Goal: Task Accomplishment & Management: Manage account settings

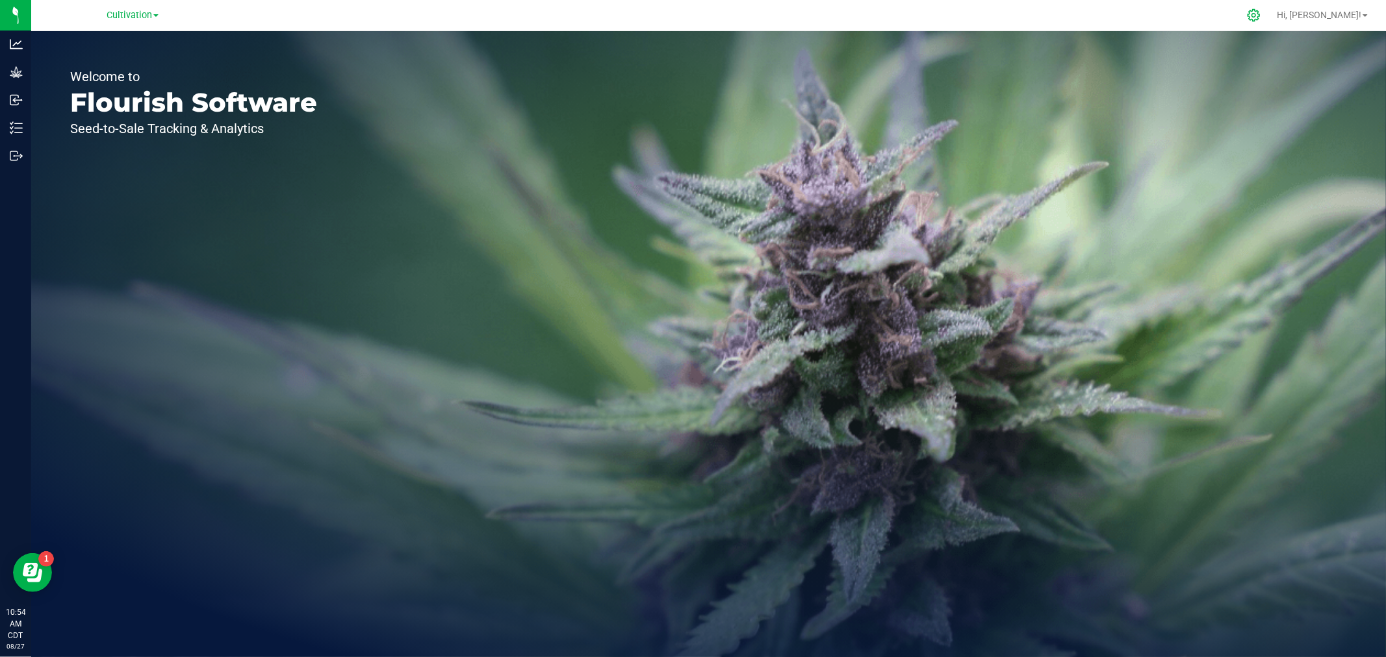
click at [1260, 10] on icon at bounding box center [1254, 15] width 14 height 14
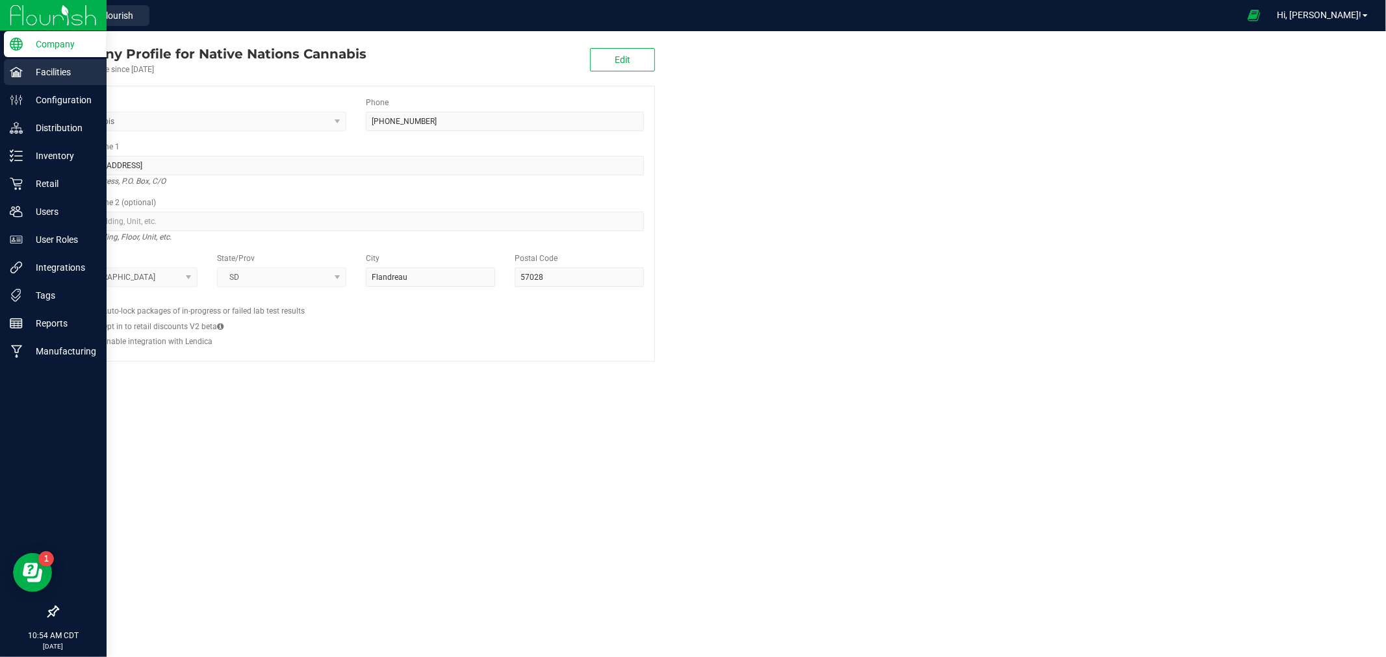
click at [33, 72] on p "Facilities" at bounding box center [62, 72] width 78 height 16
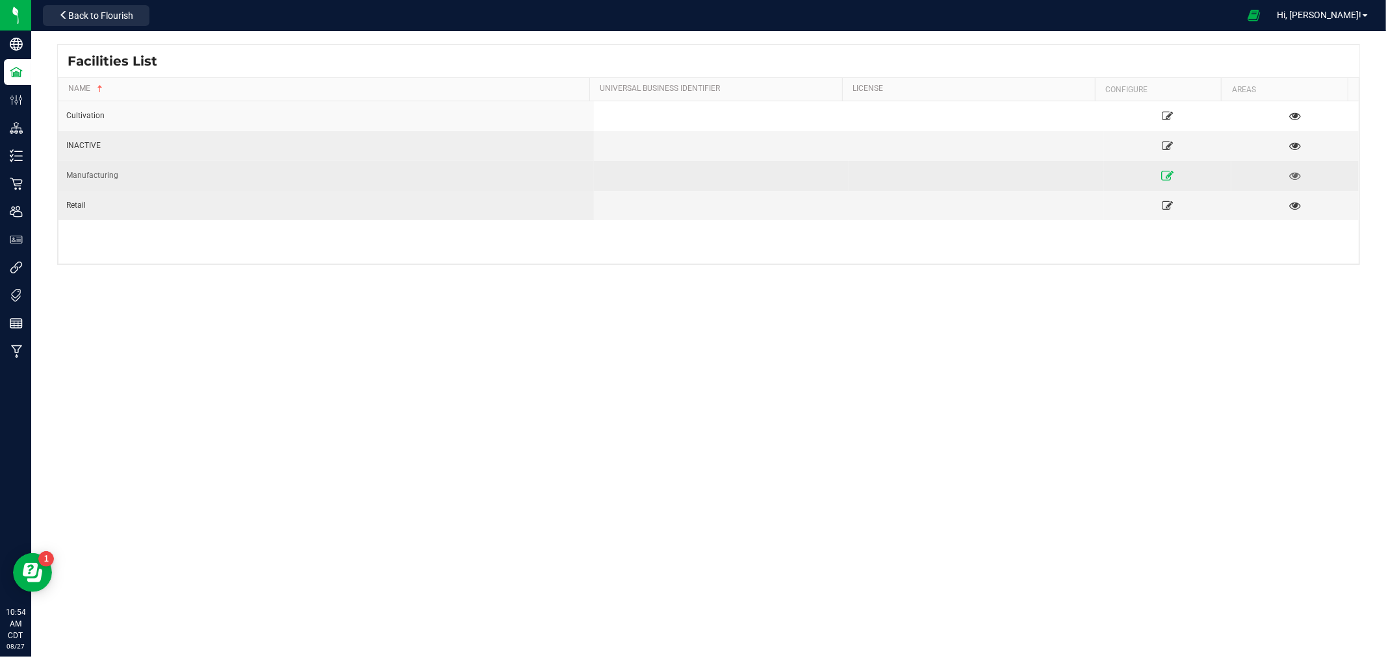
click at [1161, 179] on icon at bounding box center [1167, 175] width 12 height 9
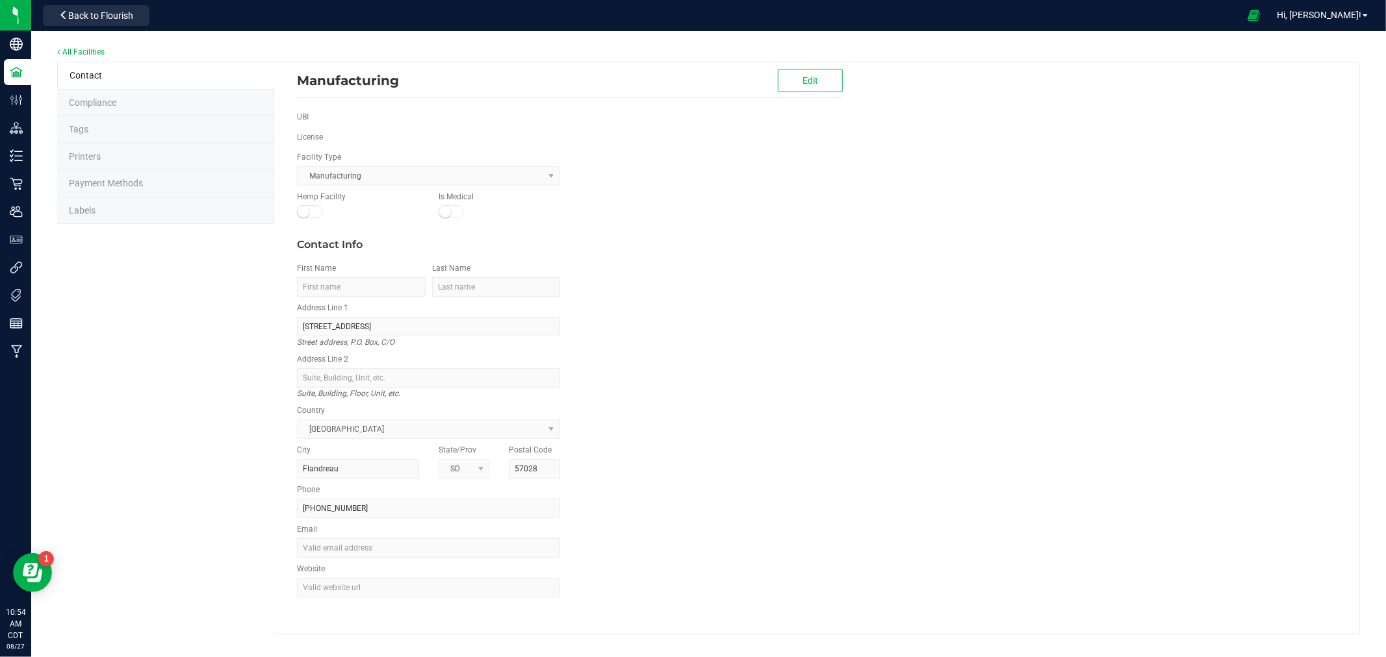
click at [140, 213] on li "Labels" at bounding box center [165, 210] width 217 height 27
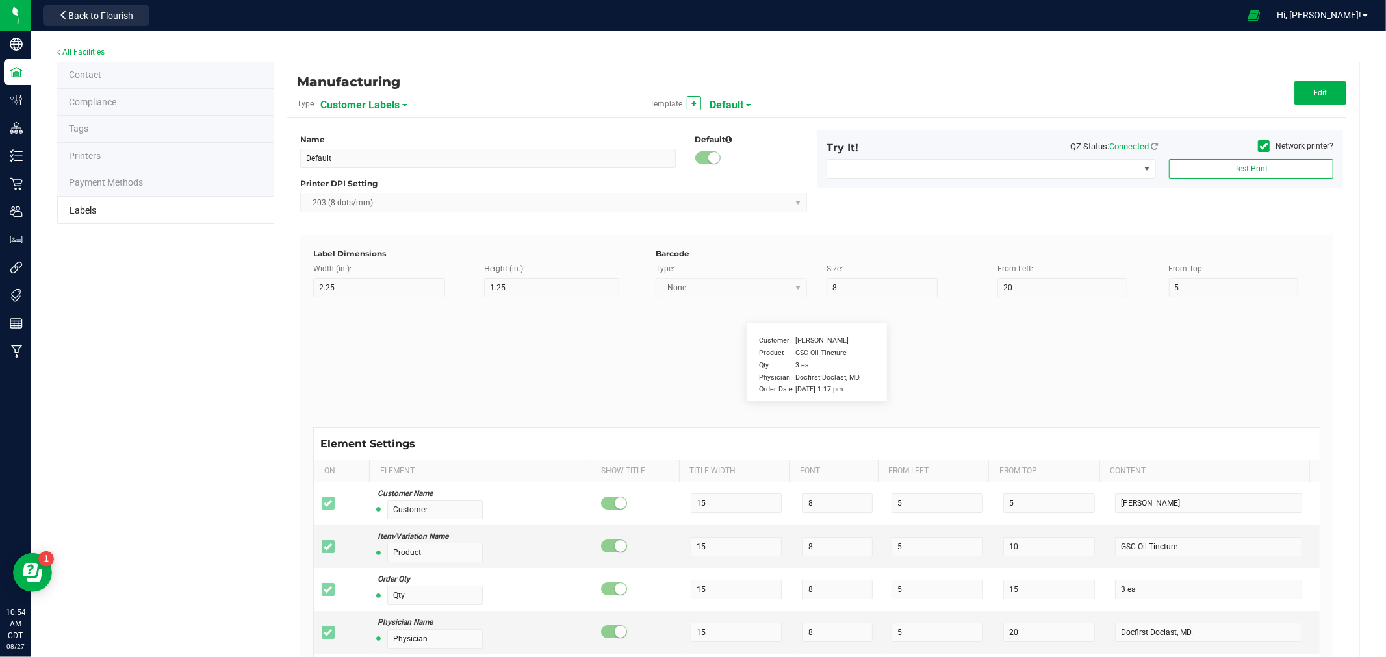
click at [733, 103] on span "Default" at bounding box center [726, 105] width 34 height 22
drag, startPoint x: 620, startPoint y: 99, endPoint x: 448, endPoint y: 102, distance: 172.2
click at [613, 99] on div "Type Customer Labels" at bounding box center [463, 104] width 353 height 22
click at [390, 112] on span "Customer Labels" at bounding box center [359, 105] width 79 height 22
click at [379, 183] on span "Package Labels" at bounding box center [352, 180] width 55 height 9
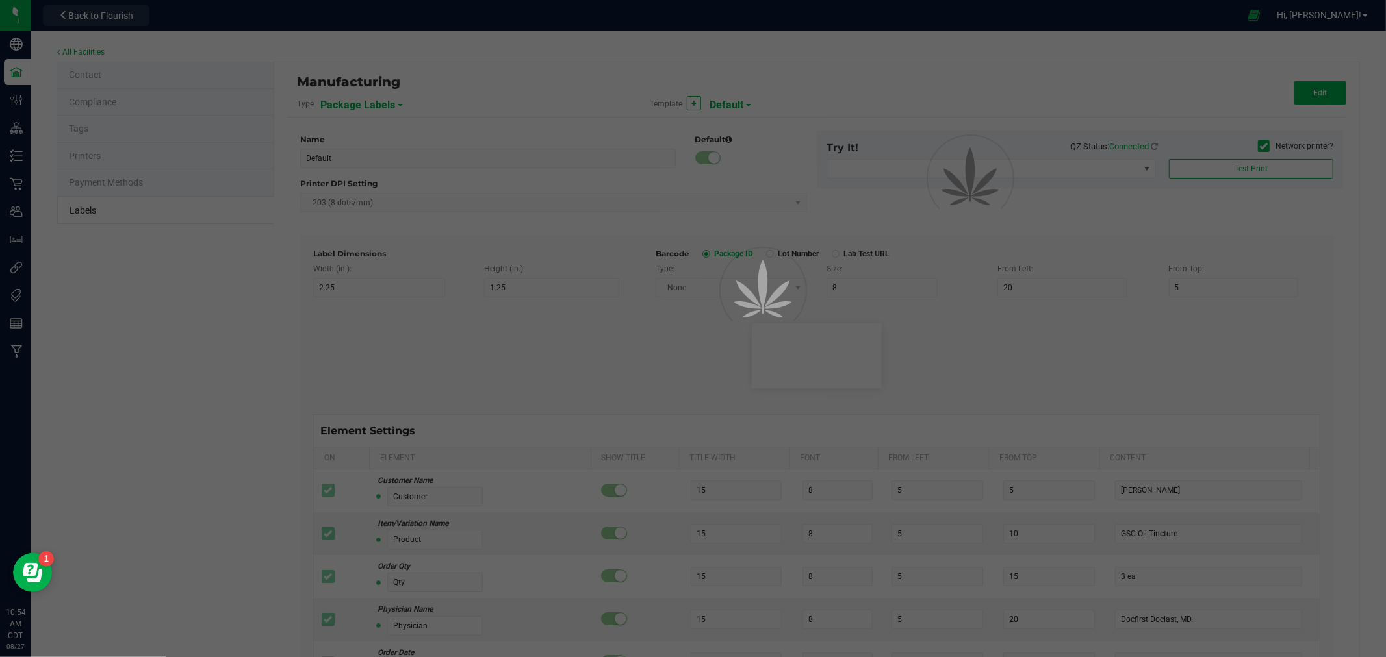
type input "Package Labels V1"
type input "12"
type input "11"
type input "Package ID"
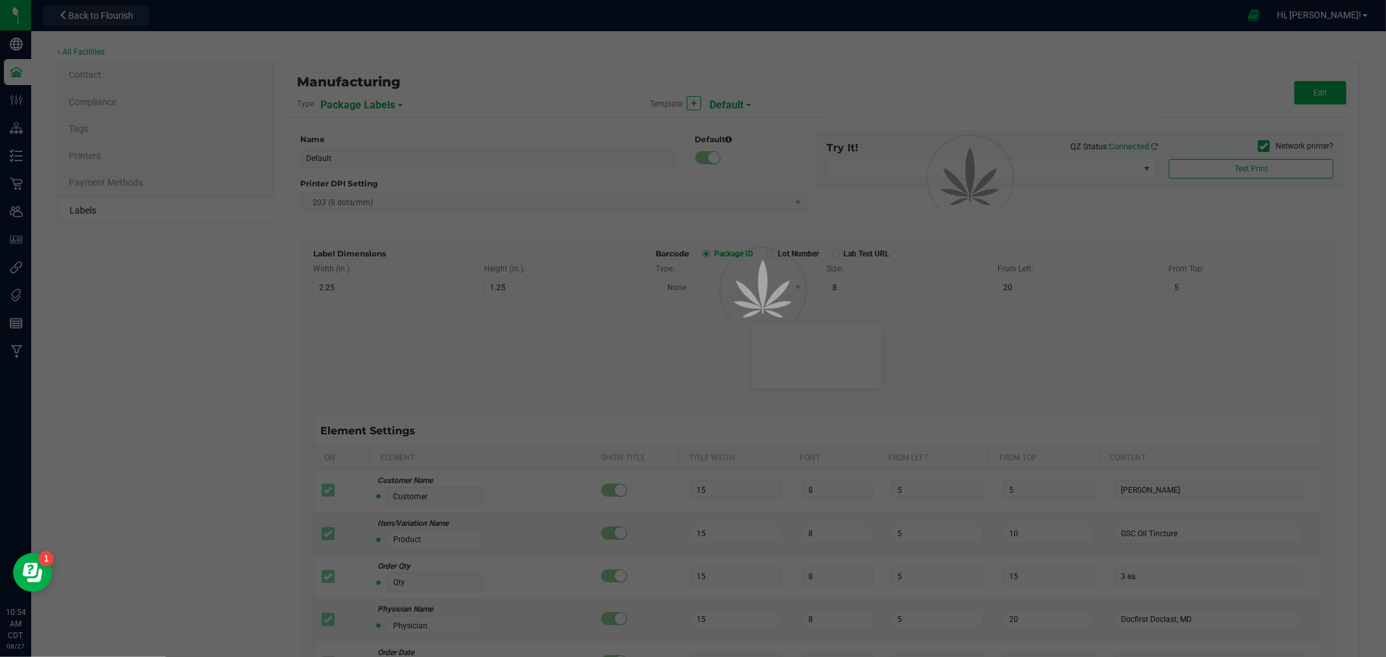
type input "25"
type input "11"
type input "2.5"
type input "18"
type input "CADMODS-20230420-096"
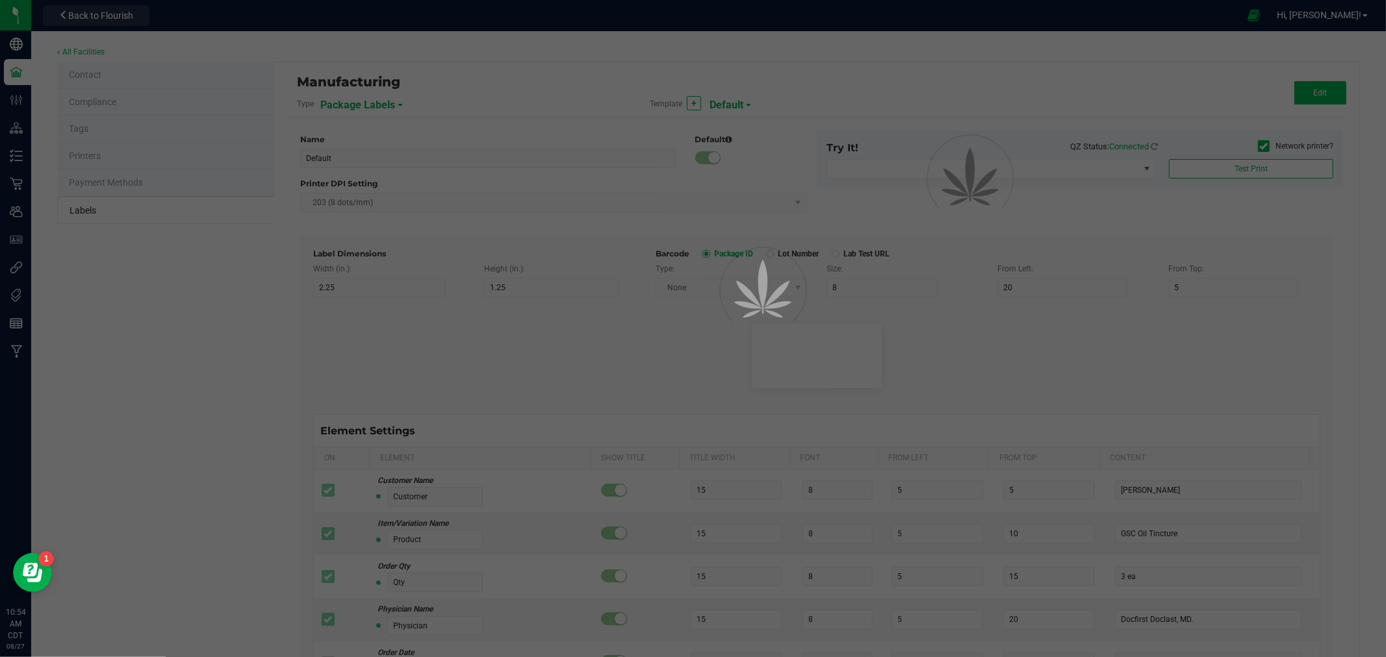
type input "Item:"
type input "7.5"
type input "2.5"
type input "22"
type input "Gelato Pen"
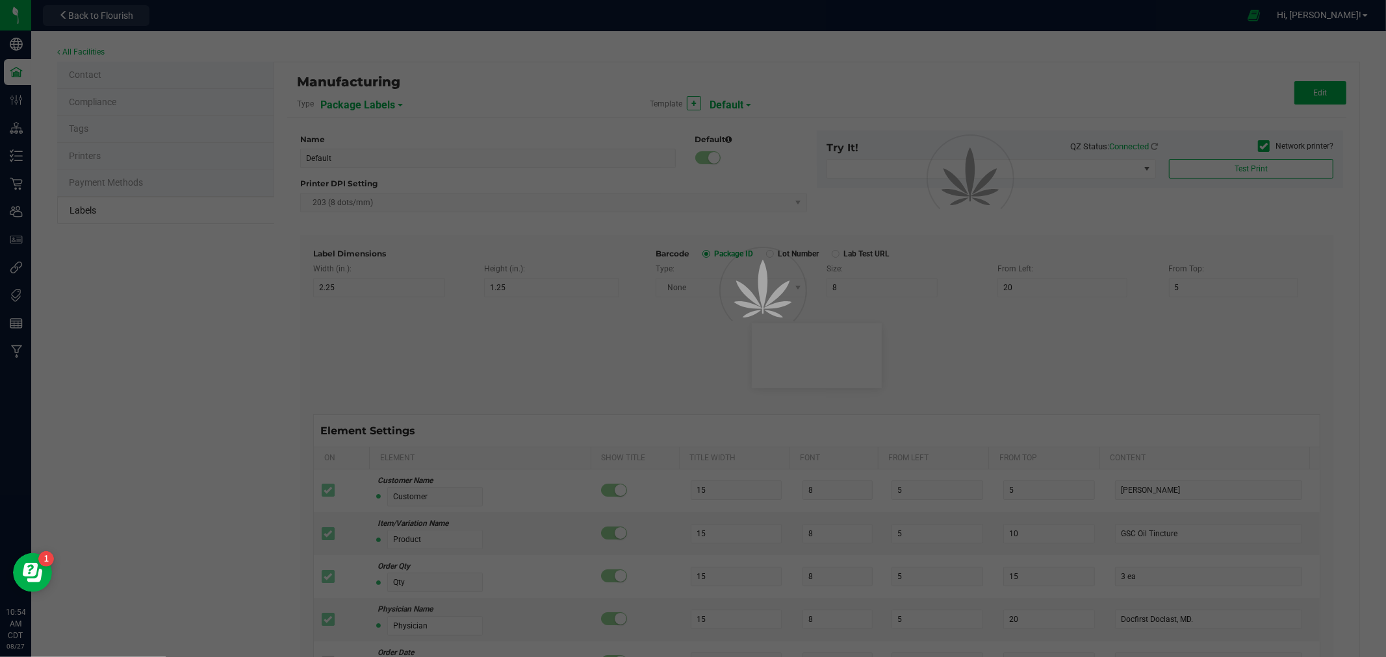
type input "Date:"
type input "7.5"
type input "2.5"
type input "26"
type input "[DATE] 10:14pm"
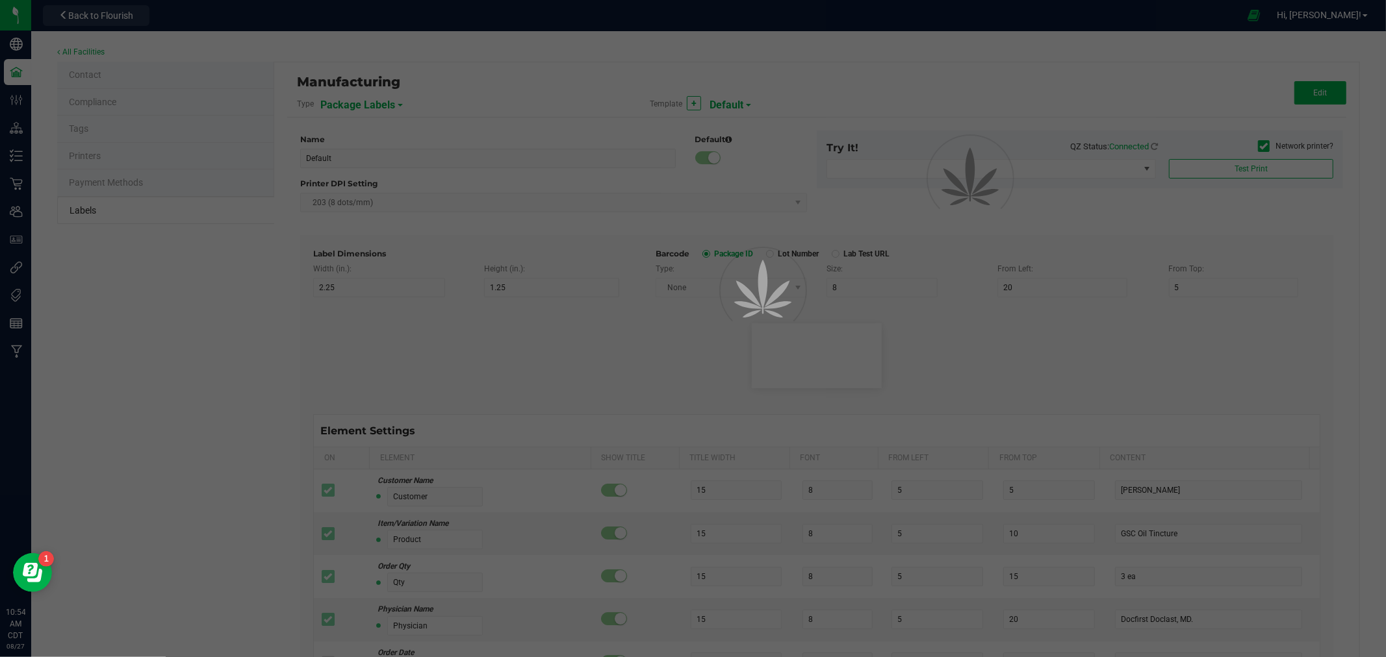
type input "Lot:"
type input "7.5"
type input "2.5"
type input "30"
type input "LOT918234"
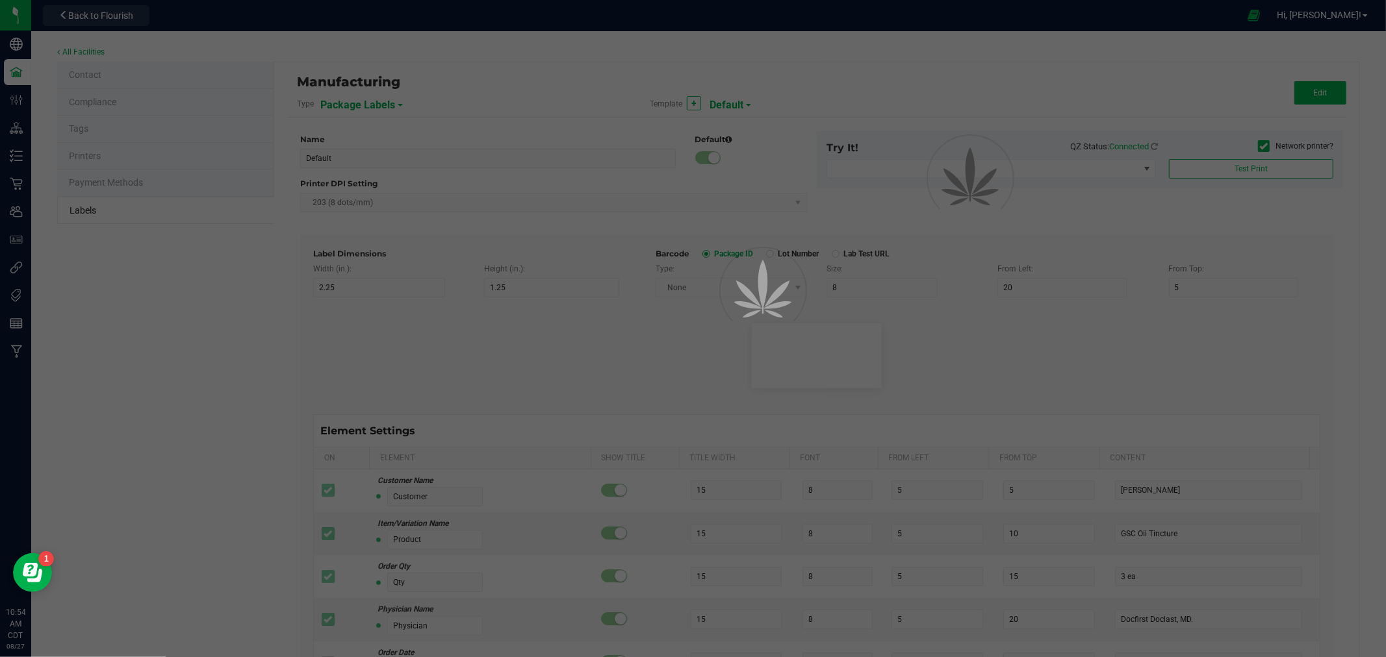
type input "Strain"
type input "25"
type input "10"
type input "15"
type input "Gelato"
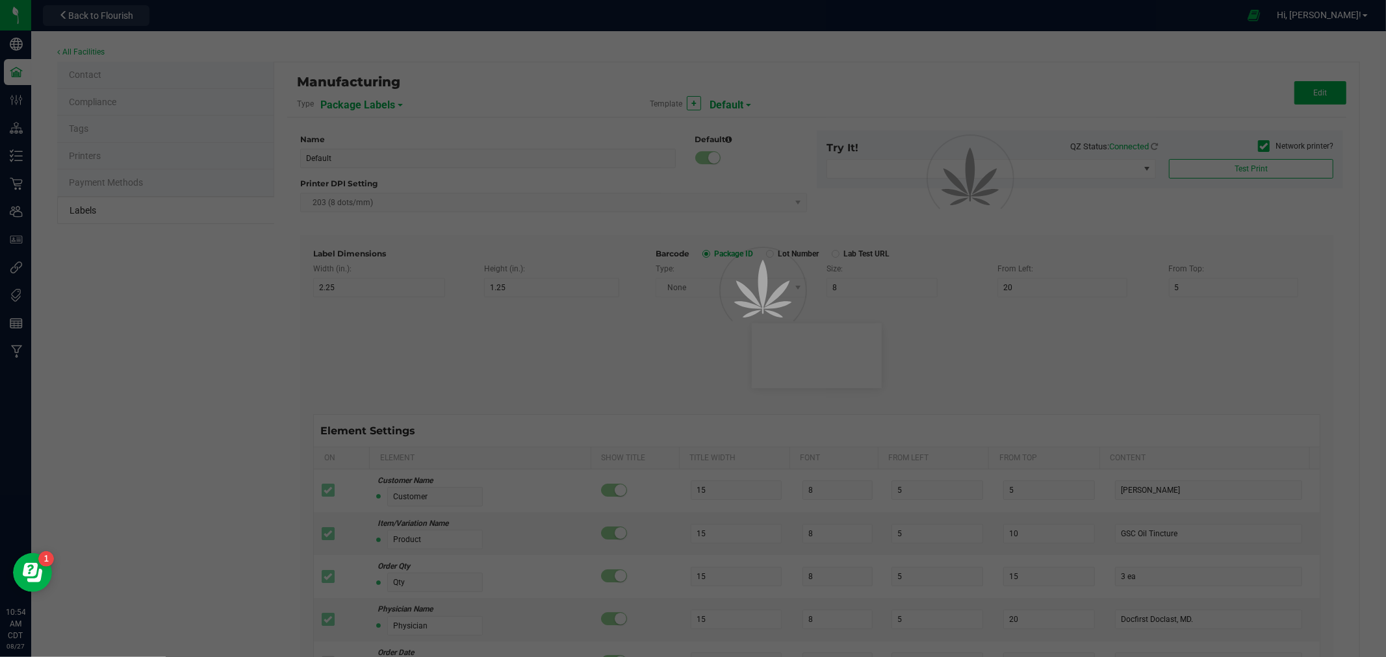
type input "Size"
type input "25"
type input "10"
type input "20"
type input "44 ea"
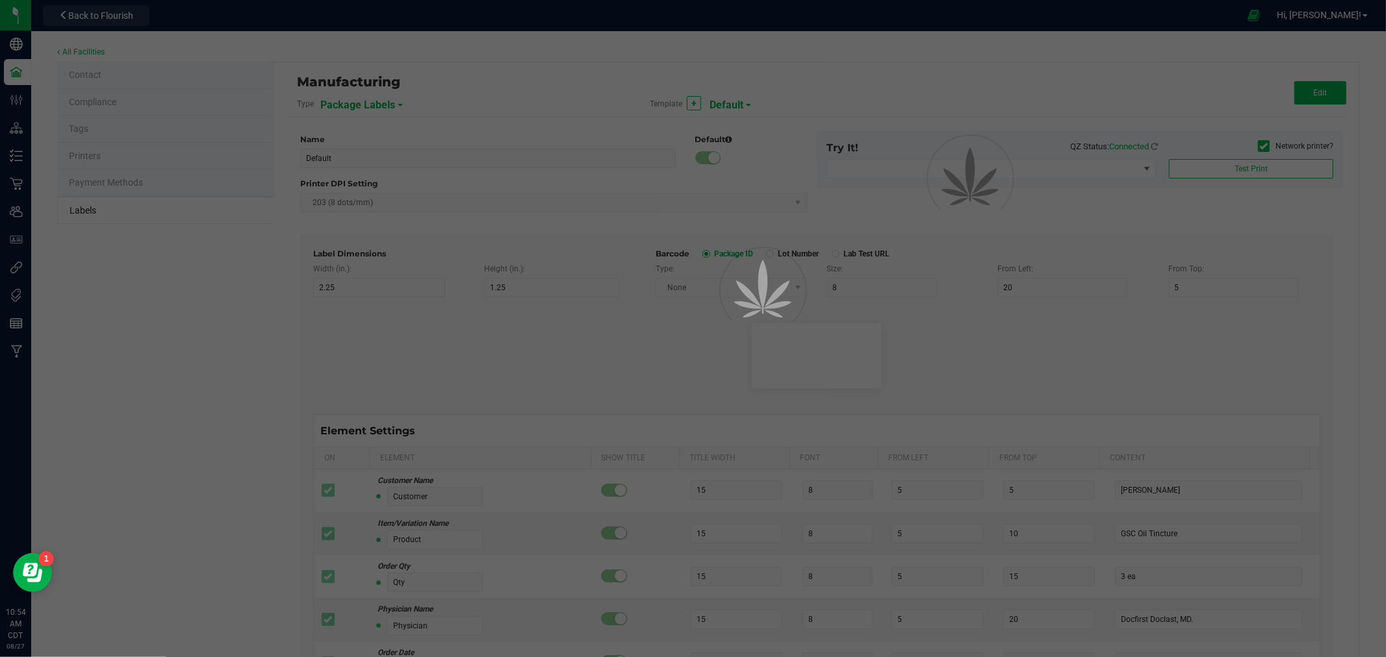
type input "SKU"
type input "25"
type input "10"
type input "30"
type input "42P017"
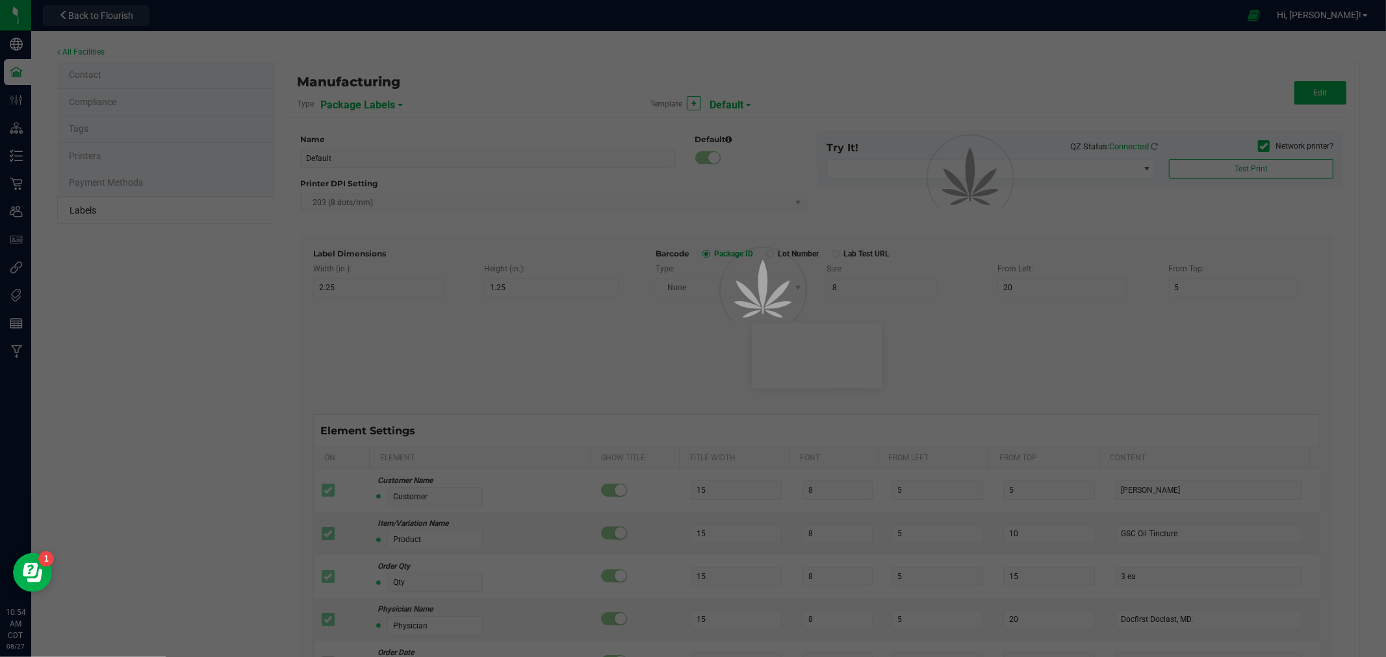
type input "Ref Field 1"
type input "25"
type input "10"
type input "35"
type input "Ref Field 1 Value"
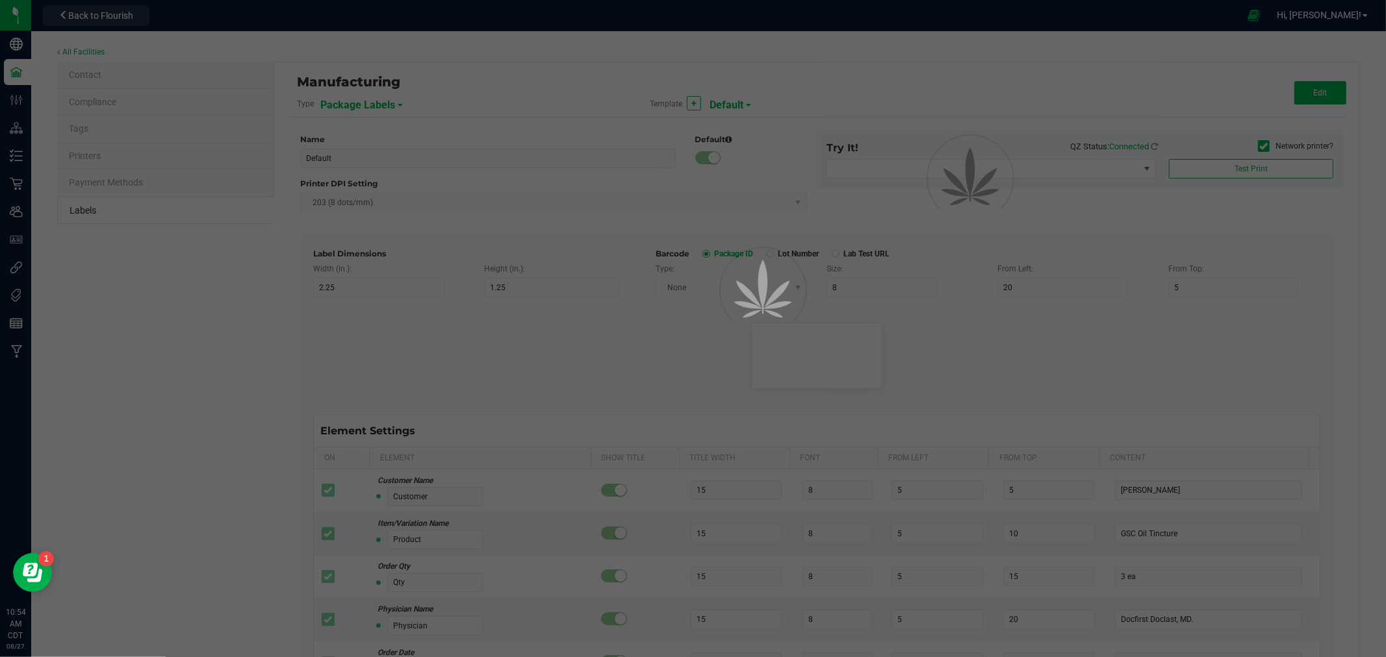
type input "Ref Field 2"
type input "25"
type input "10"
type input "35"
type input "Ref Field 2 Value"
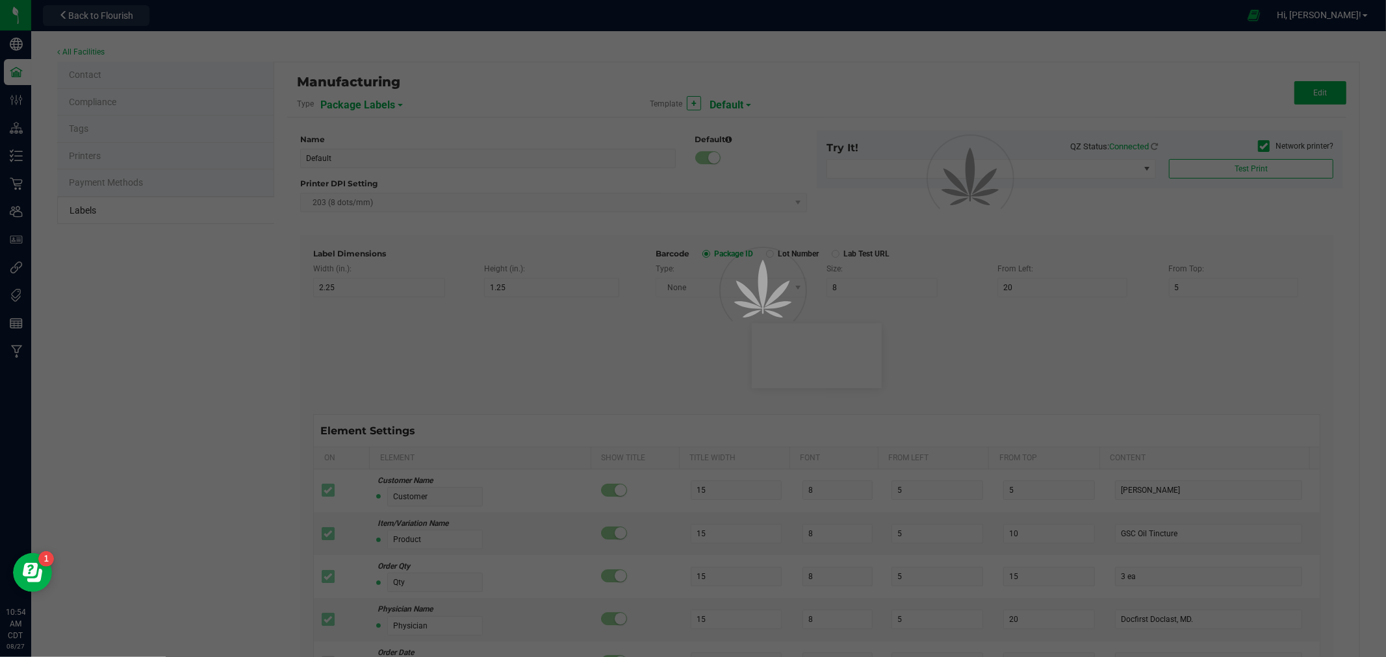
type input "Ref Field 3"
type input "25"
type input "10"
type input "35"
type input "Ref Field 3 Value"
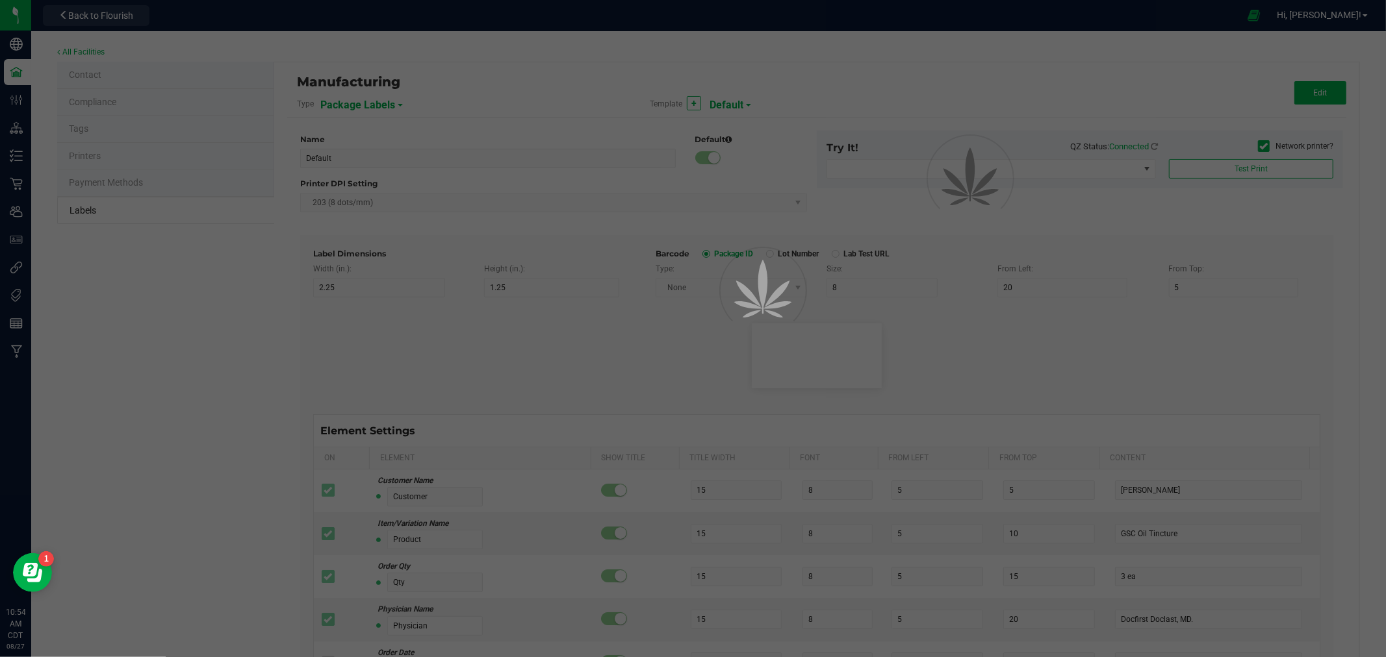
type input "Item Ref Field 1"
type input "25"
type input "10"
type input "35"
type input "Item Ref Field 1 Value"
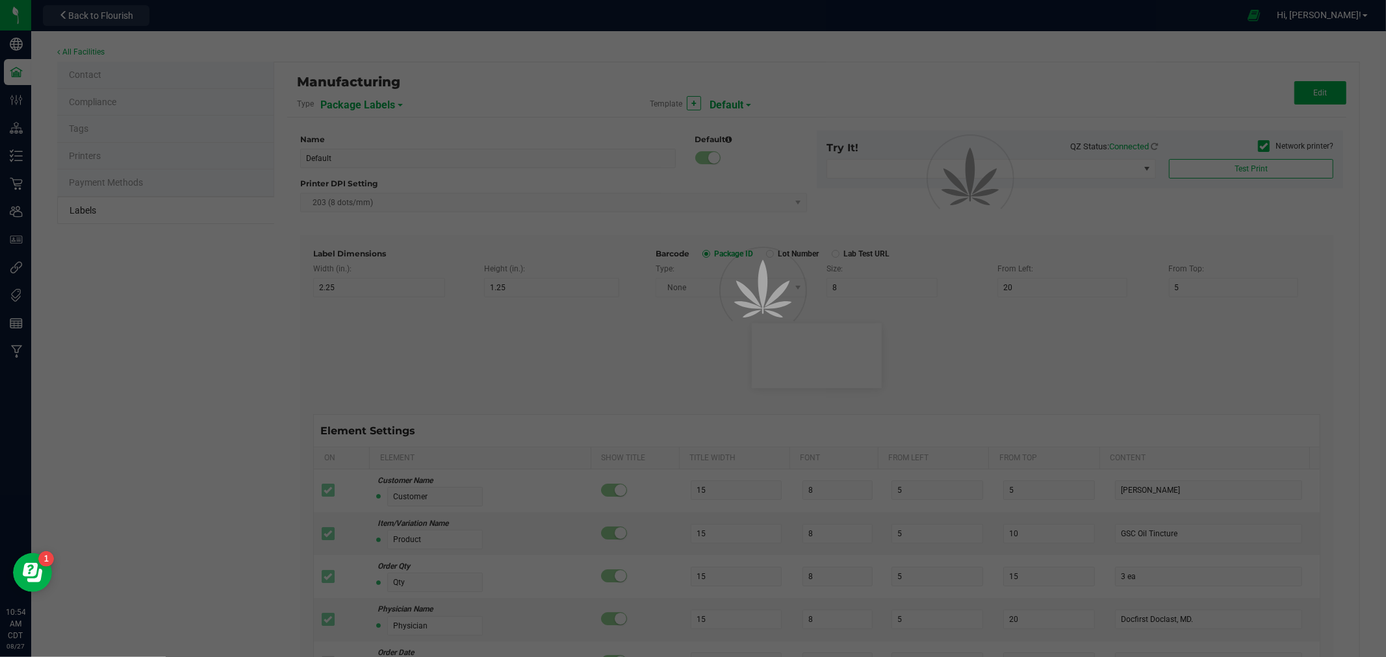
type input "Item Ref Field 2"
type input "25"
type input "10"
type input "35"
type input "Item Ref Field 2 Value"
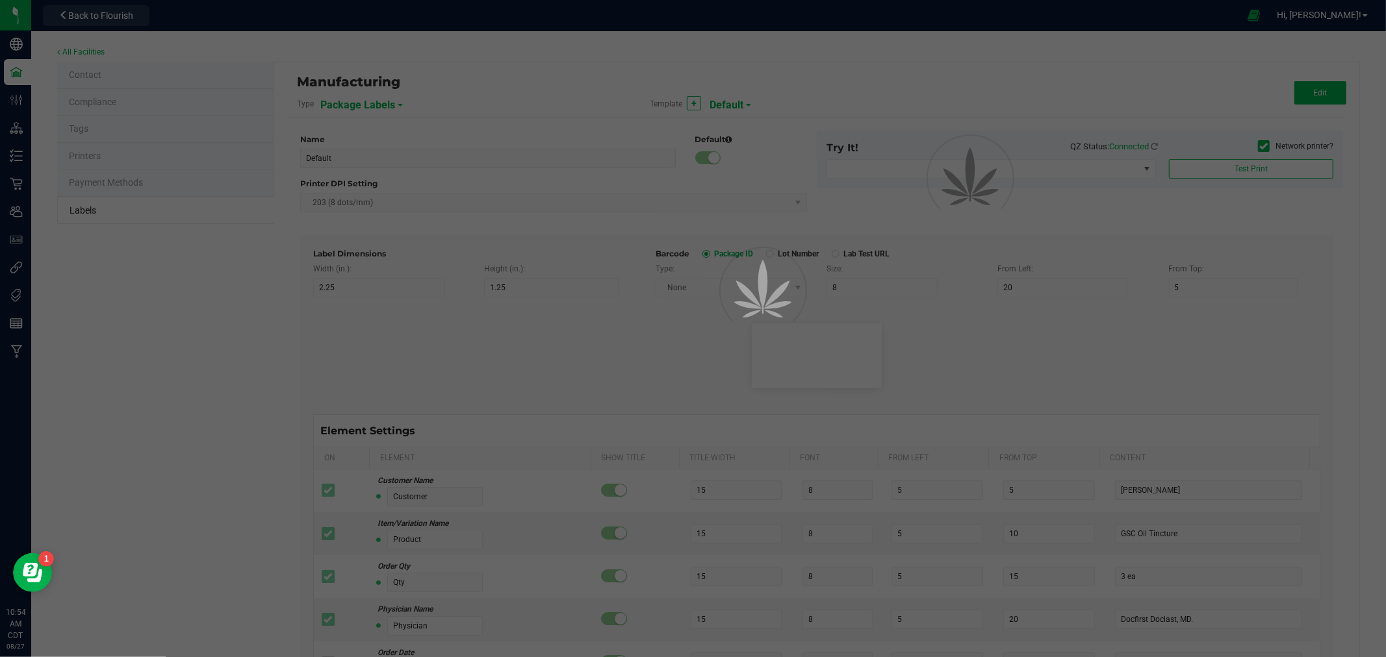
type input "Item Ref Field 3"
type input "25"
type input "10"
type input "35"
type input "Item Ref Field 3 Value"
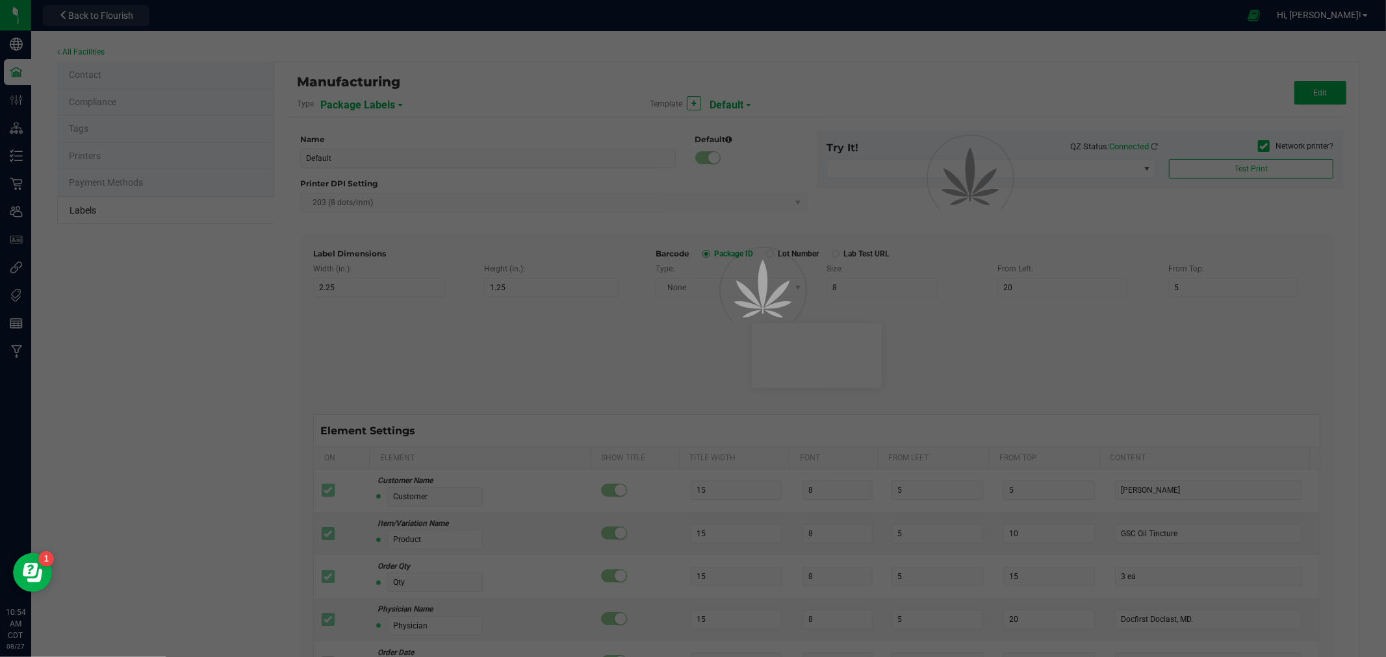
type input "Item Ref Field 4"
type input "25"
type input "10"
type input "35"
type input "Item Ref Field 4 Value"
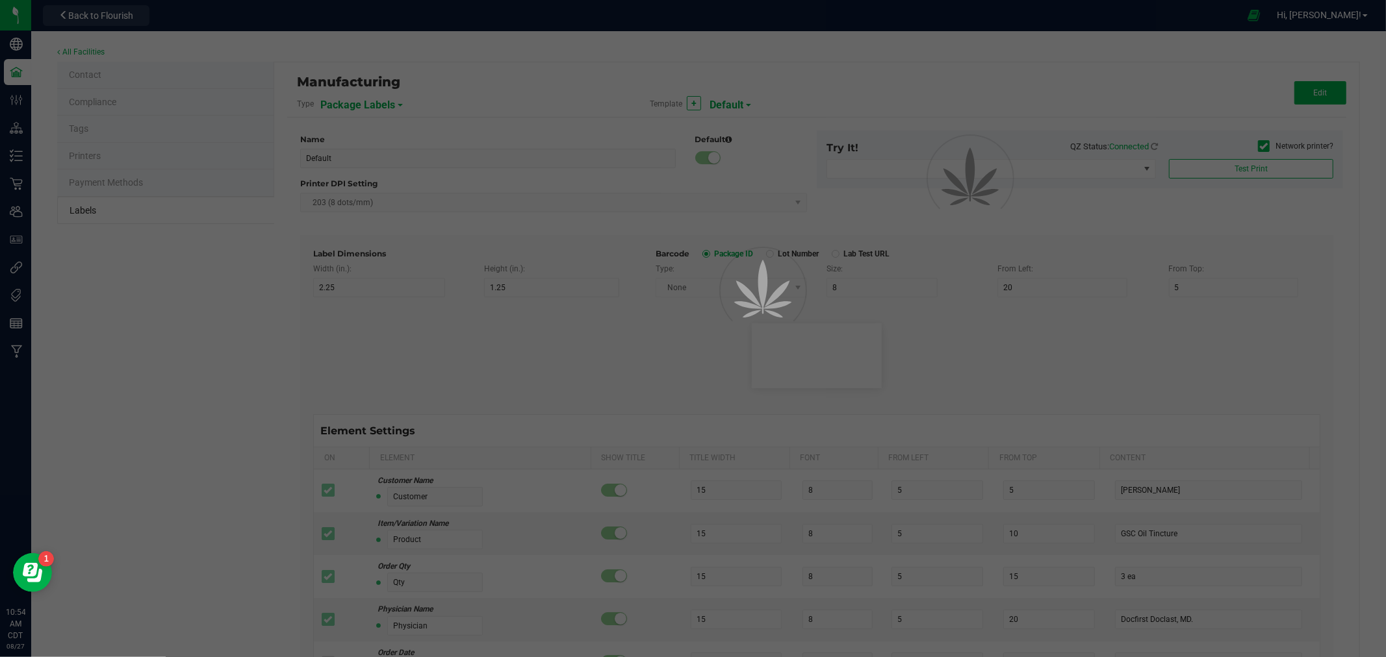
type input "Item Ref Field 5"
type input "25"
type input "10"
type input "35"
type input "Item Ref Field 5 Value"
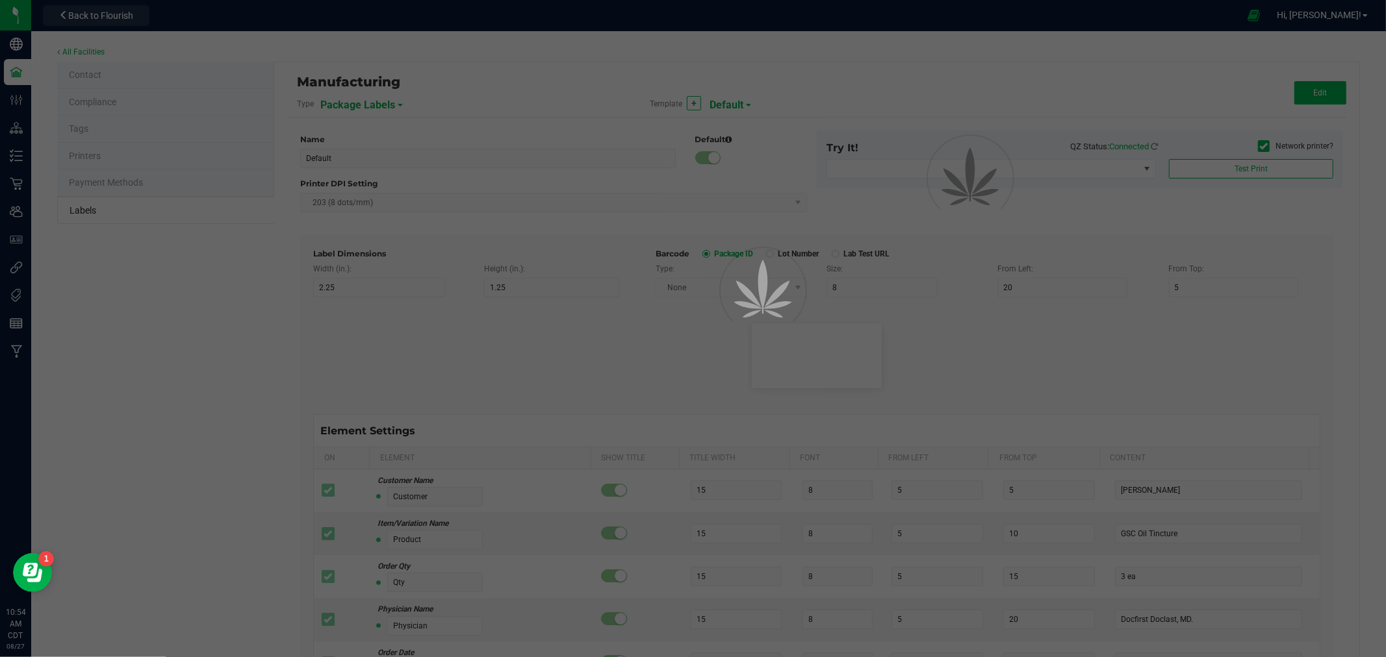
type input "NDC Number"
type input "25"
type input "10"
type input "35"
type input "[PHONE_NUMBER]"
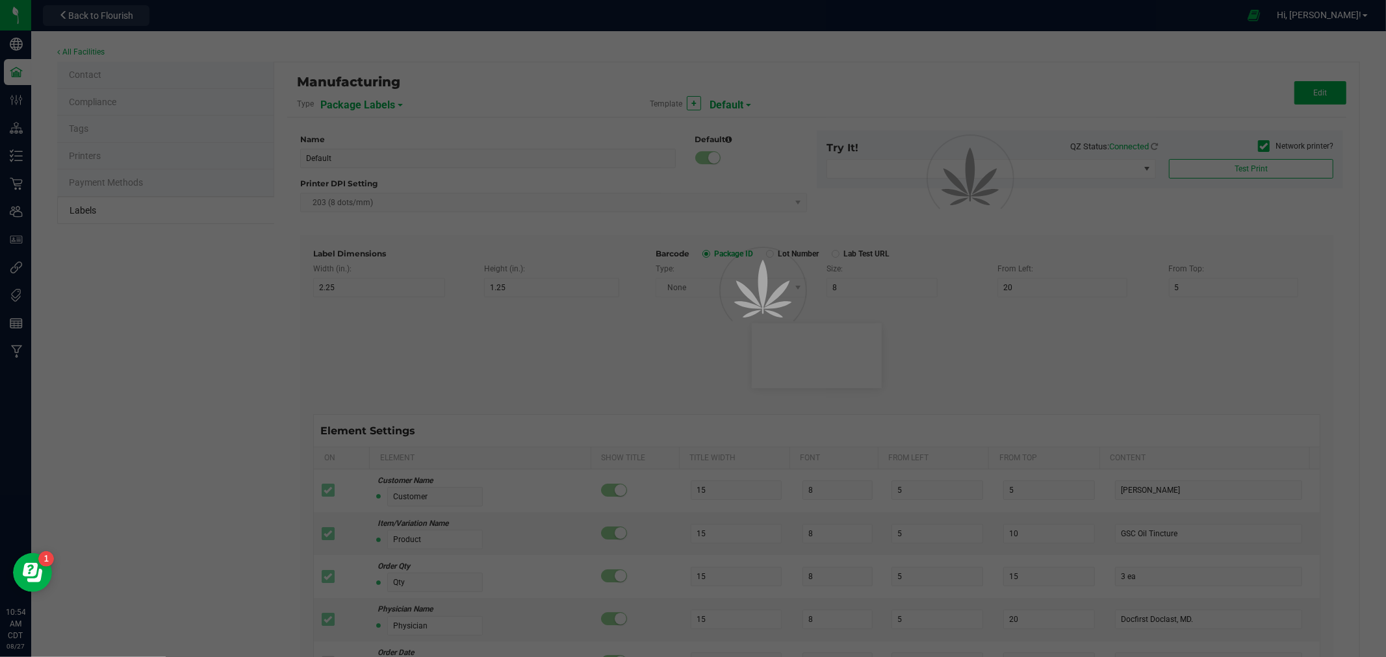
type input "Number of Servings"
type input "25"
type input "10"
type input "35"
type input "4 servings/item"
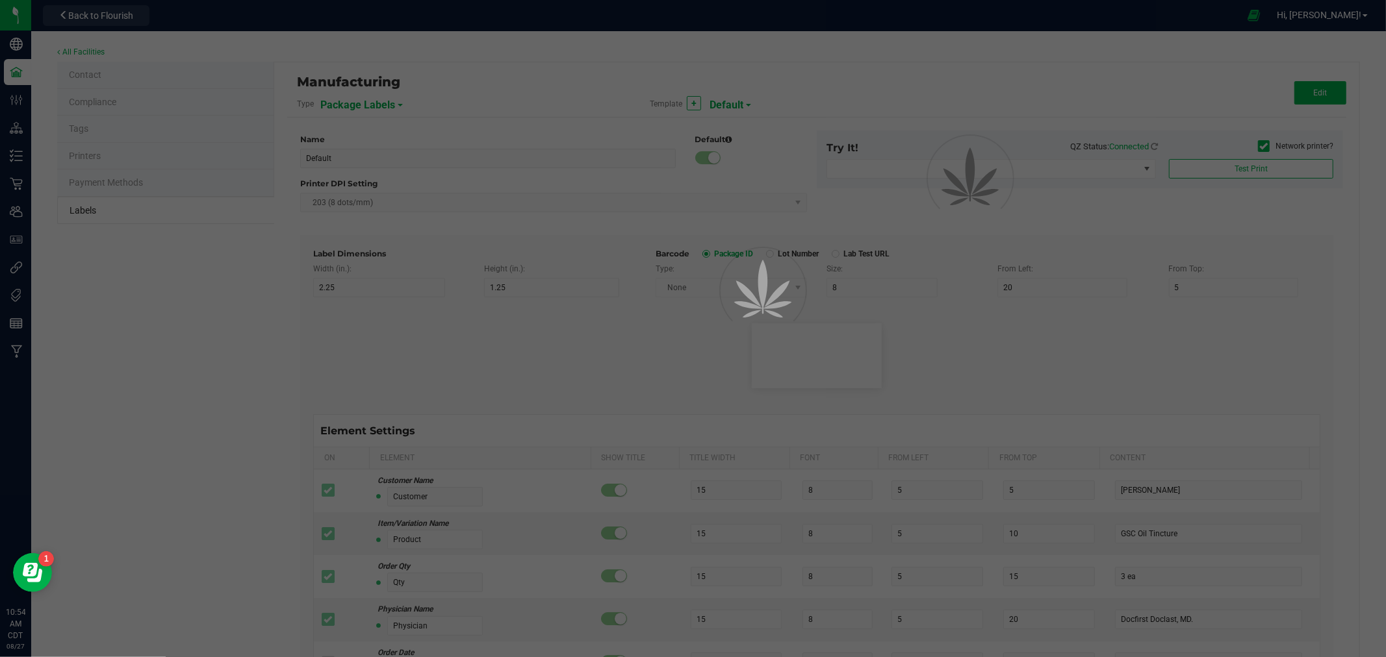
type input "Serving Size"
type input "25"
type input "10"
type input "35"
type input "1 cup"
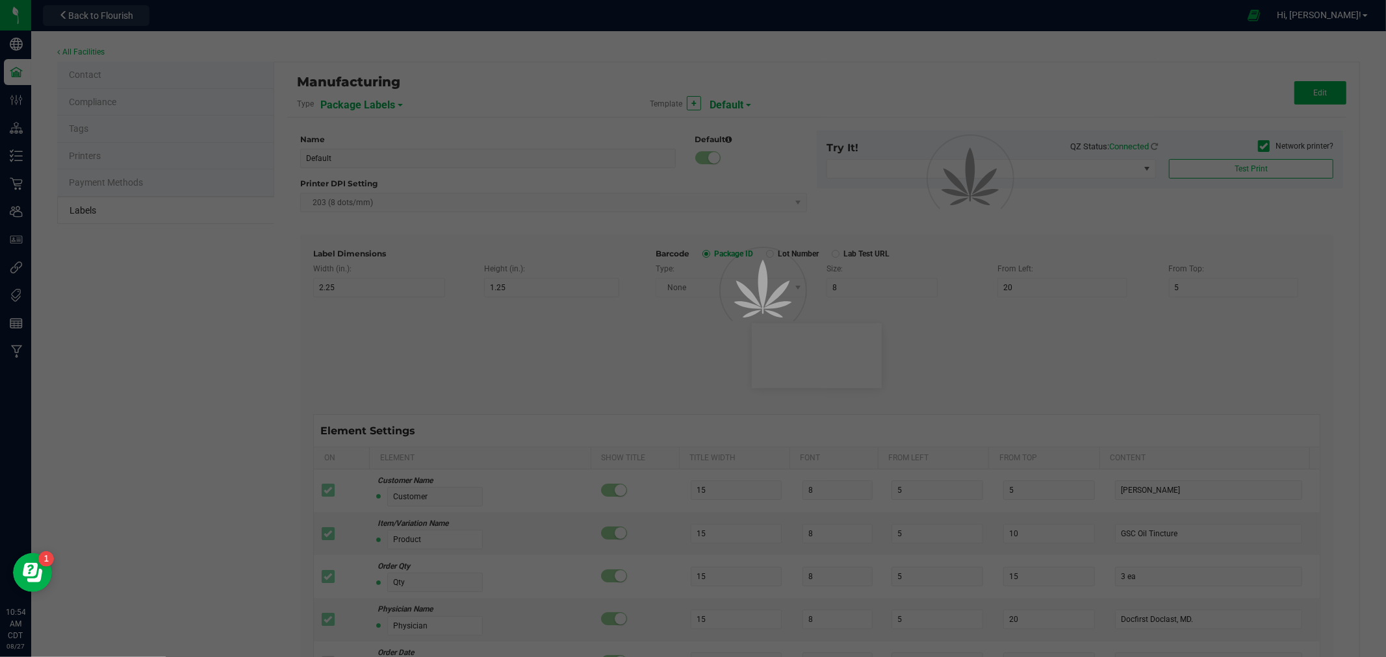
type input "Serving Size (Grams)"
type input "25"
type input "10"
type input "35"
type input "4 g"
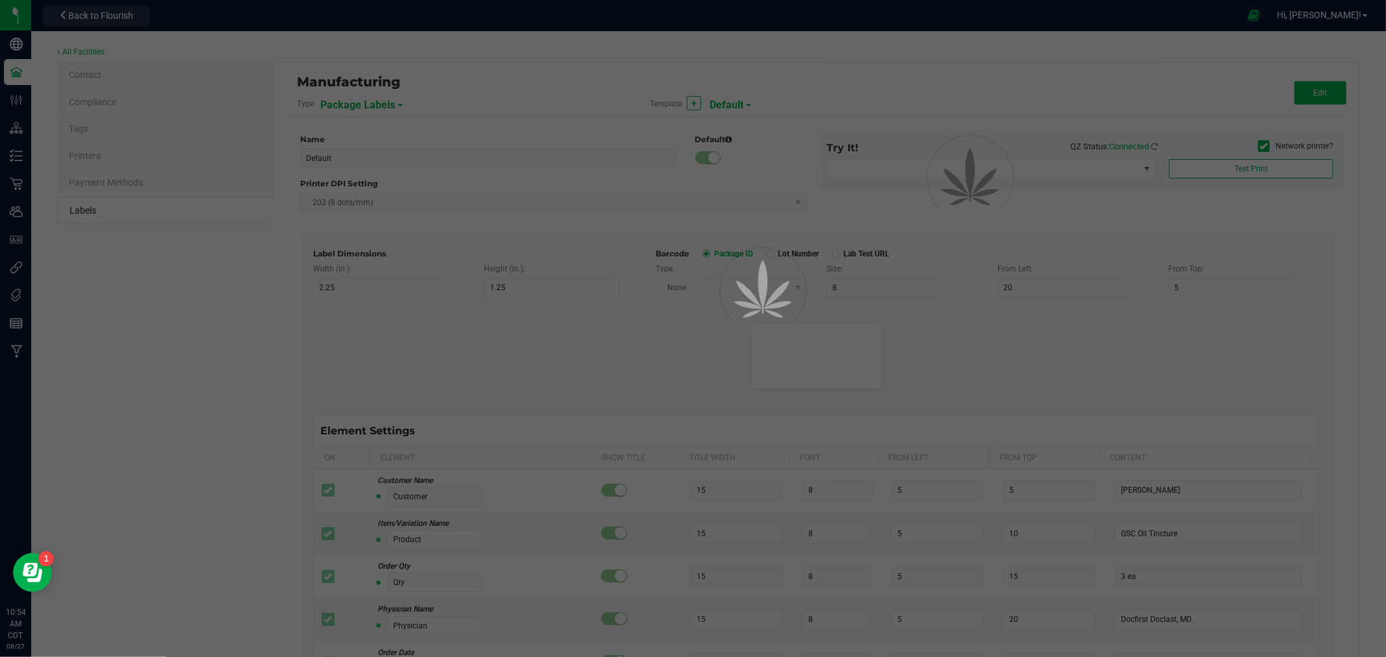
type input "Item Ingredients"
type input "25"
type input "10"
type input "35"
type input "Ingredient one, ingredient two"
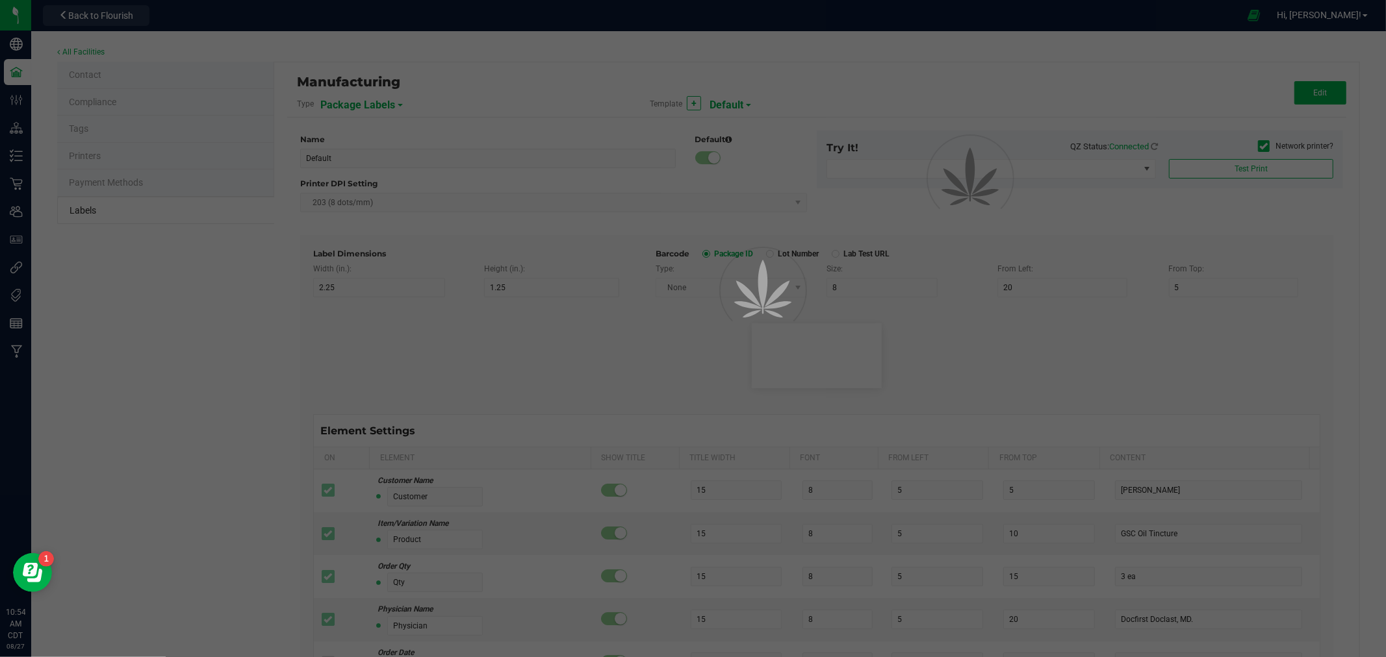
type input "Allergens"
type input "25"
type input "10"
type input "35"
type input "Tree Nuts, Soy, Wheat"
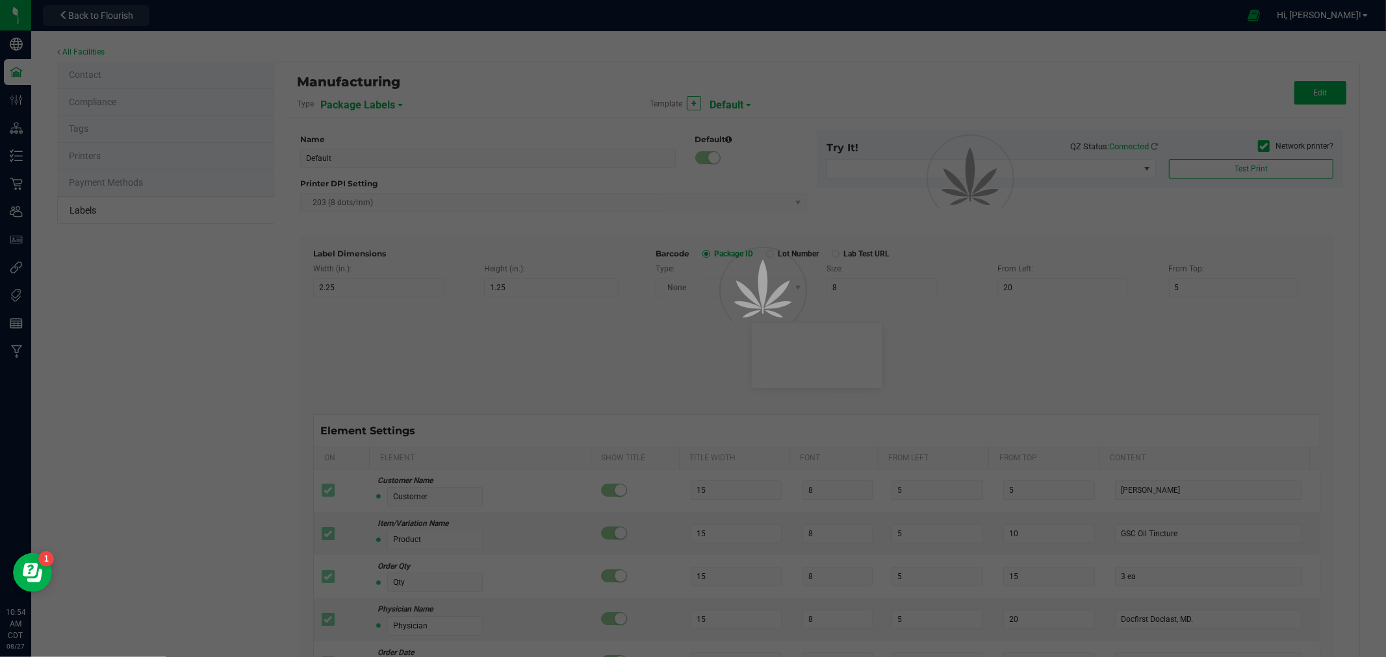
type input "Feel"
type input "25"
type input "10"
type input "35"
type input "Relaxed"
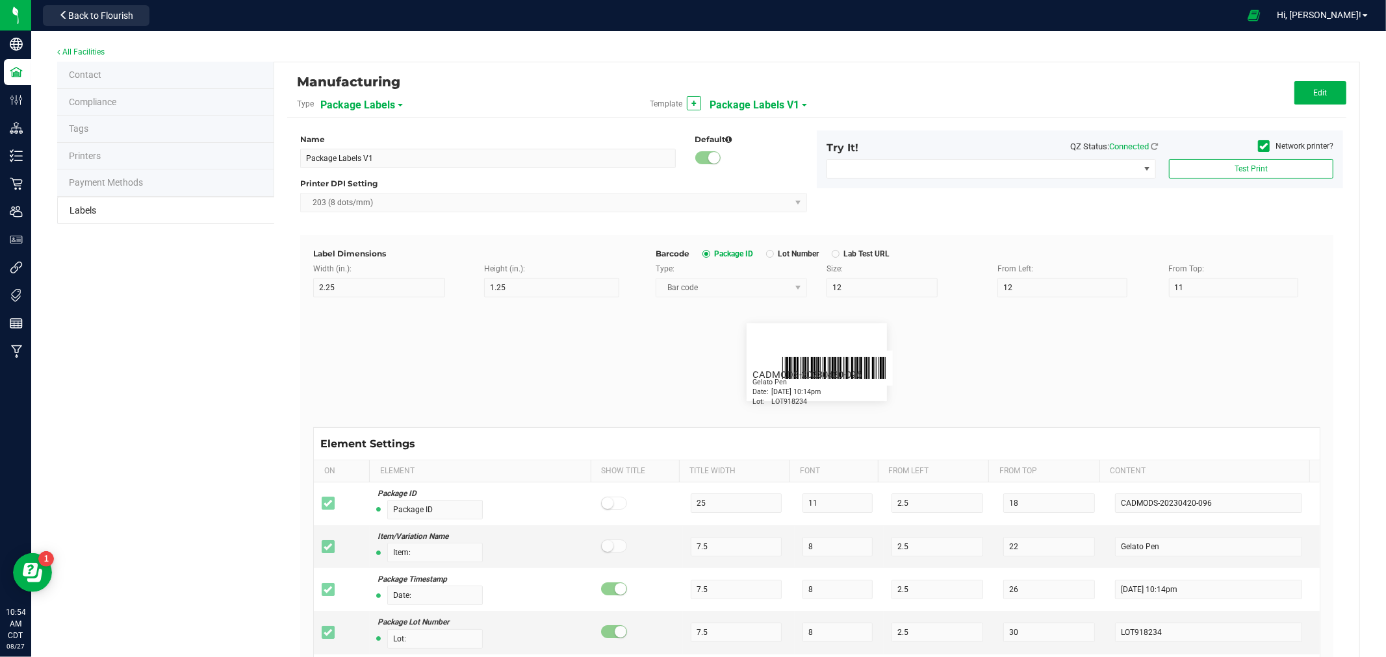
click at [745, 107] on span "Package Labels V1" at bounding box center [754, 105] width 90 height 22
click at [752, 197] on li "Packaging QR Package Labels (300 DPI)" at bounding box center [770, 204] width 129 height 23
type input "Packaging QR Package Labels (300 DPI)"
type input "1.5"
type input "1"
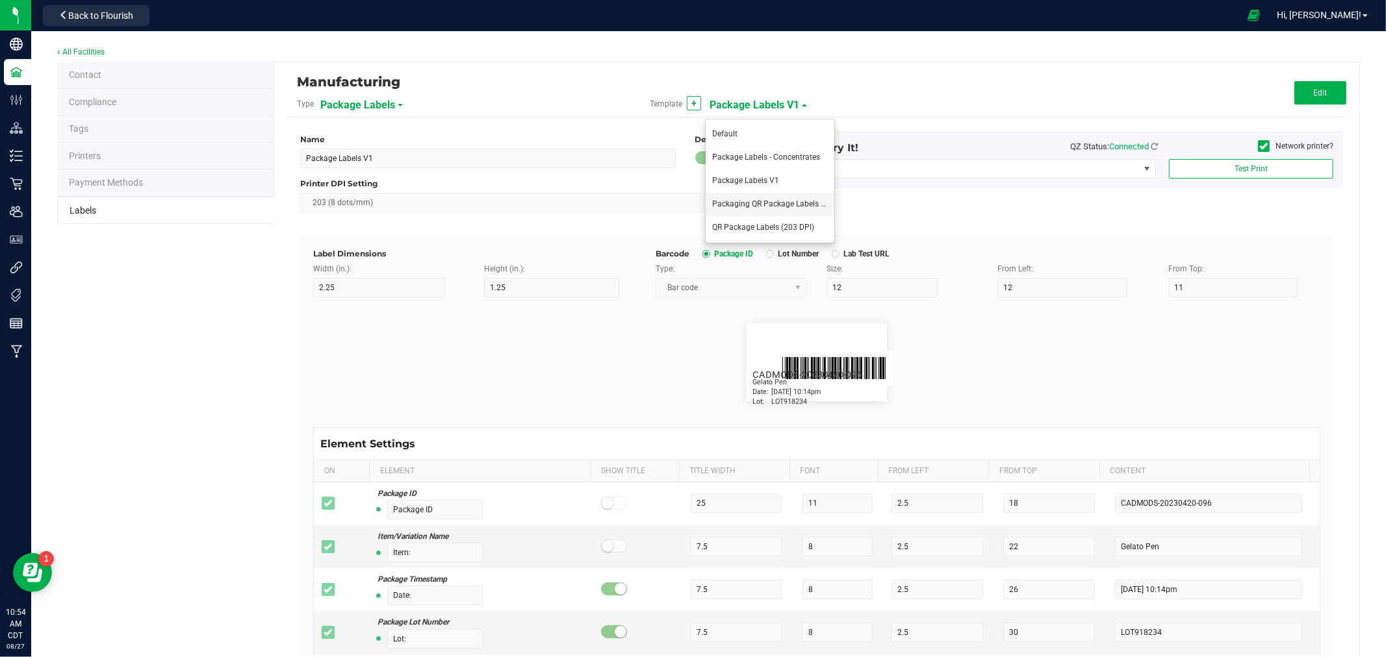
type input "40"
type input "14.75"
type input "2"
type input "7"
type input "1.5"
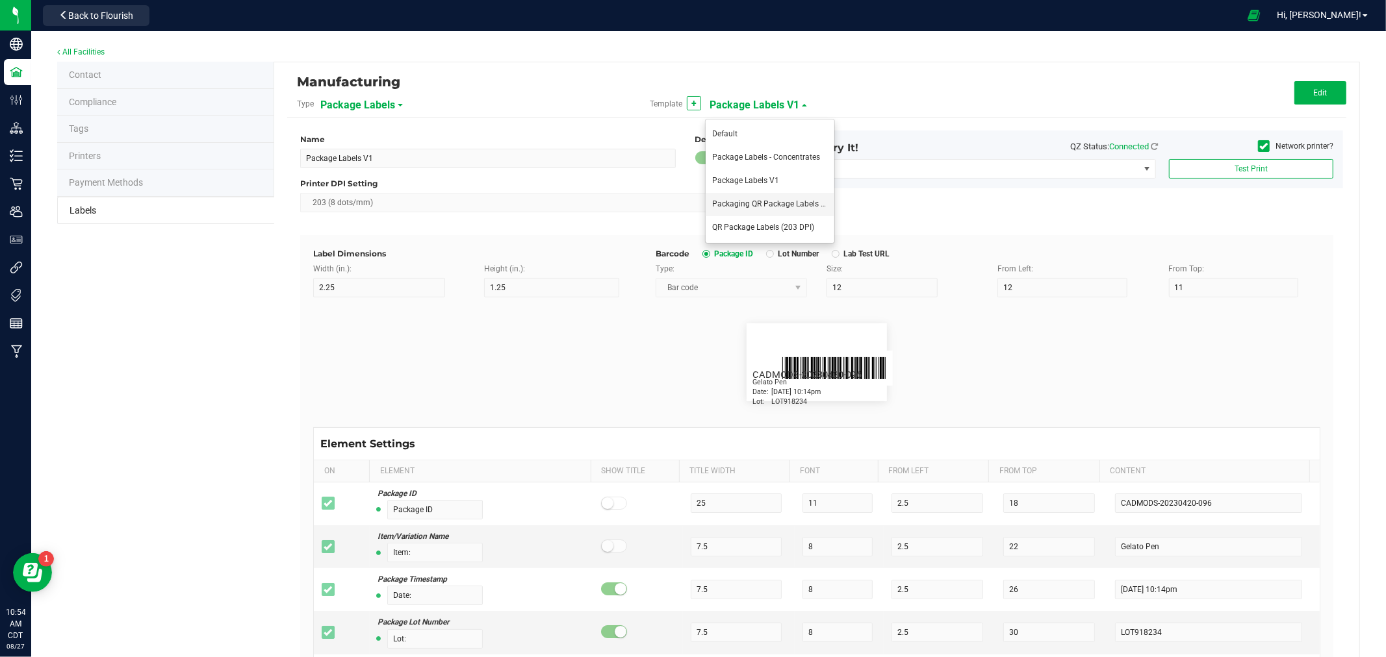
type input "15"
type input "SKU Name"
type input "25"
type input "6"
type input "1.5"
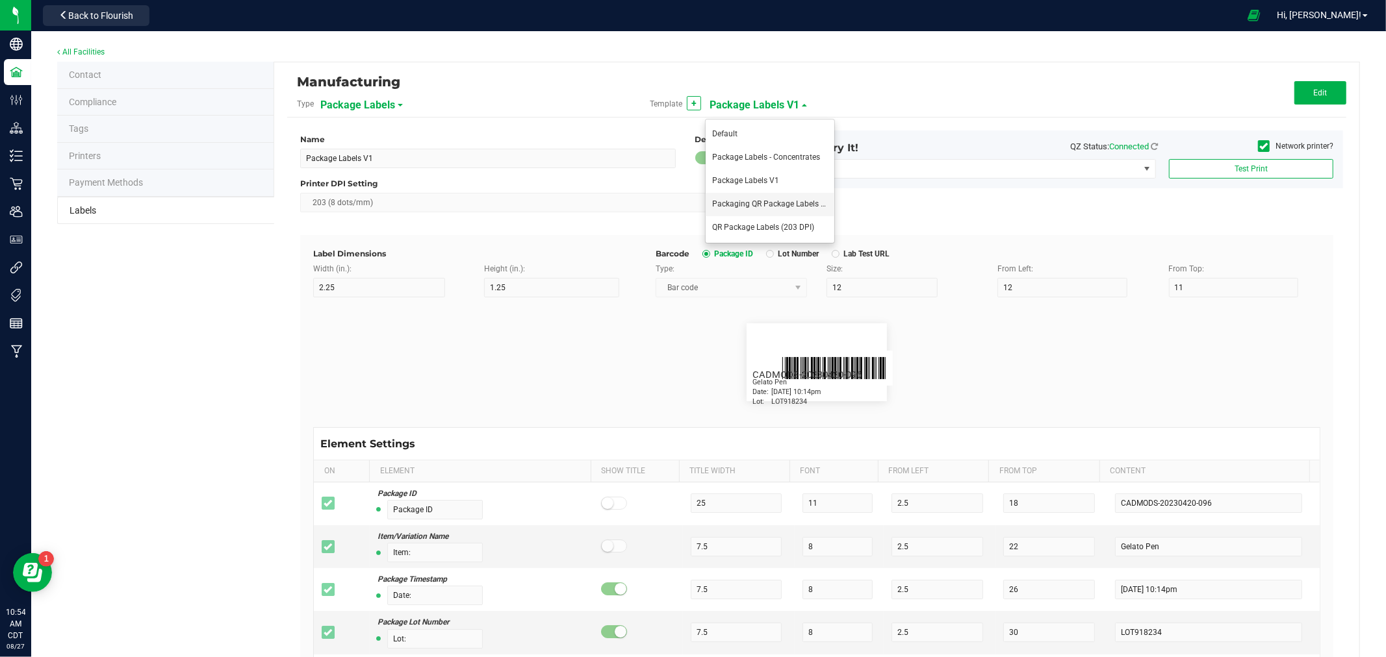
type input "18"
type input "Package Date"
type input "25"
type input "6"
type input "1.5"
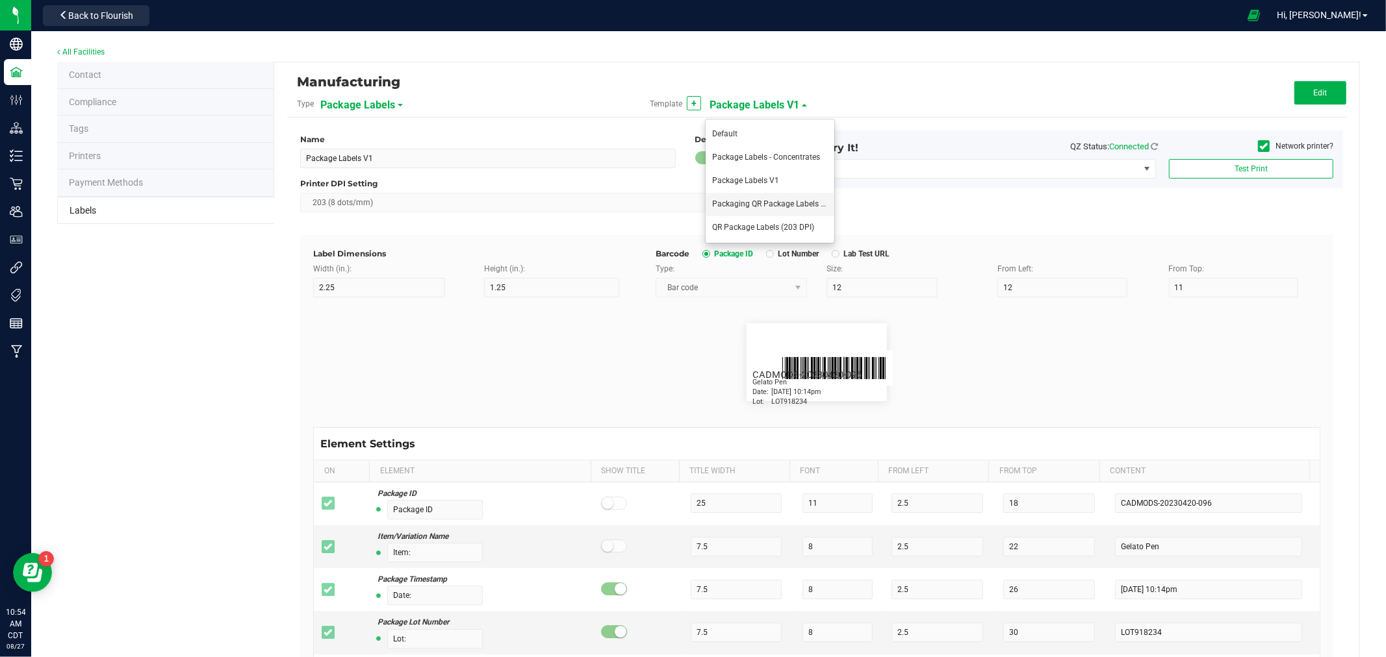
type input "21"
type input "Lot Number"
type input "25"
type input "6"
type input "1.5"
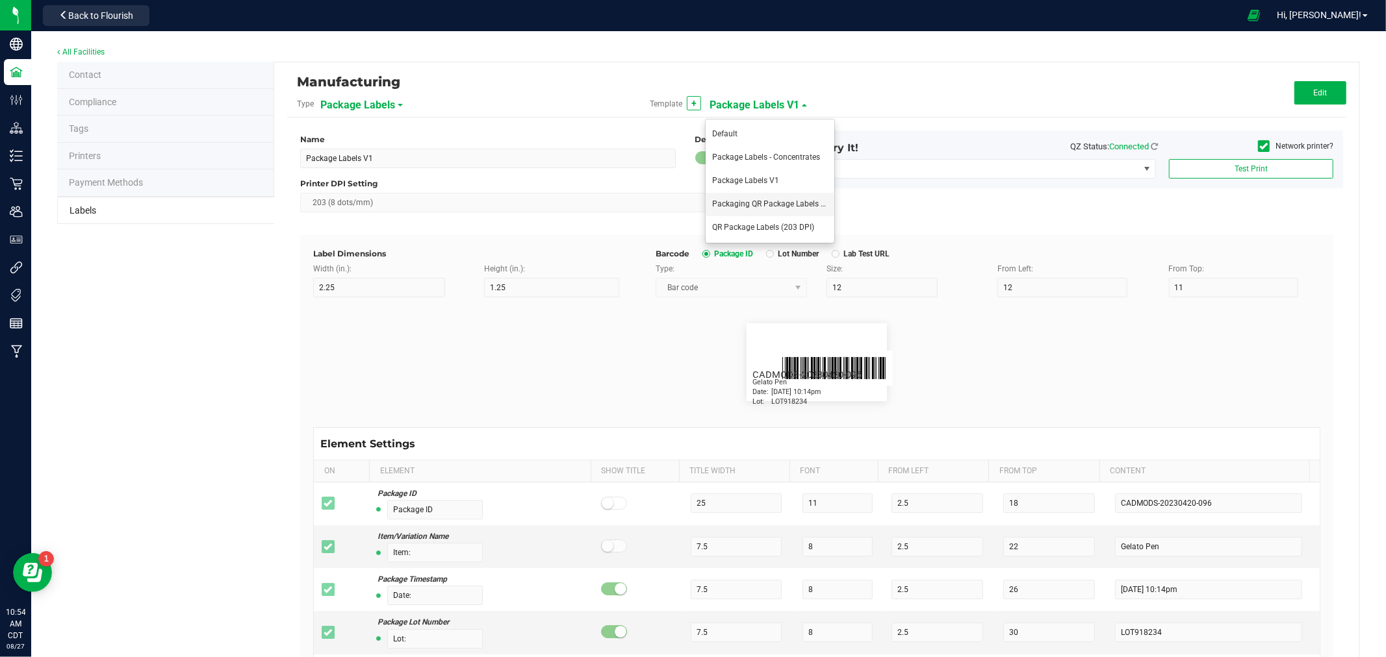
type input "24"
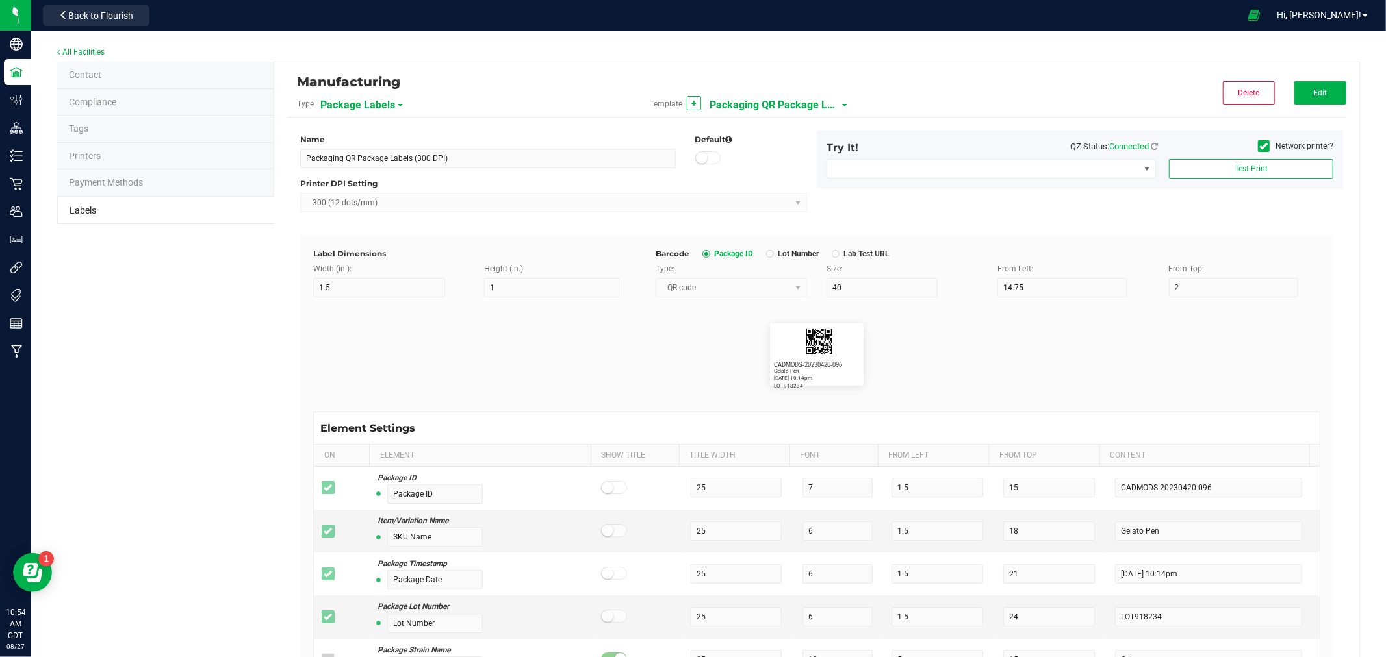
click at [756, 108] on span "Packaging QR Package Labels (300 DPI)" at bounding box center [774, 105] width 130 height 22
click at [765, 218] on li "QR Package Labels (203 DPI)" at bounding box center [770, 227] width 129 height 23
type input "QR Package Labels (203 DPI)"
type input "30"
type input "27"
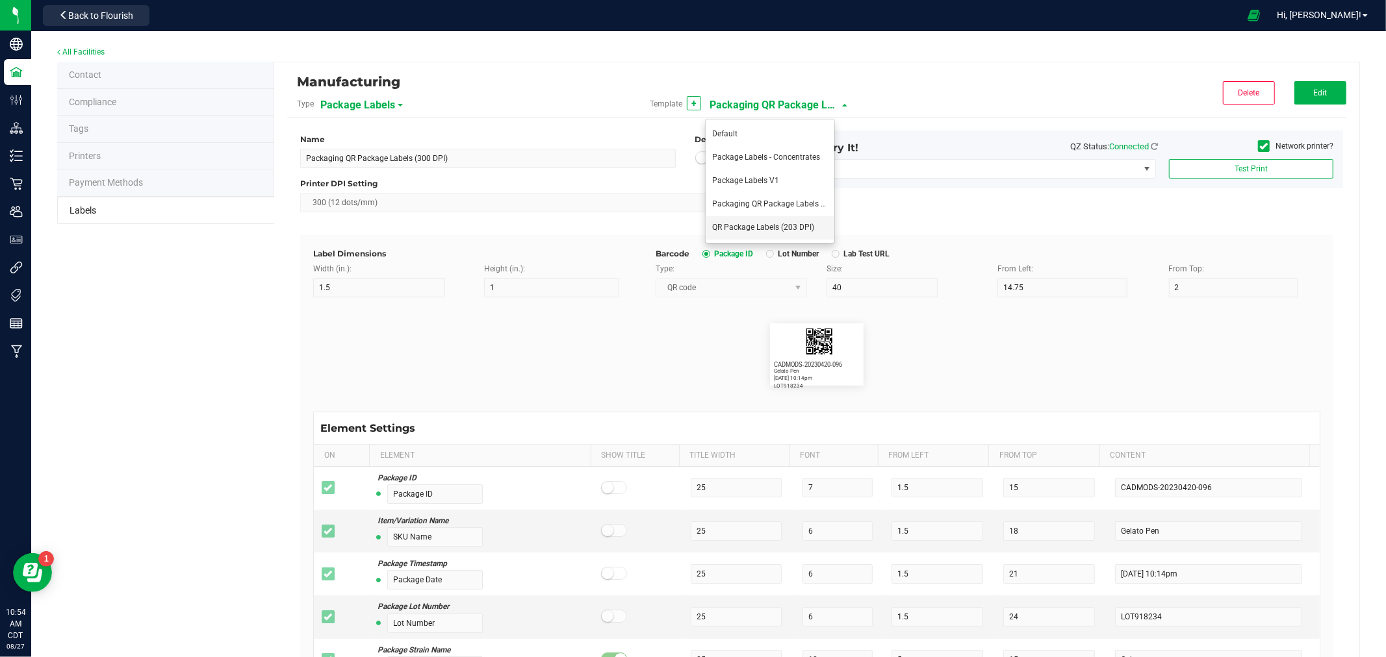
type input "15"
type input "5"
type input "8"
type input "17"
type input "11"
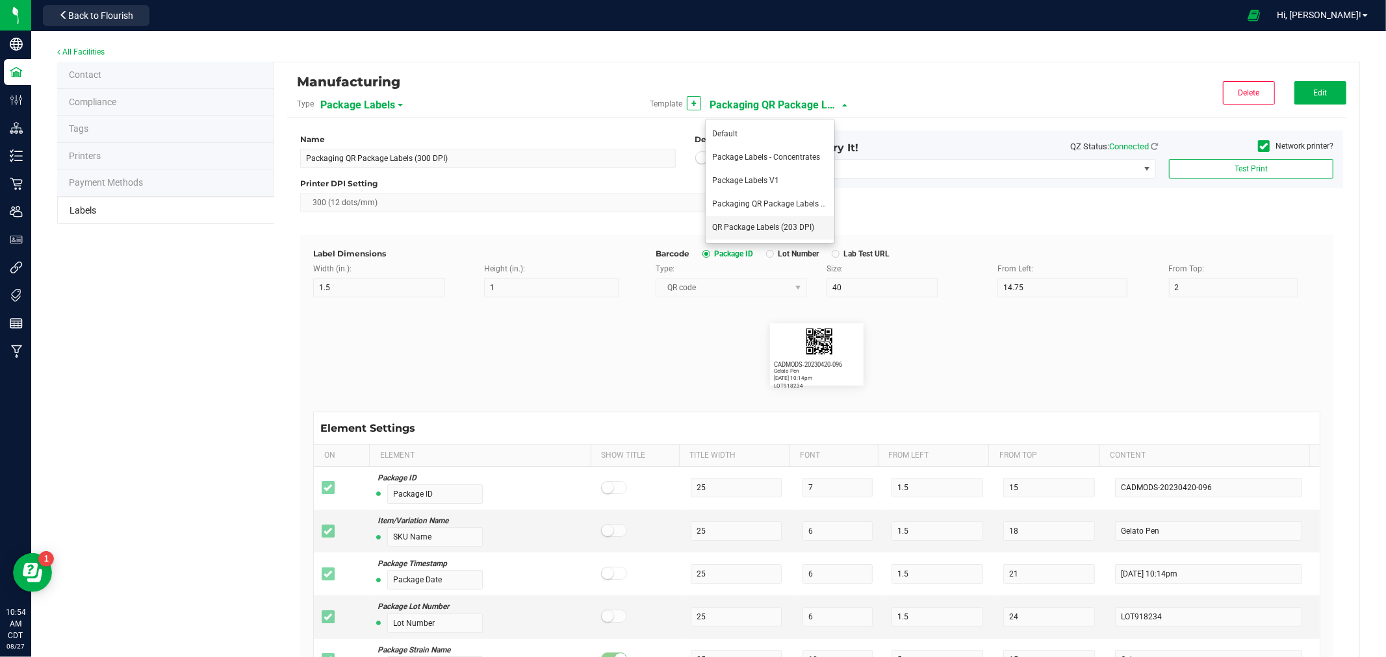
type input "Strain Type"
type input "6"
type input "1.5"
type input "14"
type input "Indica"
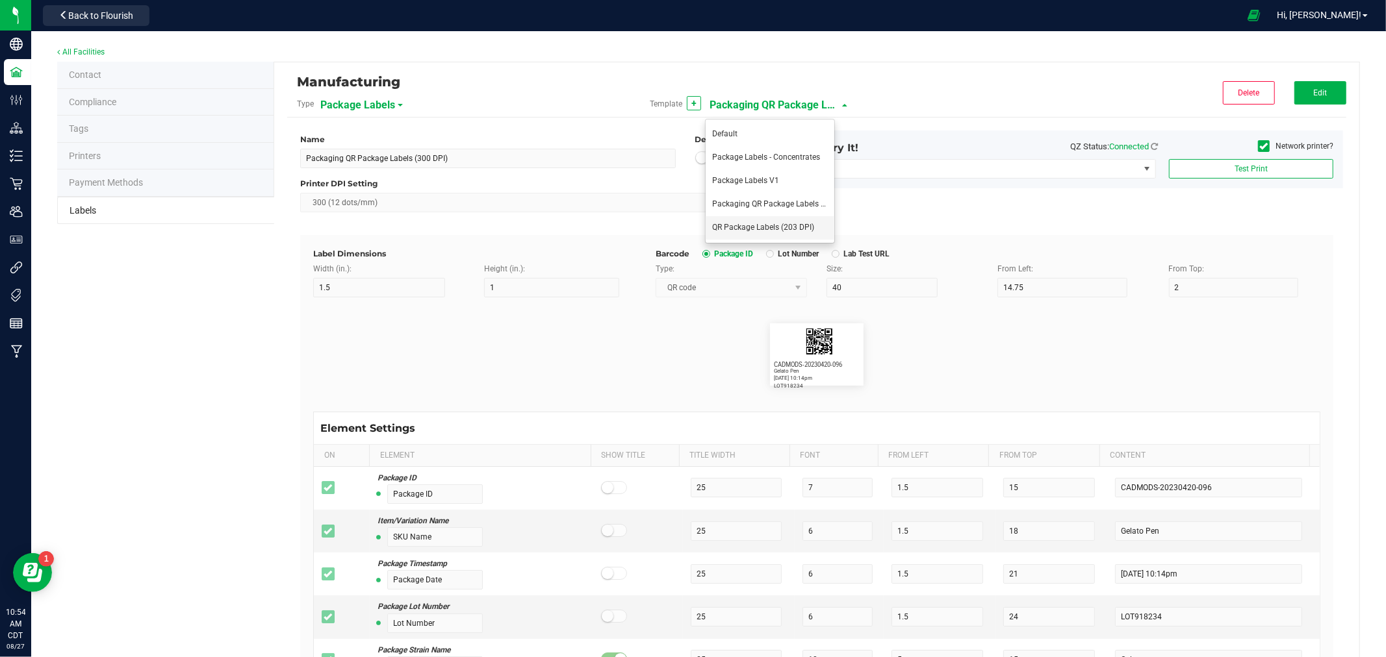
type input "Strain"
type input "15"
type input "Gelato"
type input "Size"
type input "20"
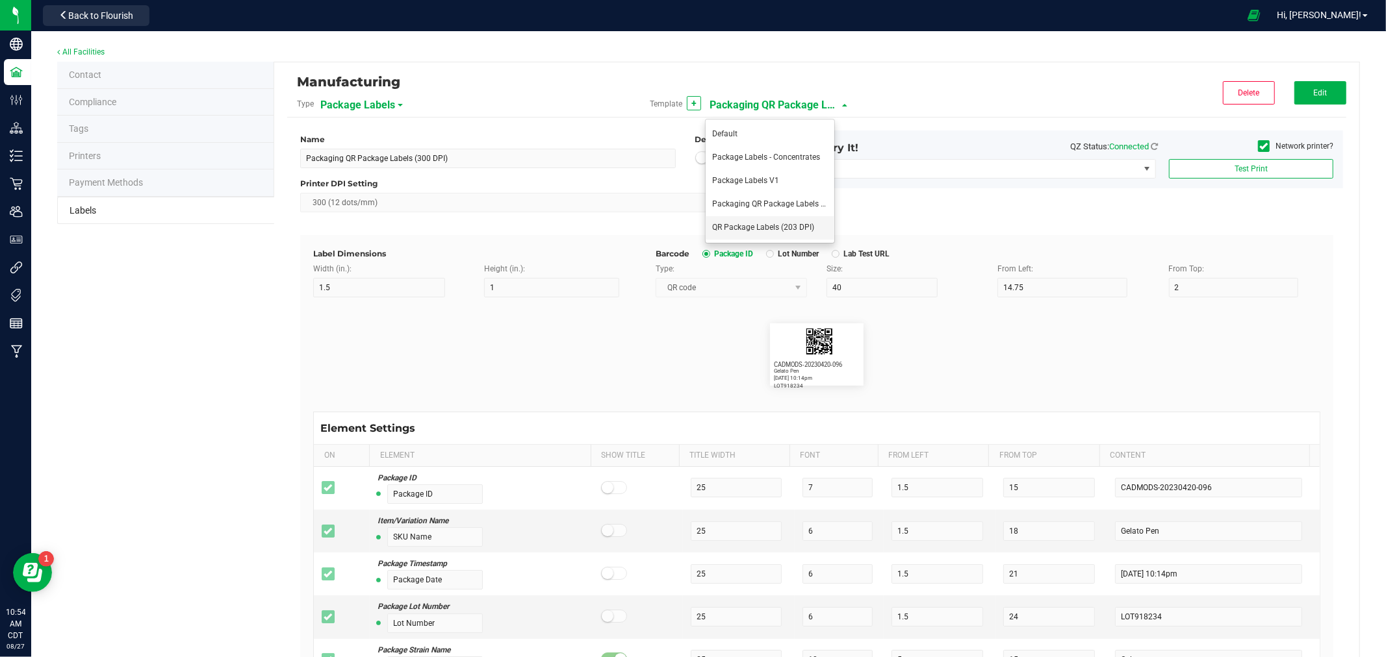
type input "44 ea"
type input "SKU"
type input "30"
type input "42P017"
type input "Ref Field 1"
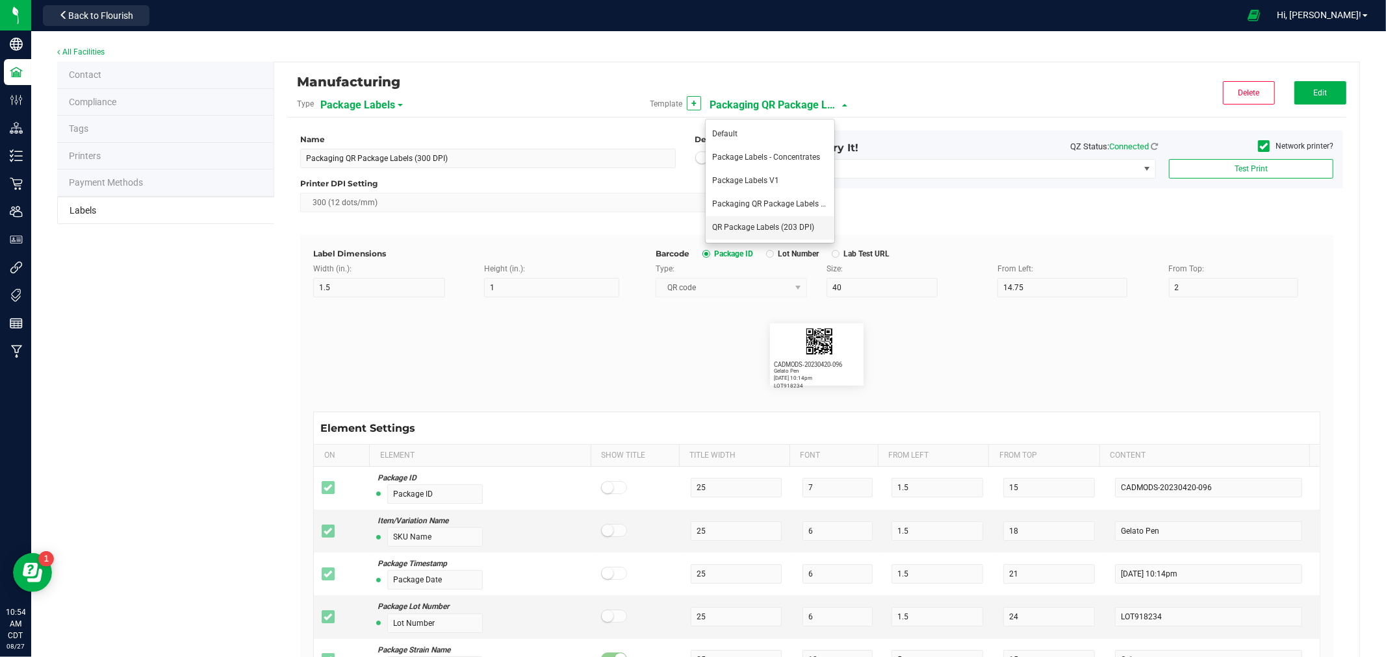
type input "Ref Field 1 Value"
type input "Ref Field 2"
type input "Ref Field 2 Value"
type input "Ref Field 3"
type input "Ref Field 3 Value"
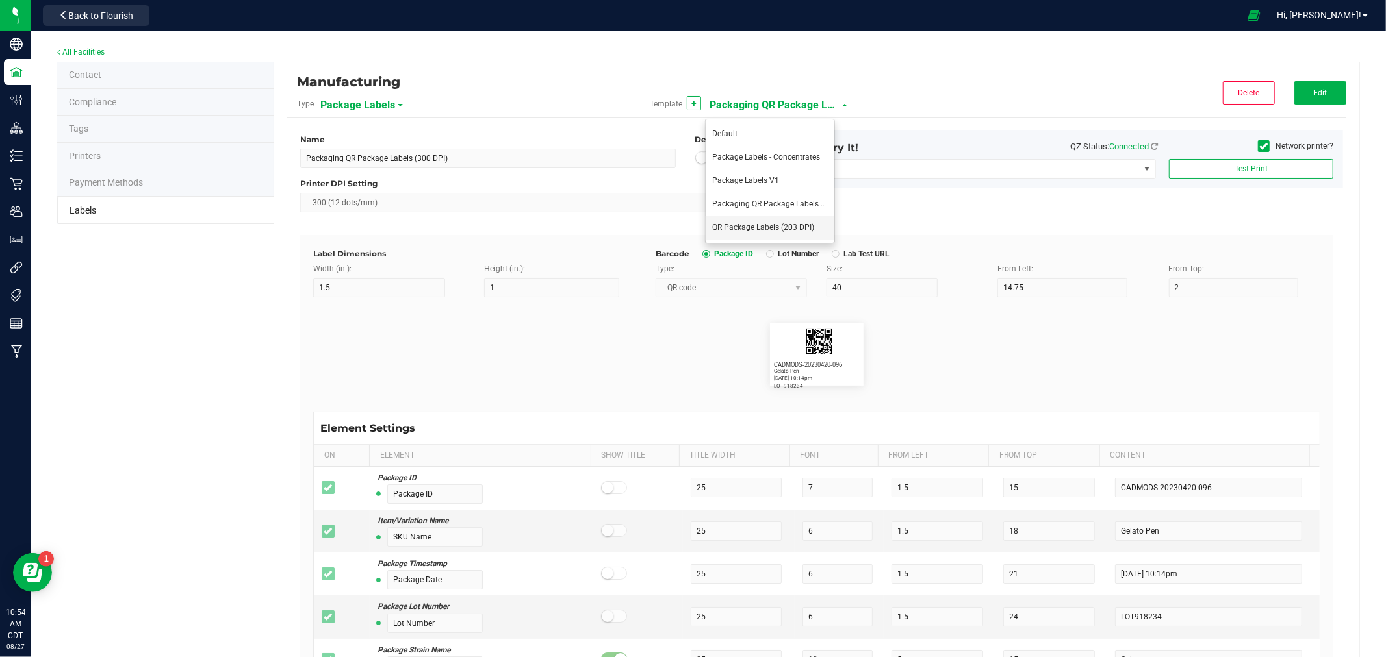
type input "Item Ref Field 1"
type input "Item Ref Field 1 Value"
type input "Item Ref Field 2"
type input "Item Ref Field 2 Value"
type input "Item Ref Field 3"
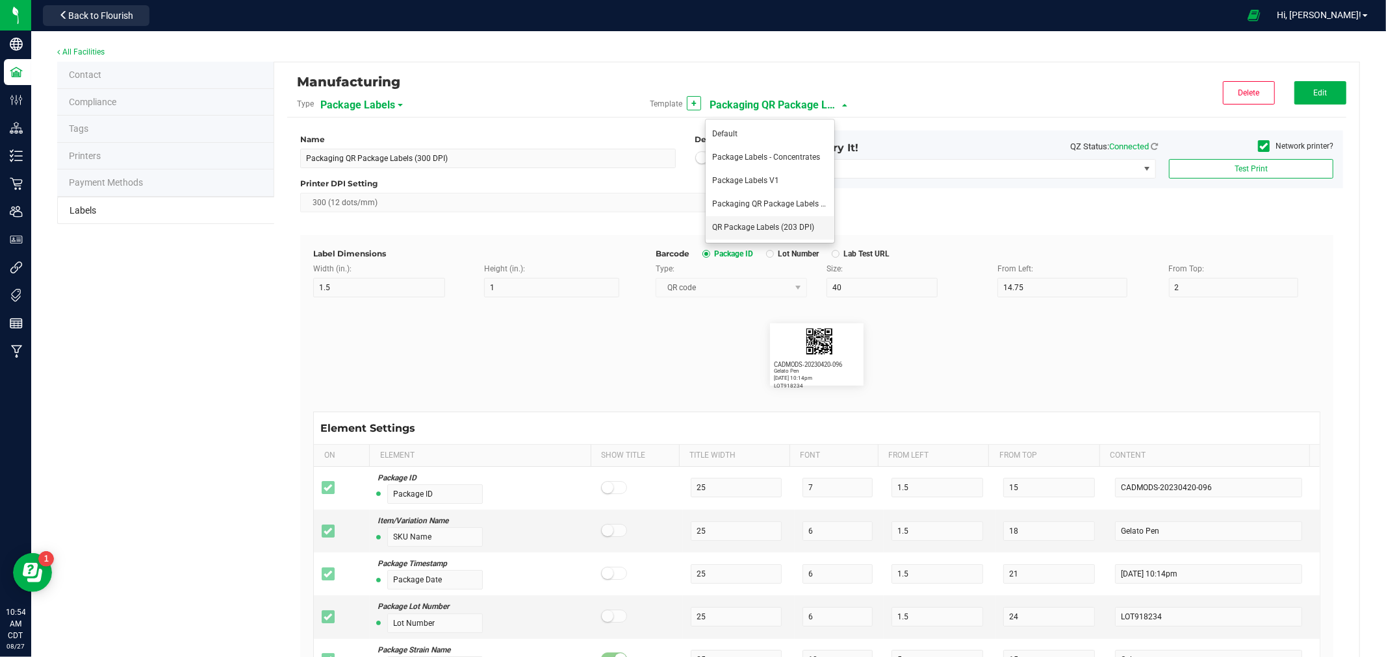
type input "Item Ref Field 3 Value"
type input "Item Ref Field 4"
type input "Item Ref Field 4 Value"
type input "Item Ref Field 5"
type input "Item Ref Field 5 Value"
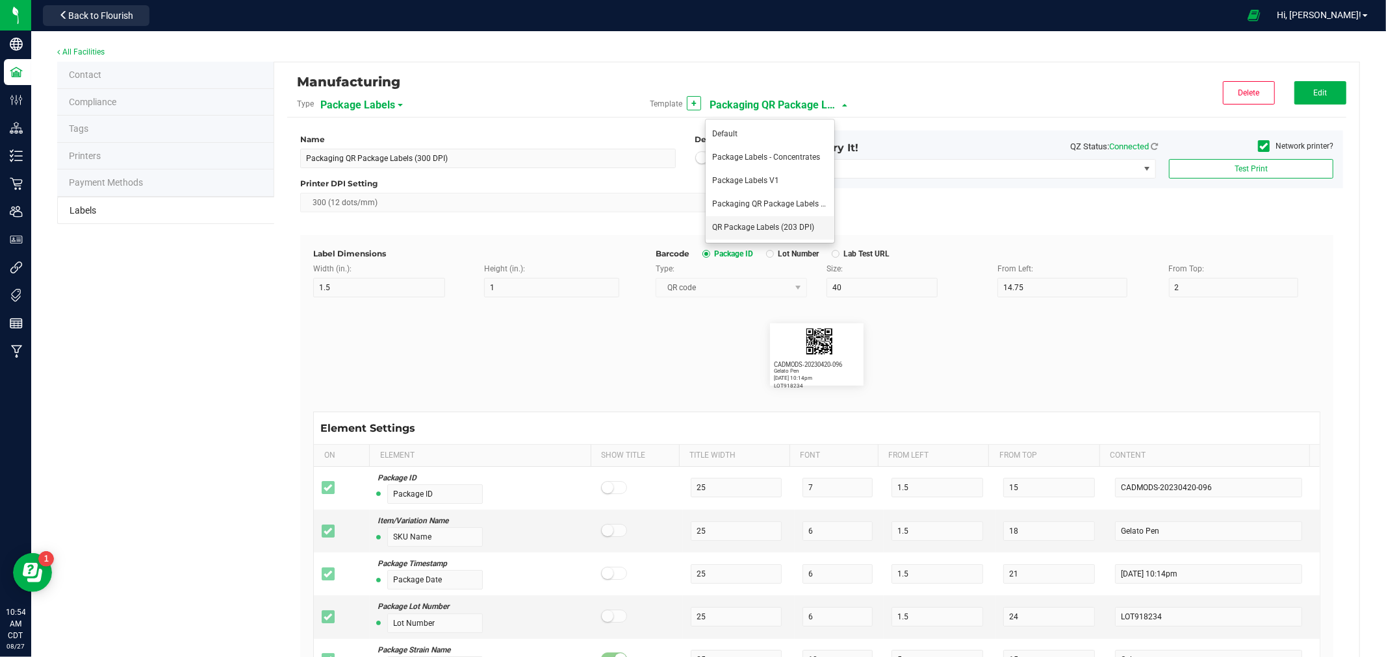
type input "NDC Number"
type input "[PHONE_NUMBER]"
type input "Number of Servings"
type input "4 servings/item"
type input "Serving Size"
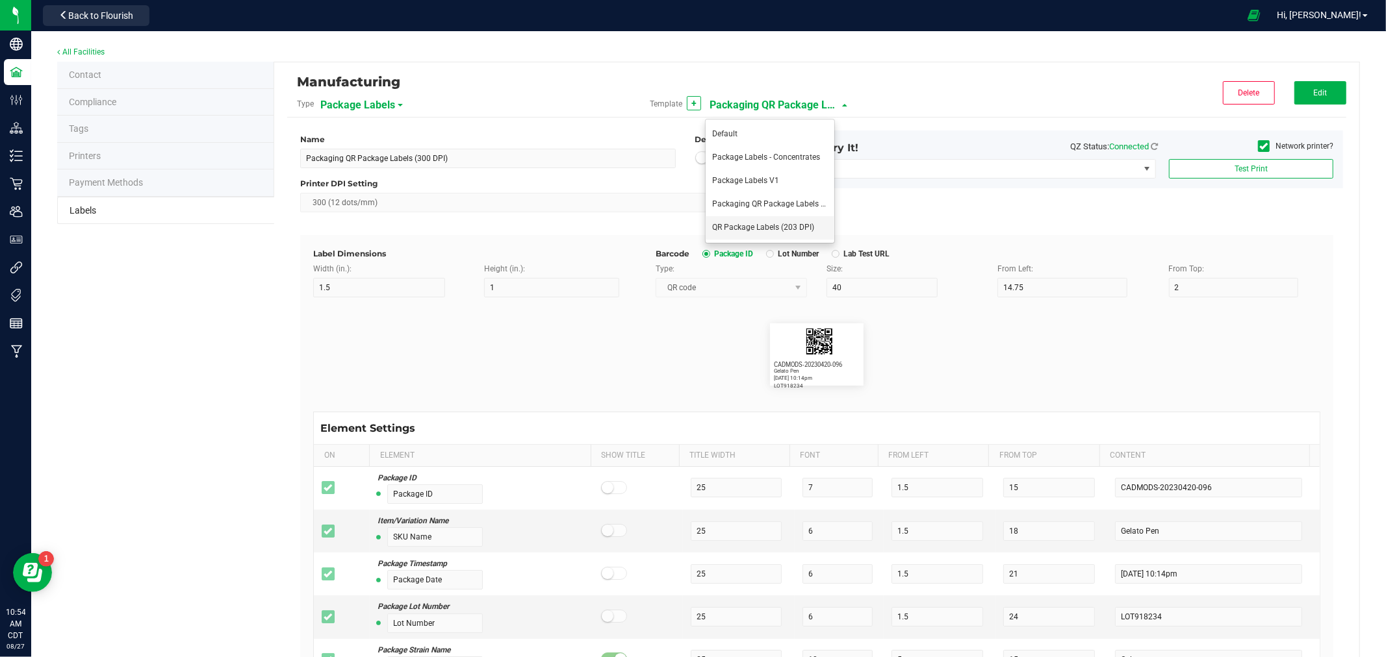
type input "1 cup"
type input "Serving Size (Grams)"
type input "4 g"
type input "Item Ingredients"
type input "Ingredient one, ingredient two"
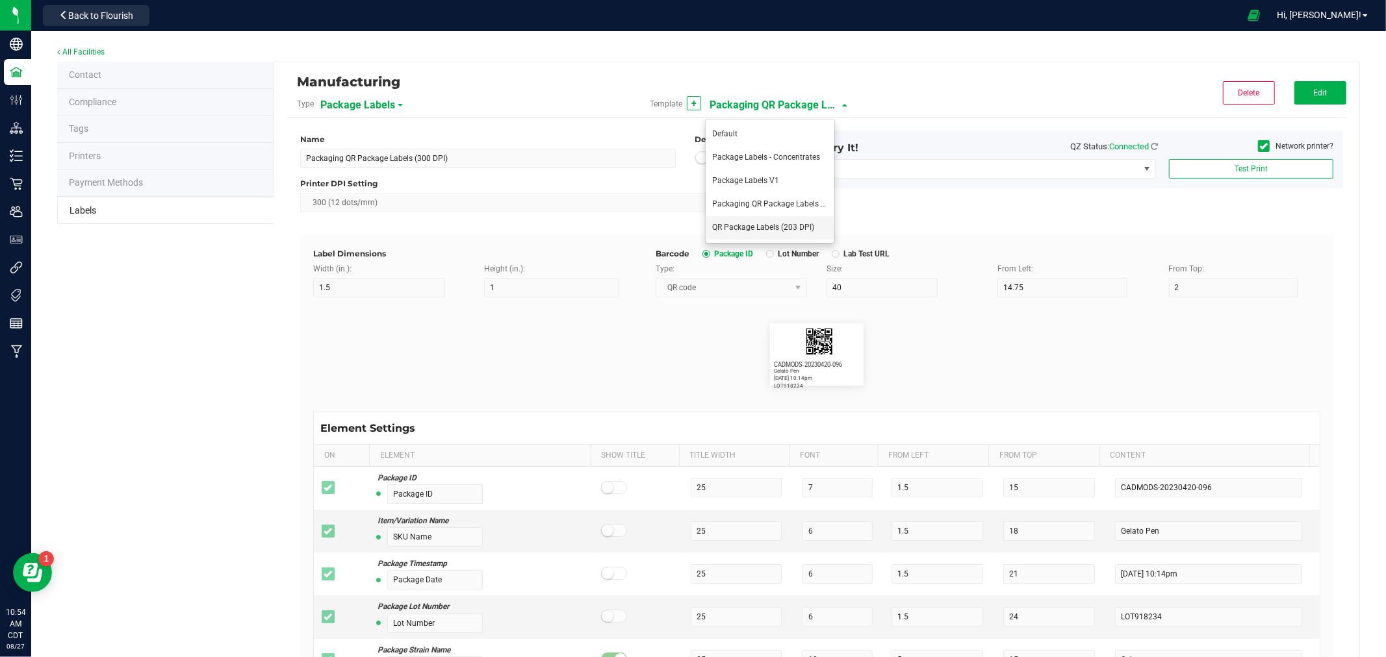
type input "Allergens"
type input "Tree Nuts, Soy, Wheat"
type input "Feel"
type input "Relaxed"
type input "Usable Cannabis per Unit"
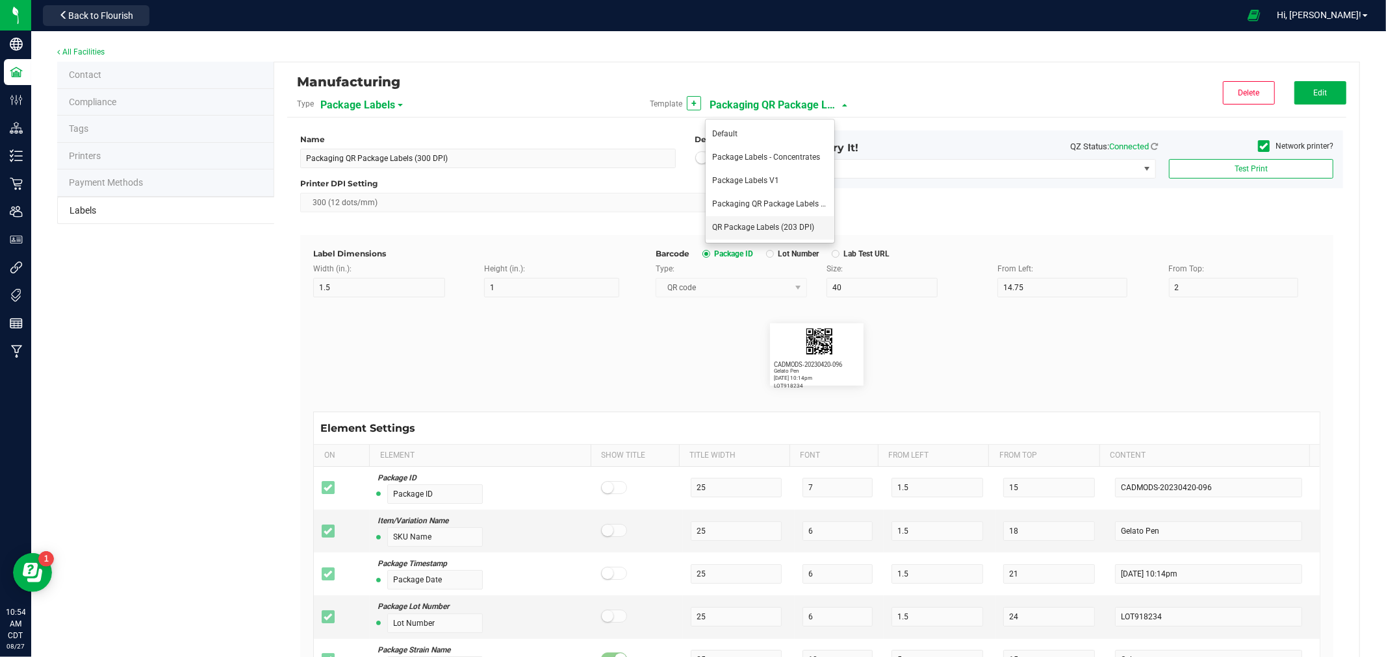
type input "25.73 g"
type input "Moisture %"
type input "8.40 %"
type input "Strain Description"
type input "Pineapple, Molasses, Napalm"
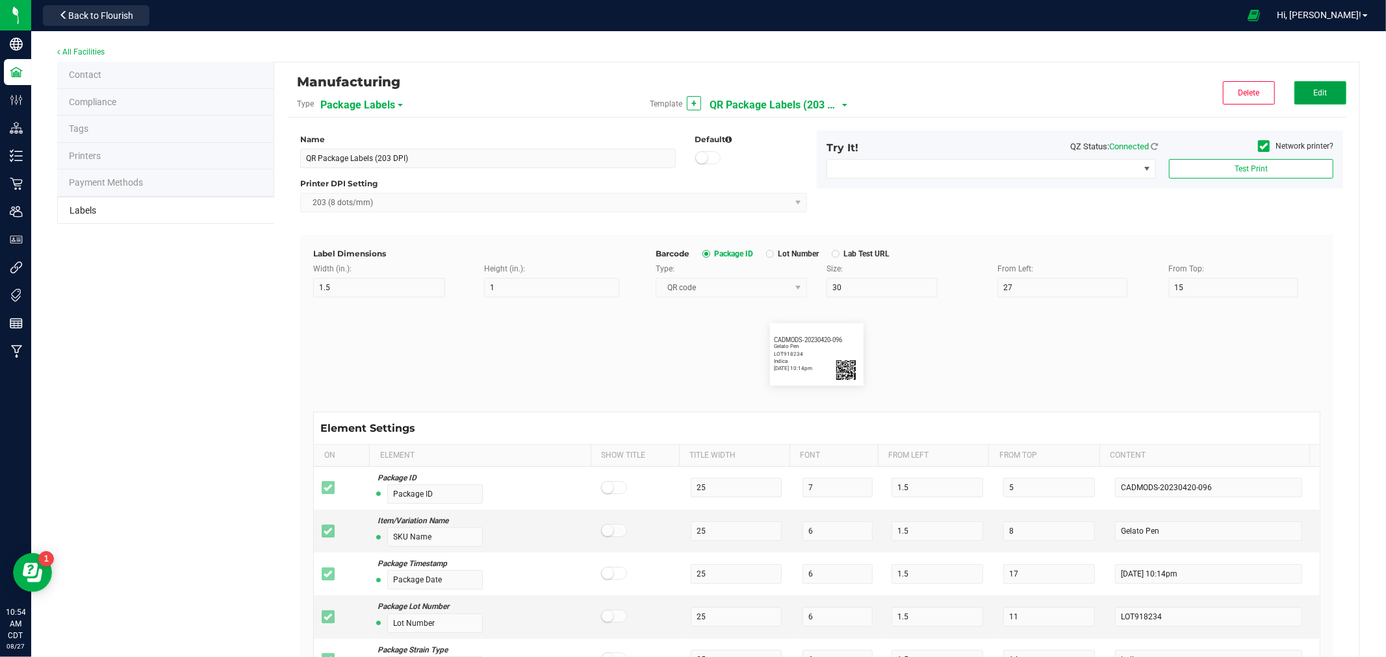
click at [1301, 90] on button "Edit" at bounding box center [1320, 92] width 52 height 23
click at [406, 196] on span "203 (8 dots/mm)" at bounding box center [545, 203] width 489 height 18
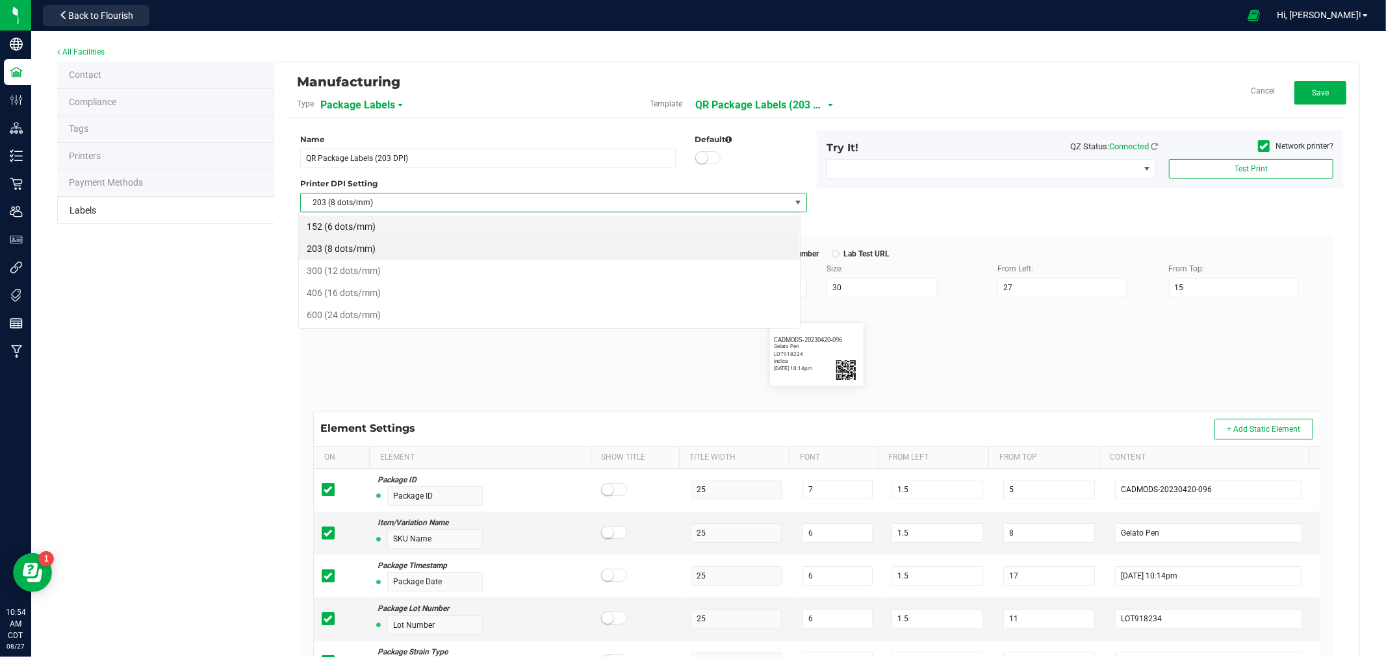
scroll to position [19, 502]
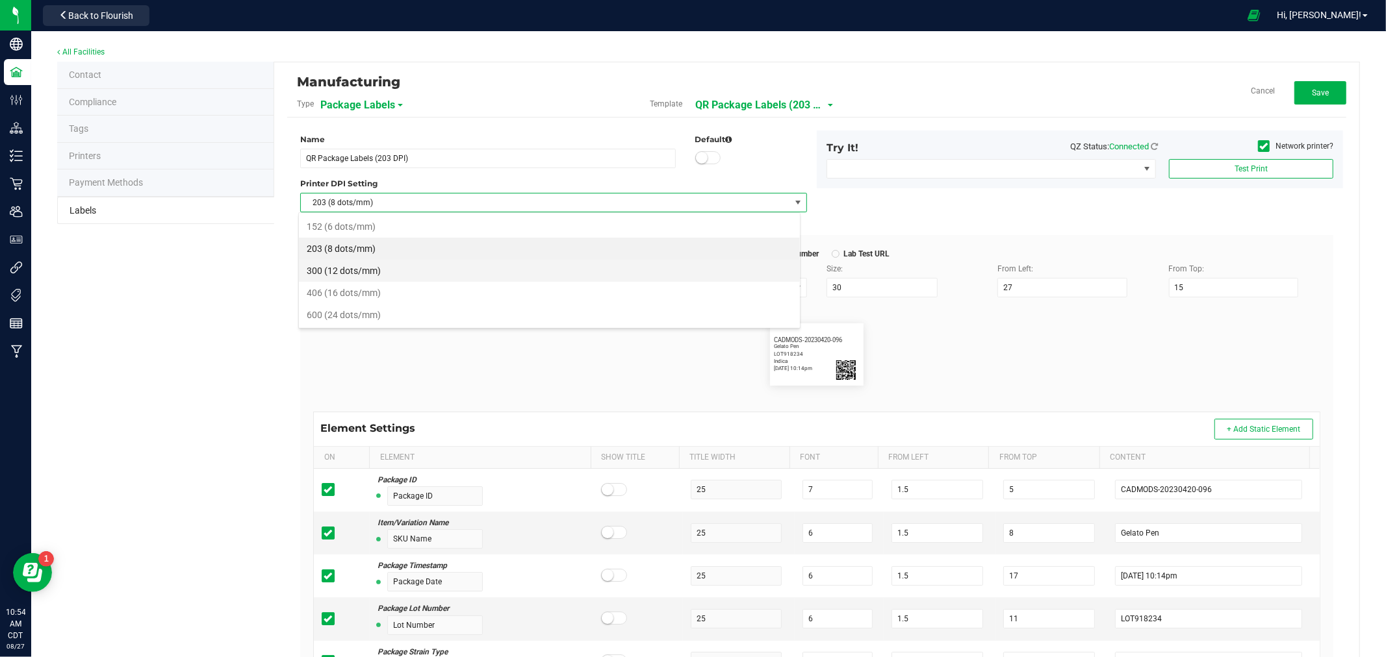
click at [366, 276] on li "300 (12 dots/mm)" at bounding box center [549, 271] width 501 height 22
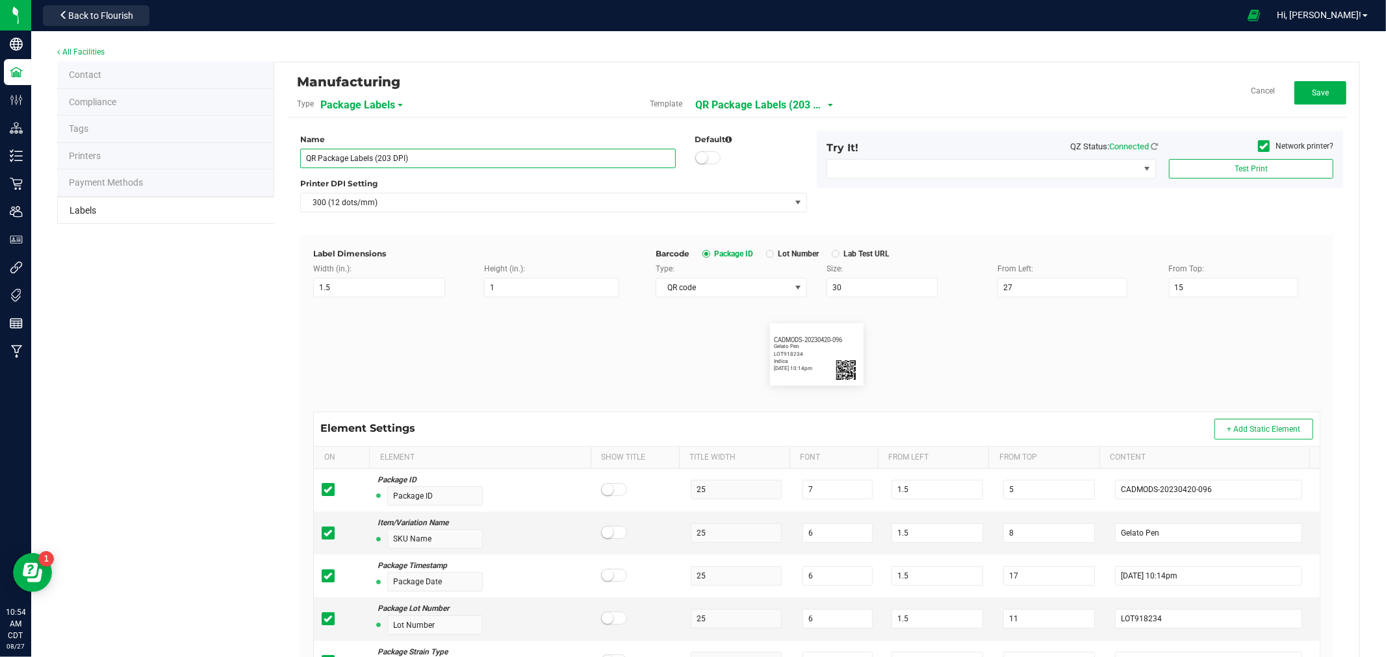
click at [453, 157] on input "QR Package Labels (203 DPI)" at bounding box center [487, 158] width 375 height 19
click at [1319, 94] on button "Save" at bounding box center [1320, 92] width 52 height 23
click at [806, 103] on span "QR Package Labels (203 DPI) - Test" at bounding box center [774, 105] width 130 height 22
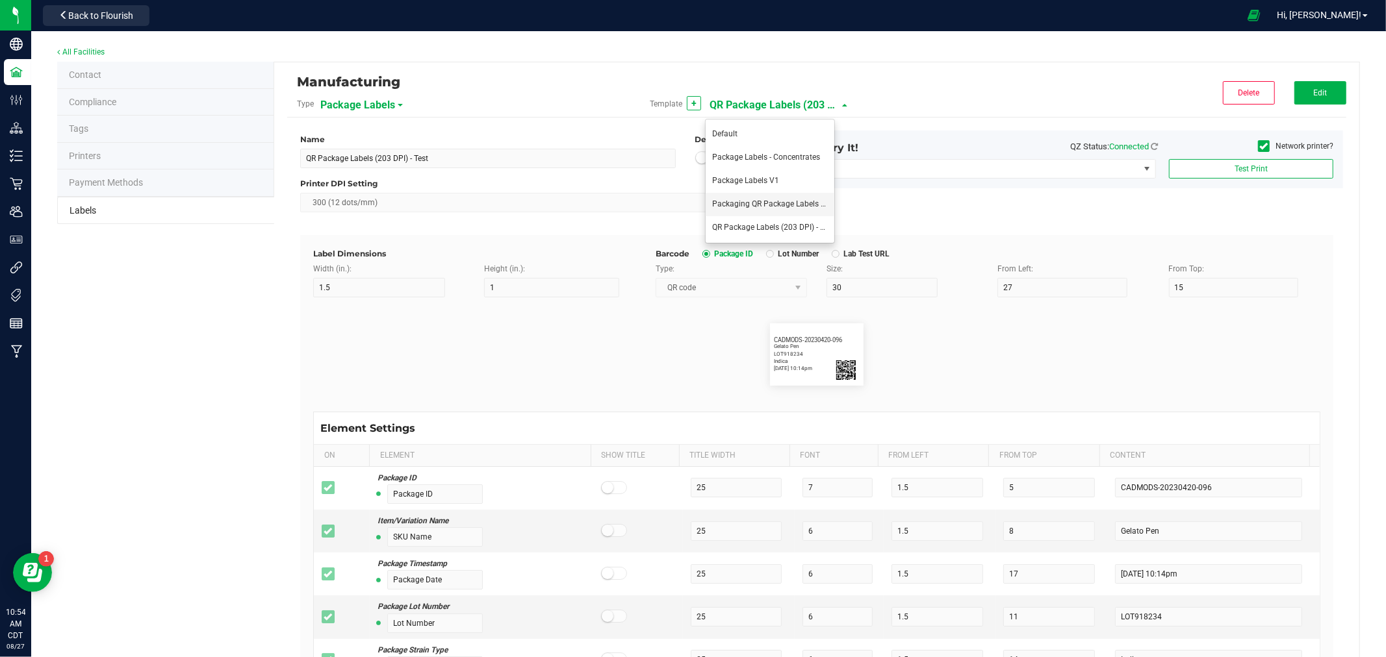
click at [789, 203] on span "Packaging QR Package Labels (300 DPI)" at bounding box center [783, 203] width 142 height 9
type input "Packaging QR Package Labels (300 DPI)"
type input "40"
type input "14.75"
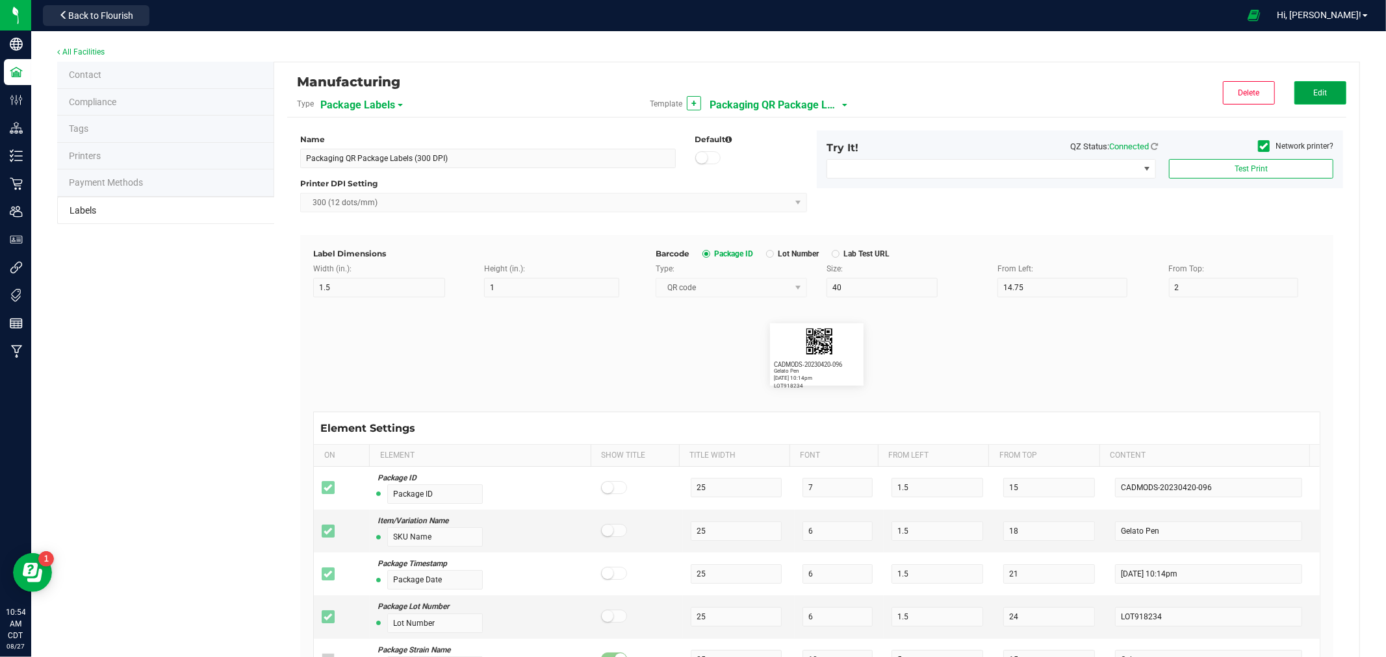
click at [1294, 92] on button "Edit" at bounding box center [1320, 92] width 52 height 23
click at [400, 202] on span "300 (12 dots/mm)" at bounding box center [545, 203] width 489 height 18
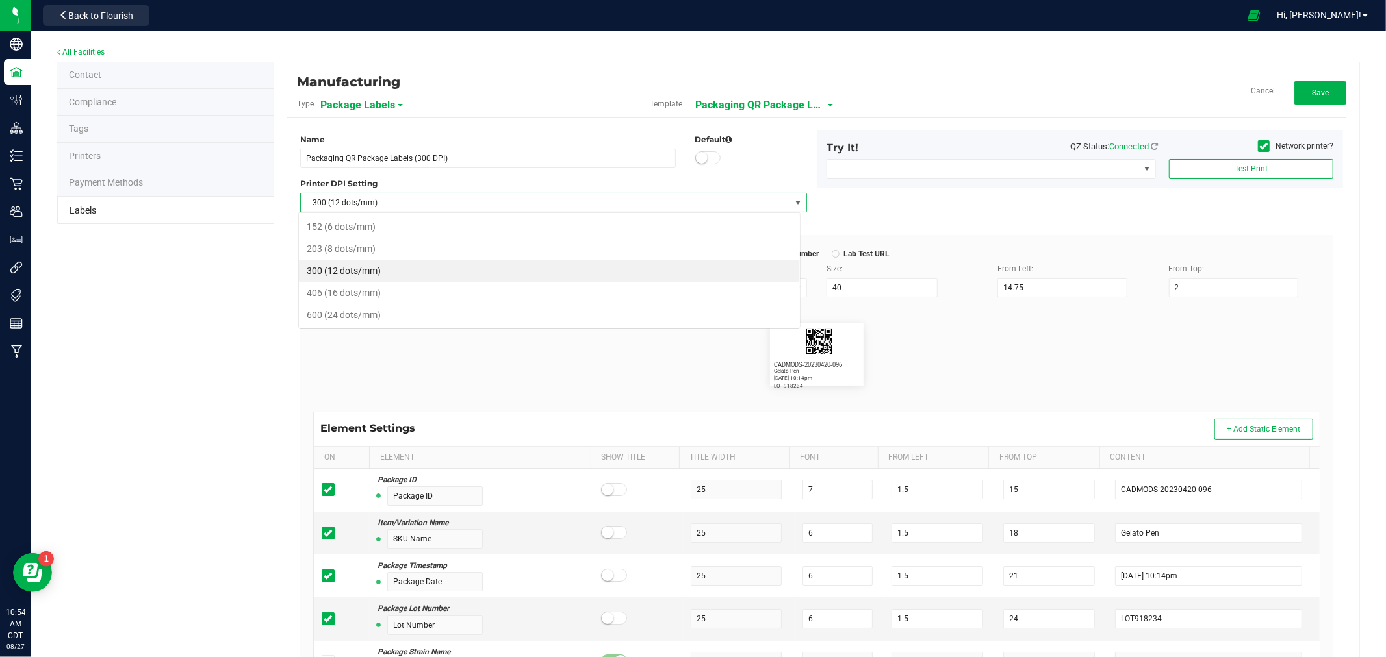
scroll to position [19, 502]
click at [359, 246] on li "203 (8 dots/mm)" at bounding box center [549, 249] width 501 height 22
click at [485, 199] on span "203 (8 dots/mm)" at bounding box center [545, 203] width 489 height 18
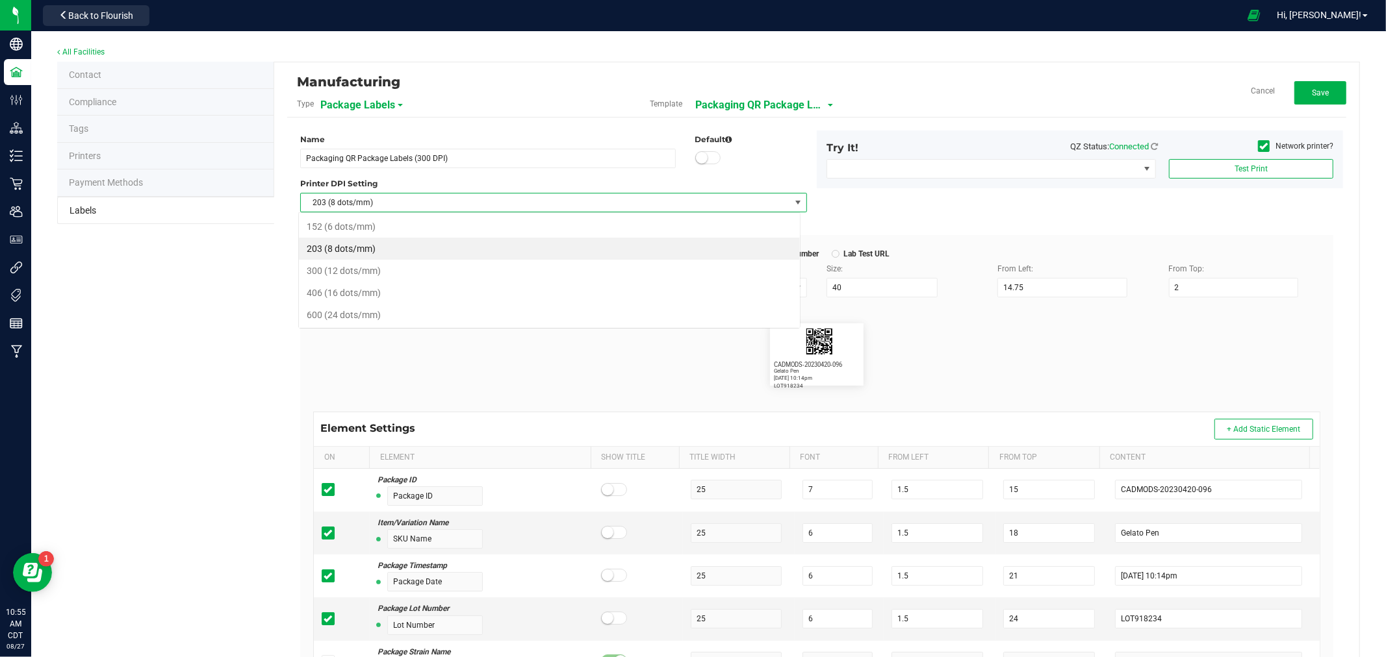
scroll to position [19, 502]
click at [358, 268] on li "300 (12 dots/mm)" at bounding box center [549, 271] width 501 height 22
click at [1320, 87] on button "Save" at bounding box center [1320, 92] width 52 height 23
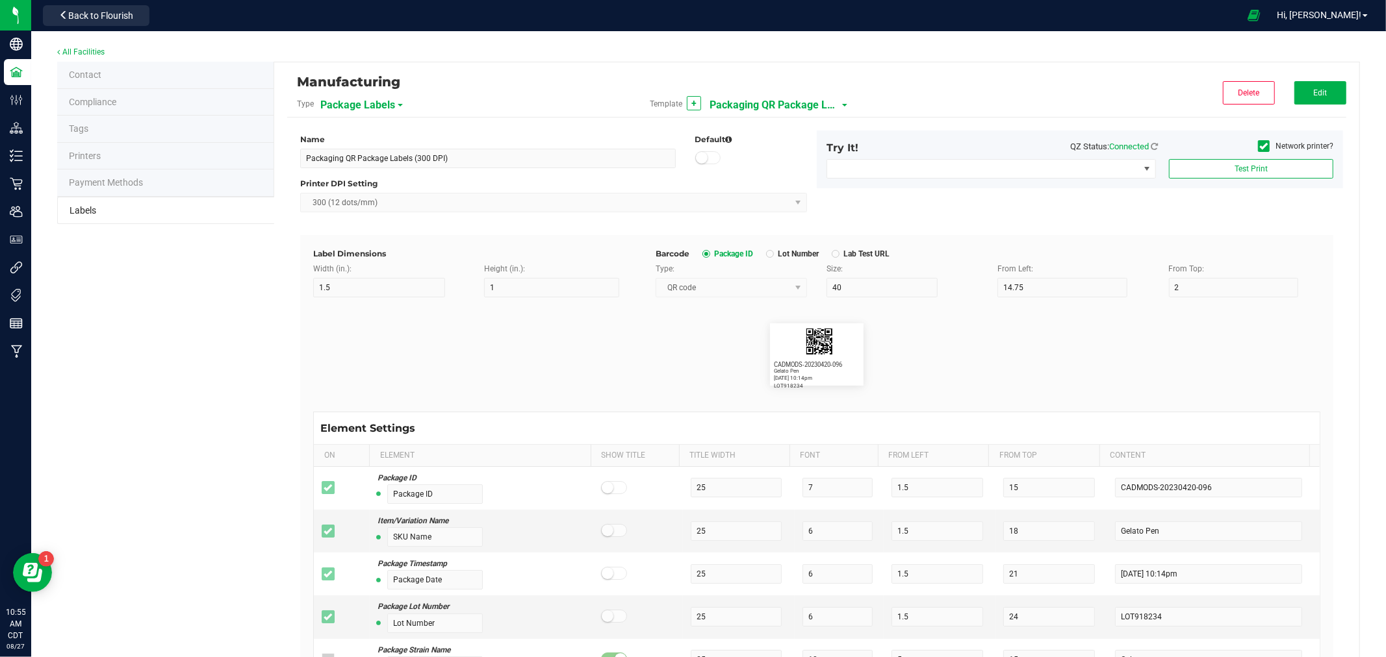
click at [789, 106] on span "Packaging QR Package Labels (300 DPI)" at bounding box center [774, 105] width 130 height 22
click at [897, 219] on div "Name Packaging QR Package Labels (300 DPI) Default Printer DPI Setting 300 (12 …" at bounding box center [816, 183] width 1052 height 105
click at [765, 107] on span "Packaging QR Package Labels (300 DPI)" at bounding box center [774, 105] width 130 height 22
click at [757, 224] on span "QR Package Labels (203 DPI) - Test" at bounding box center [773, 227] width 122 height 9
click at [763, 101] on span "QR Package Labels (203 DPI) - Test" at bounding box center [774, 105] width 130 height 22
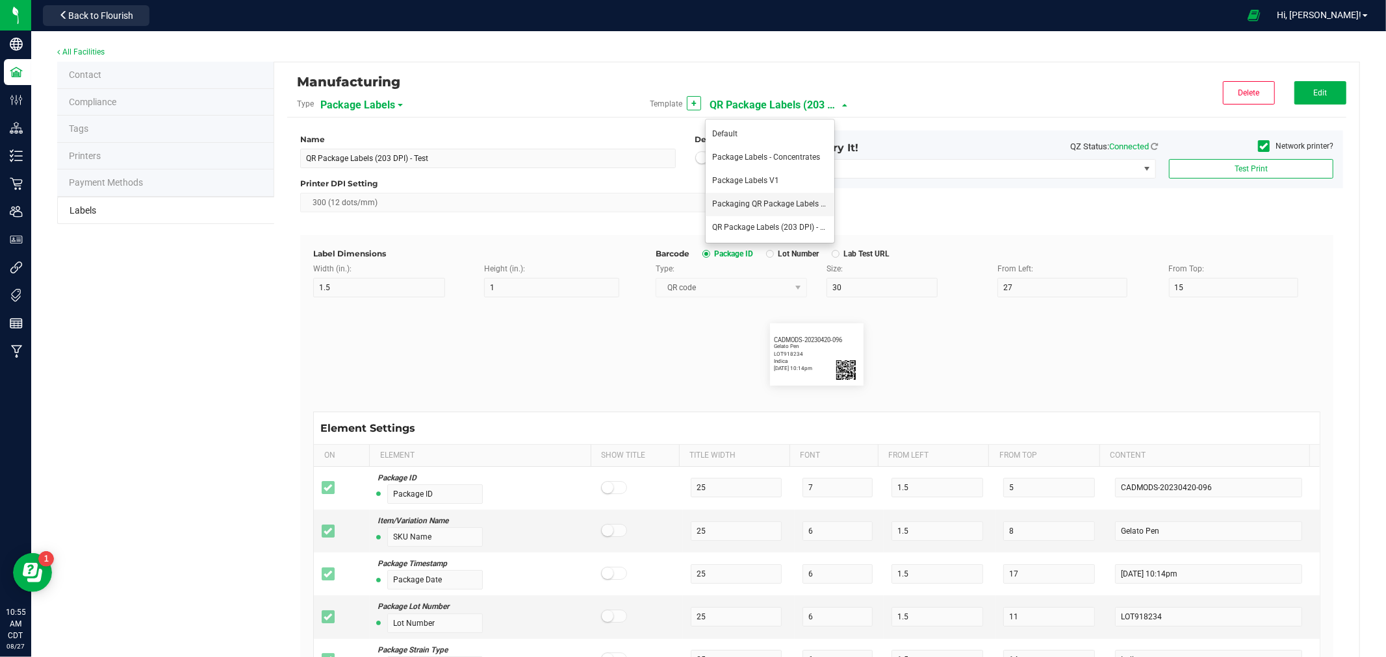
click at [768, 205] on span "Packaging QR Package Labels (300 DPI)" at bounding box center [783, 203] width 142 height 9
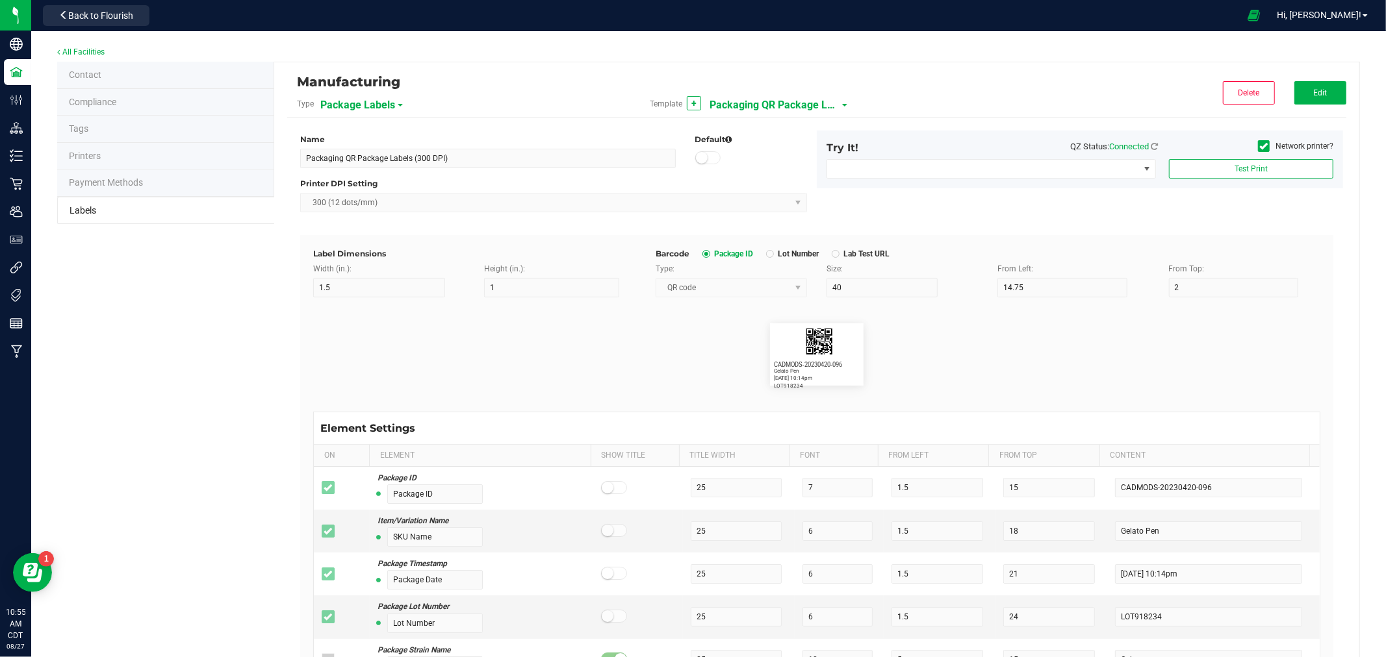
click at [1260, 146] on icon at bounding box center [1264, 146] width 8 height 0
click at [0, 0] on input "Network printer?" at bounding box center [0, 0] width 0 height 0
click at [1114, 167] on span "Color Label 2000" at bounding box center [983, 169] width 312 height 18
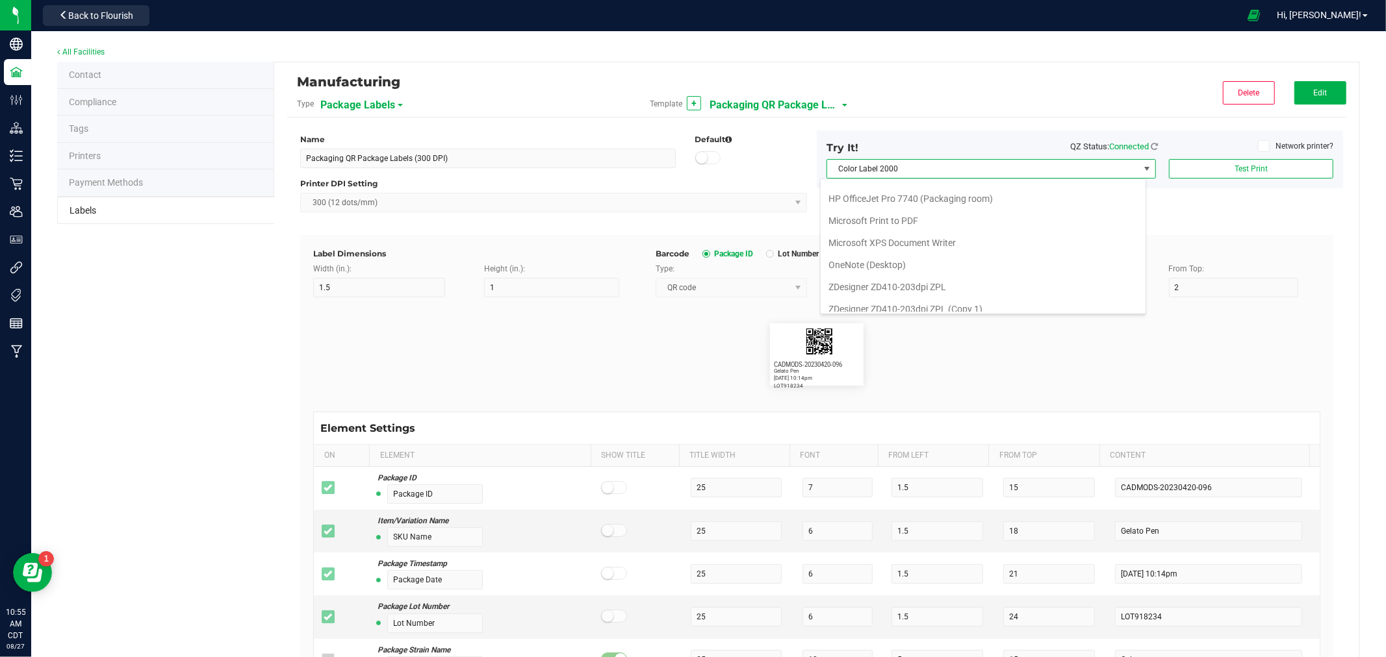
scroll to position [159, 0]
click at [945, 304] on ZPL "ZDesigner ZD411-300dpi ZPL" at bounding box center [983, 301] width 325 height 22
click at [1321, 89] on button "Edit" at bounding box center [1320, 92] width 52 height 23
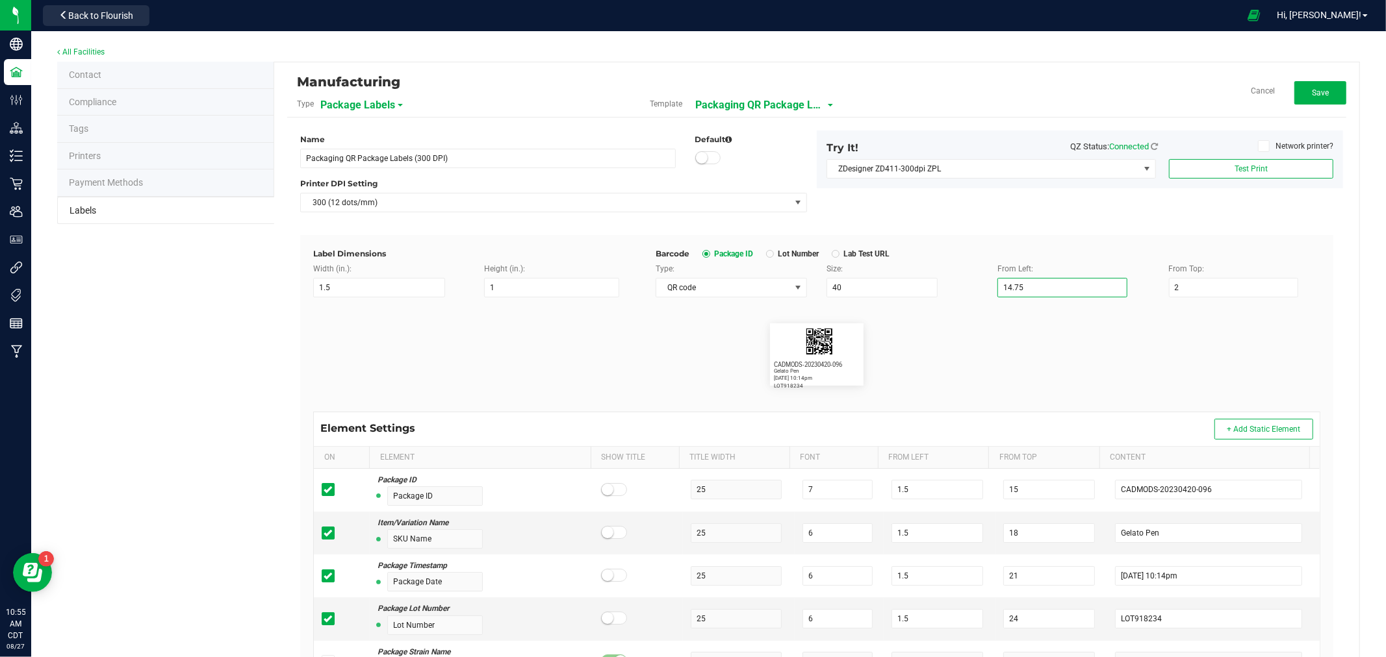
drag, startPoint x: 1021, startPoint y: 290, endPoint x: 956, endPoint y: 298, distance: 66.1
click at [956, 298] on div "Label Dimensions Width (in.): 1.5 Height (in.): 1 Barcode Package ID Lot Number…" at bounding box center [816, 581] width 1033 height 693
drag, startPoint x: 1181, startPoint y: 284, endPoint x: 1167, endPoint y: 287, distance: 14.7
click at [1169, 287] on input "2" at bounding box center [1234, 287] width 130 height 19
click at [979, 331] on flourish-label-viewer "CADMODS-20230420-096 Gelato Pen 4/20/2023 10:14pm LOT918234" at bounding box center [816, 355] width 1007 height 62
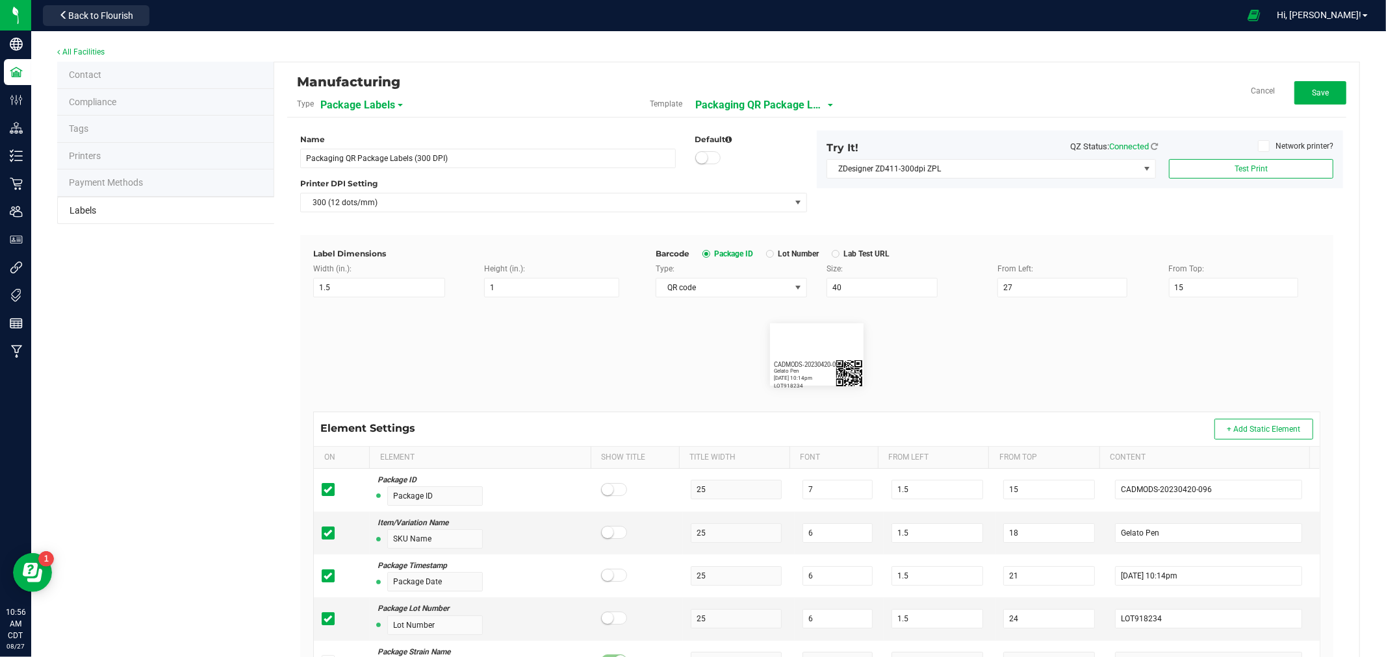
scroll to position [72, 0]
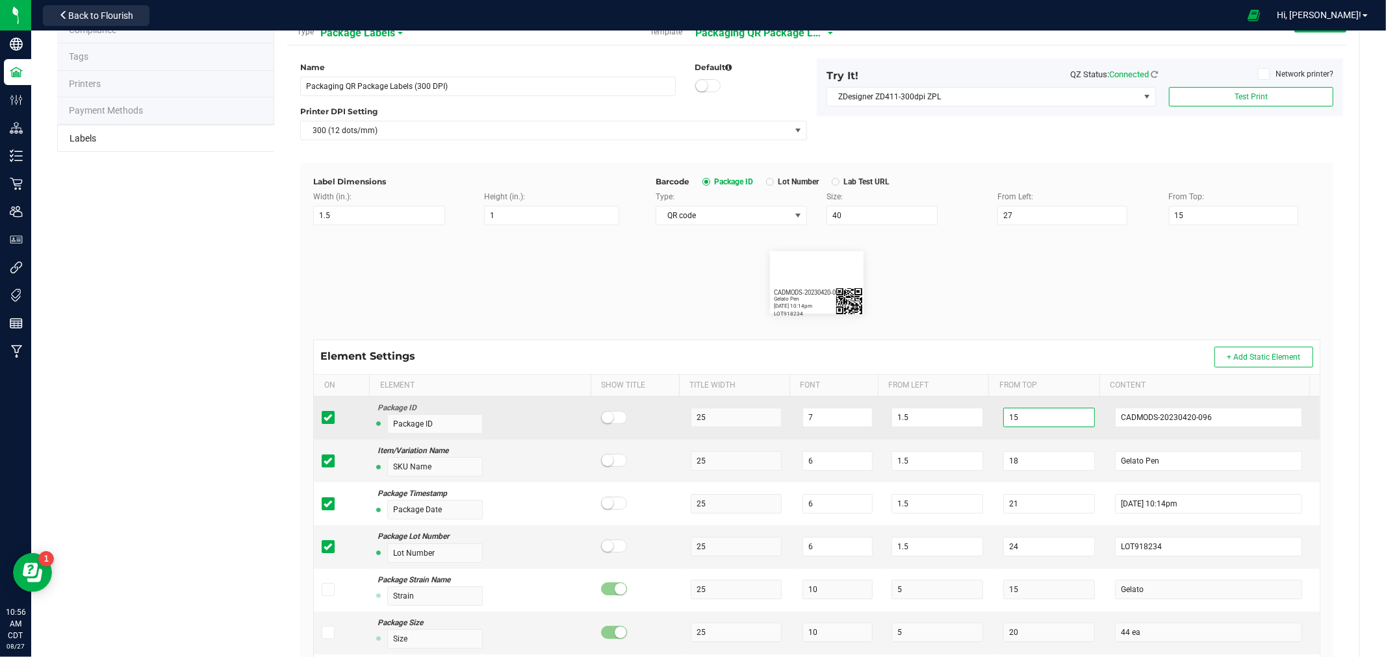
drag, startPoint x: 997, startPoint y: 424, endPoint x: 981, endPoint y: 425, distance: 15.6
click at [995, 425] on td "15" at bounding box center [1051, 418] width 112 height 43
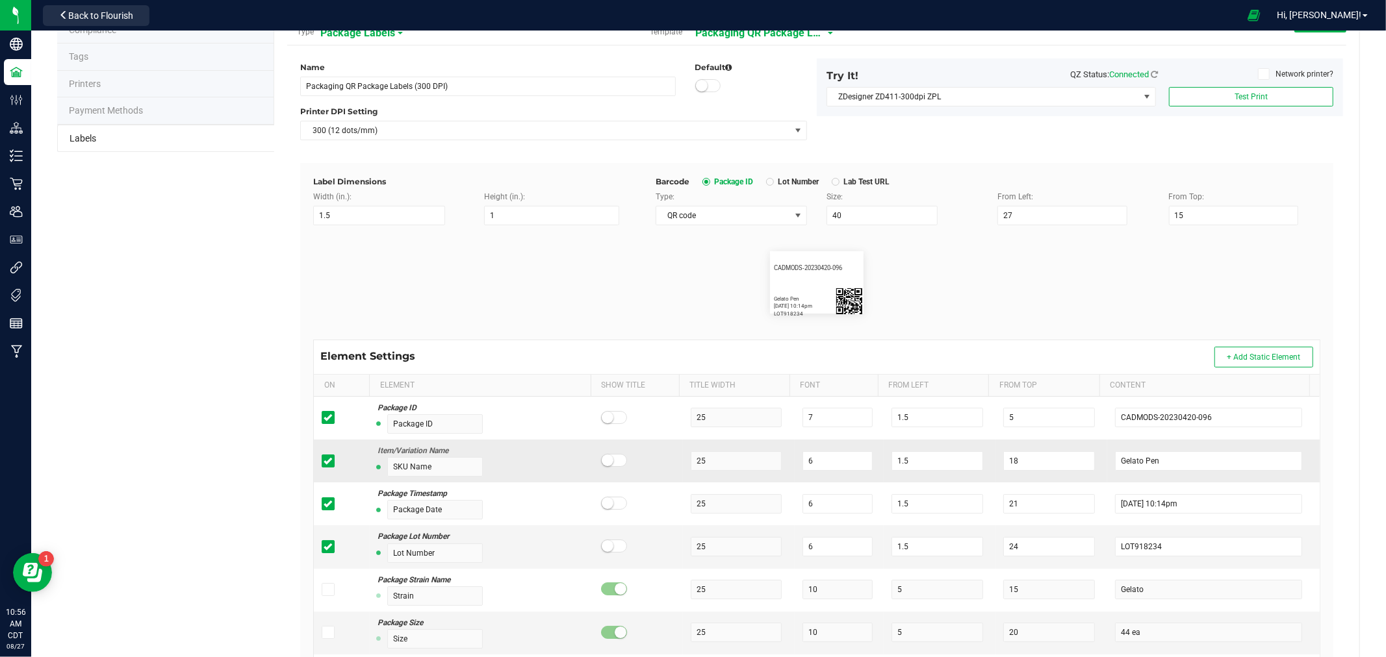
click at [1017, 472] on td "18" at bounding box center [1051, 461] width 112 height 43
drag, startPoint x: 1015, startPoint y: 465, endPoint x: 978, endPoint y: 465, distance: 37.0
click at [978, 465] on tr "Item/Variation Name SKU Name 25 6 1.5 18 Gelato Pen" at bounding box center [817, 461] width 1006 height 43
drag, startPoint x: 1010, startPoint y: 548, endPoint x: 975, endPoint y: 548, distance: 34.4
click at [975, 548] on tr "Package Lot Number Lot Number 25 6 1.5 24 LOT918234" at bounding box center [817, 547] width 1006 height 43
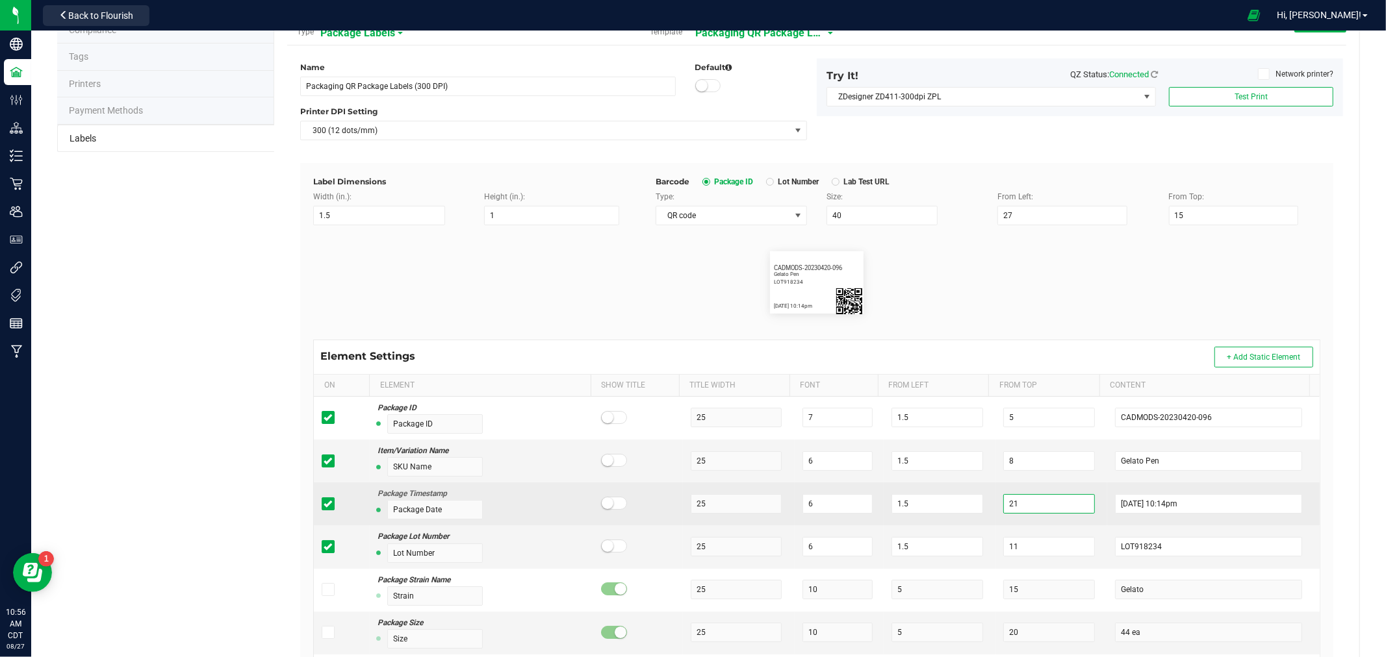
drag, startPoint x: 1017, startPoint y: 503, endPoint x: 989, endPoint y: 507, distance: 27.5
click at [1003, 507] on input "21" at bounding box center [1049, 503] width 92 height 19
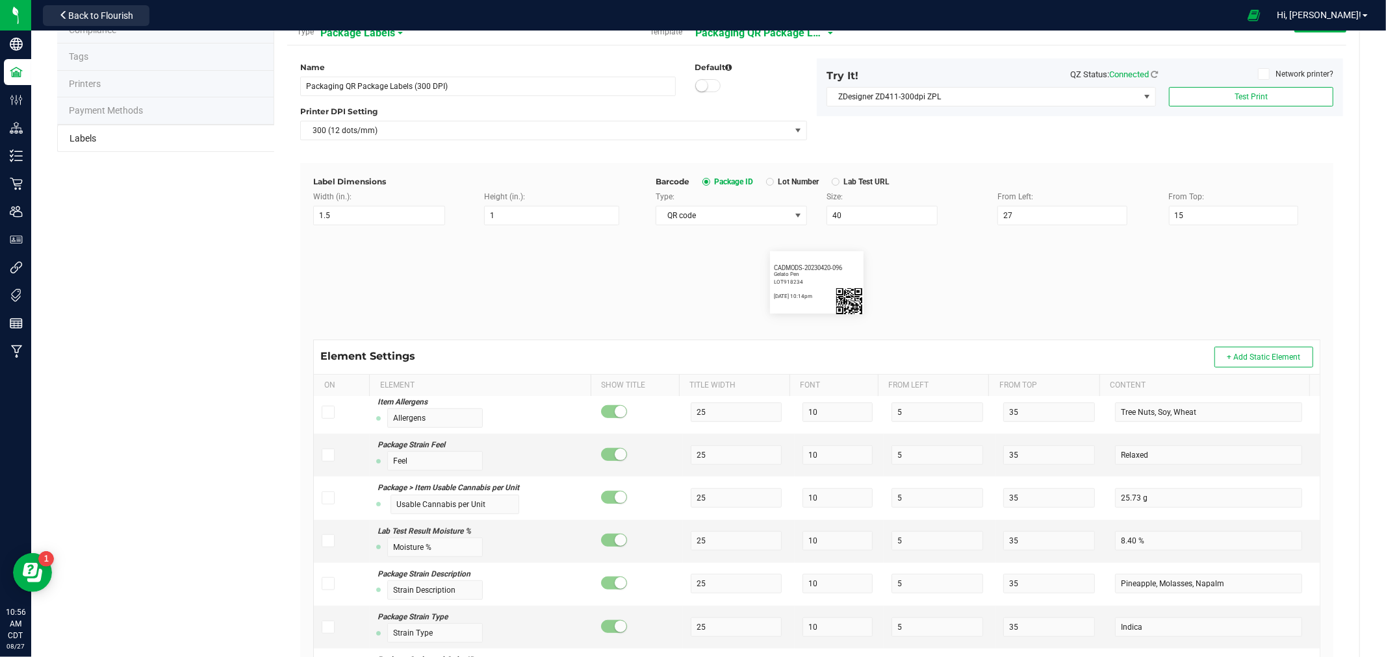
scroll to position [938, 0]
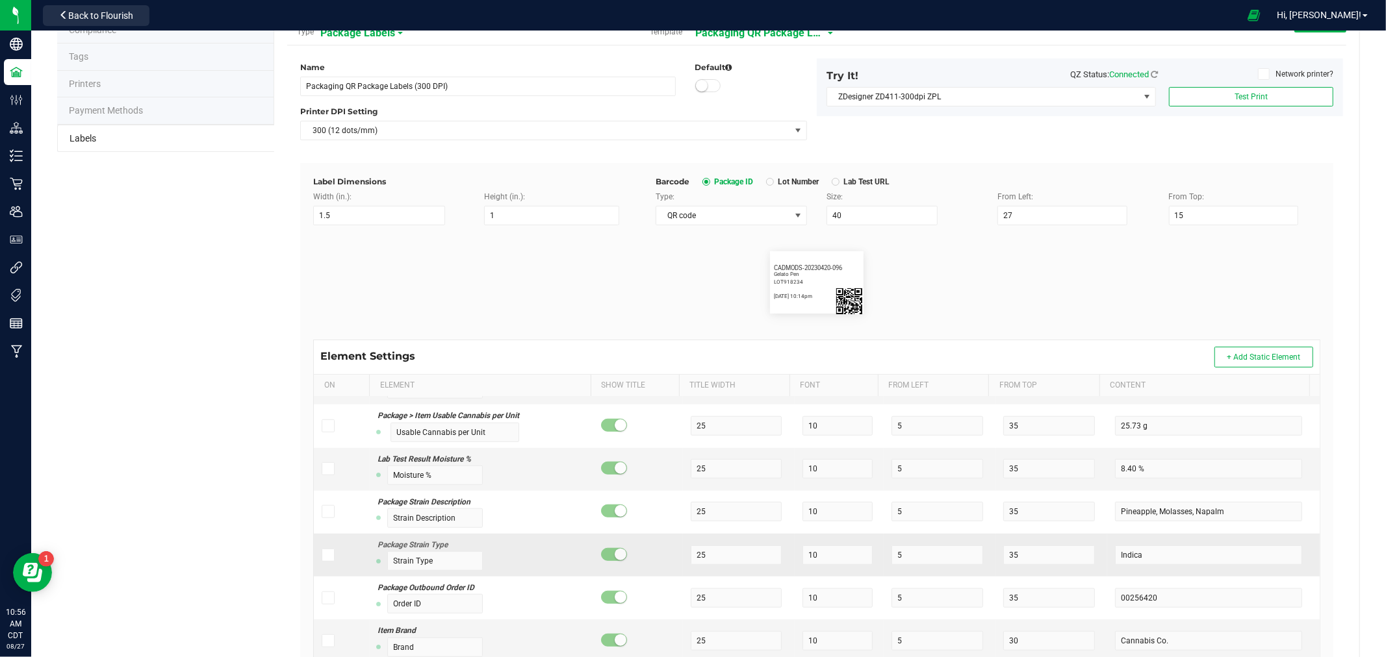
click at [329, 555] on icon at bounding box center [328, 555] width 8 height 0
click at [0, 0] on input "checkbox" at bounding box center [0, 0] width 0 height 0
click at [615, 553] on small at bounding box center [621, 555] width 12 height 12
drag, startPoint x: 819, startPoint y: 563, endPoint x: 782, endPoint y: 567, distance: 36.7
click at [795, 567] on td "10" at bounding box center [840, 555] width 90 height 43
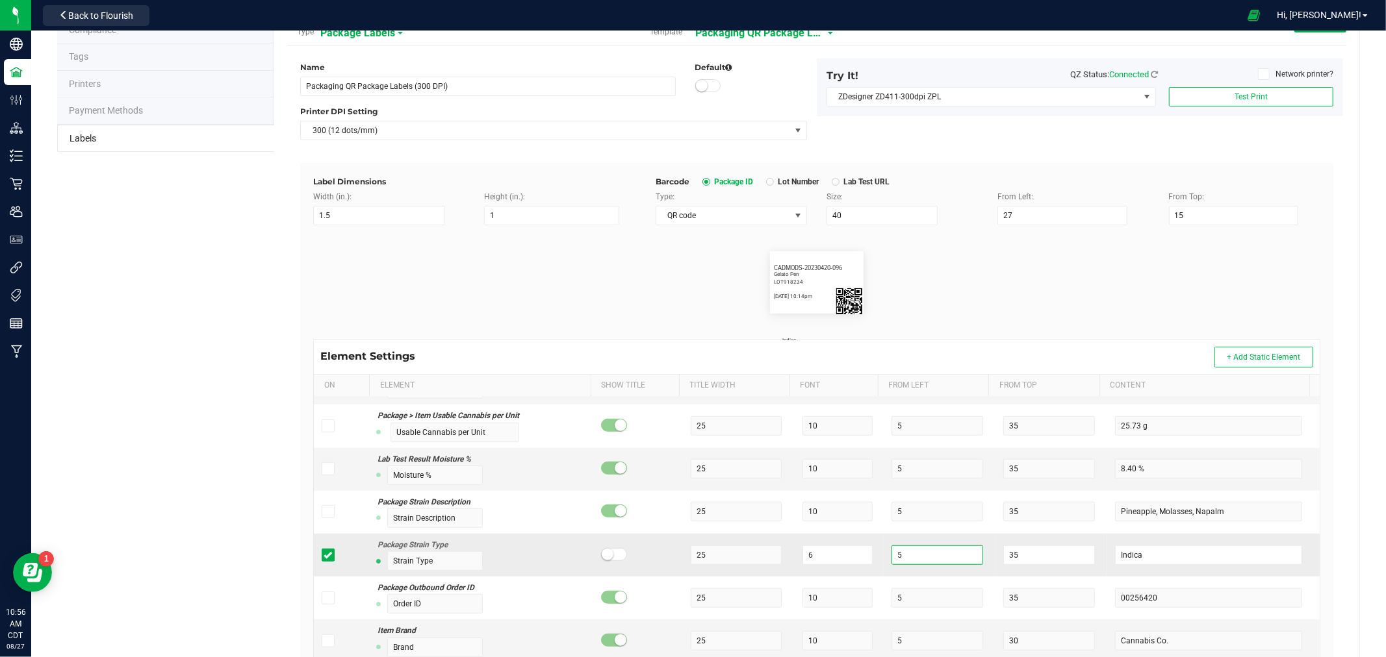
drag, startPoint x: 868, startPoint y: 556, endPoint x: 859, endPoint y: 555, distance: 8.5
click at [859, 555] on tr "Package Strain Type Strain Type 25 6 5 35 Indica" at bounding box center [817, 555] width 1006 height 43
drag, startPoint x: 1017, startPoint y: 557, endPoint x: 963, endPoint y: 559, distance: 54.0
click at [964, 559] on tr "Package Strain Type Strain Type 25 6 1.5 35 Indica" at bounding box center [817, 555] width 1006 height 43
click at [1000, 316] on div "CADMODS-20230420-096 Gelato Pen 4/20/2023 10:14pm LOT918234 Indica" at bounding box center [816, 282] width 1026 height 114
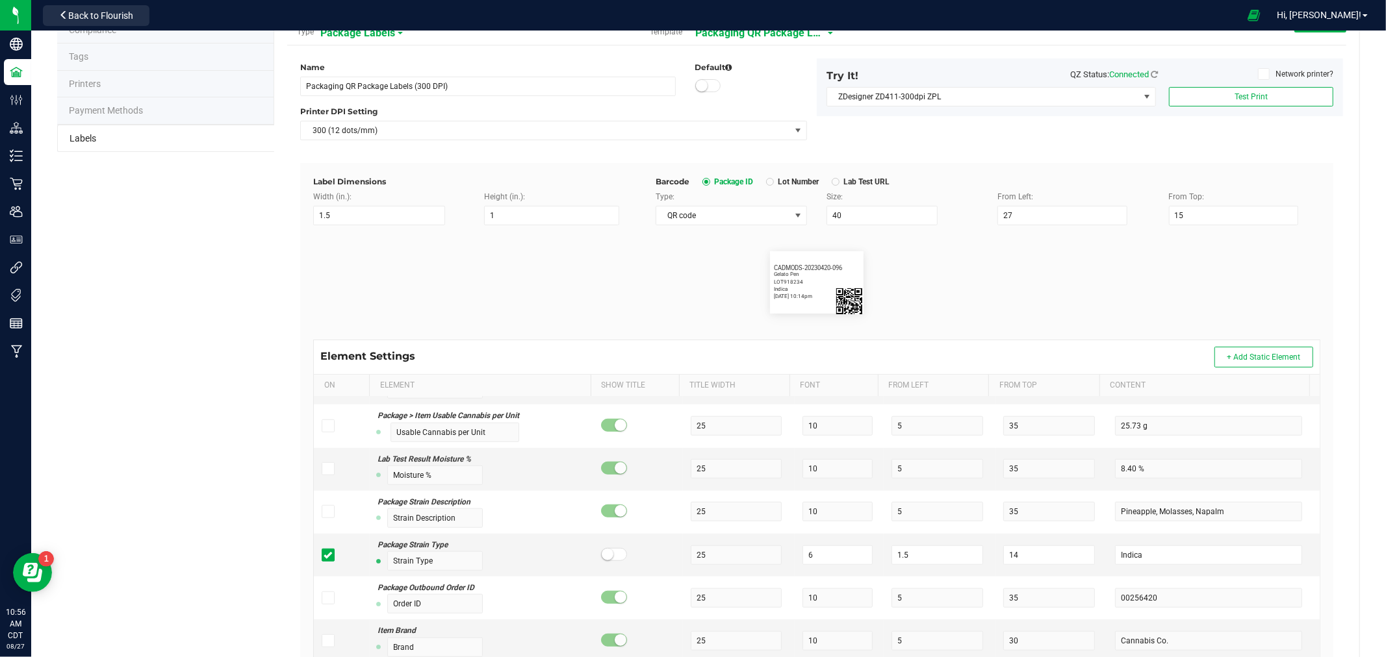
scroll to position [0, 0]
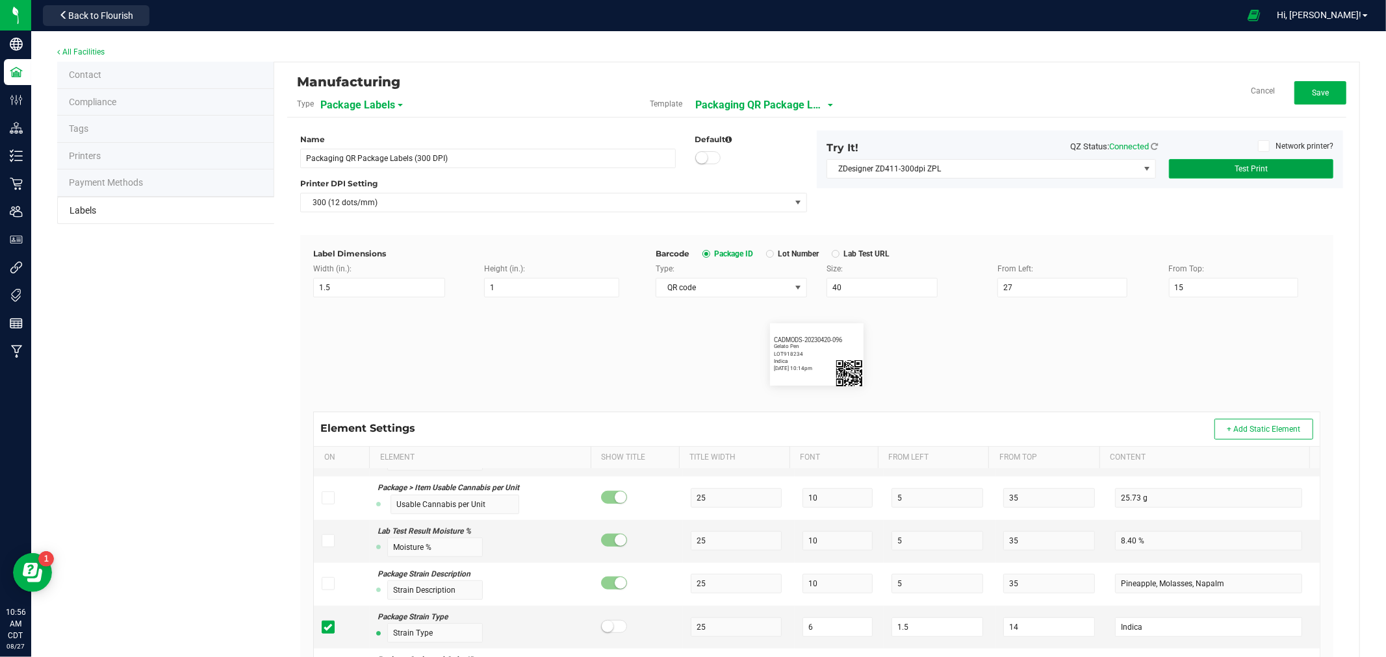
click at [1178, 170] on button "Test Print" at bounding box center [1251, 168] width 164 height 19
click at [1300, 96] on button "Save" at bounding box center [1320, 92] width 52 height 23
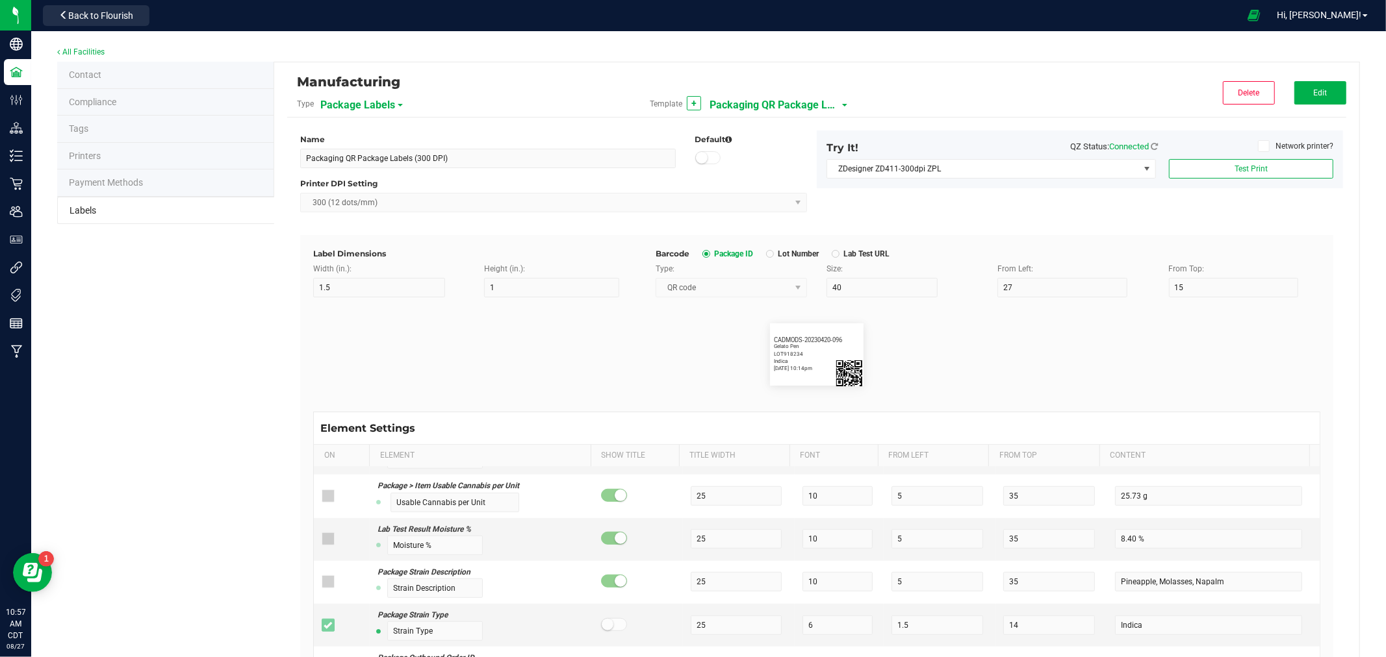
click at [730, 105] on span "Packaging QR Package Labels (300 DPI)" at bounding box center [774, 105] width 130 height 22
click at [759, 223] on span "QR Package Labels (203 DPI) - Test" at bounding box center [773, 227] width 122 height 9
click at [1294, 101] on button "Edit" at bounding box center [1320, 92] width 52 height 23
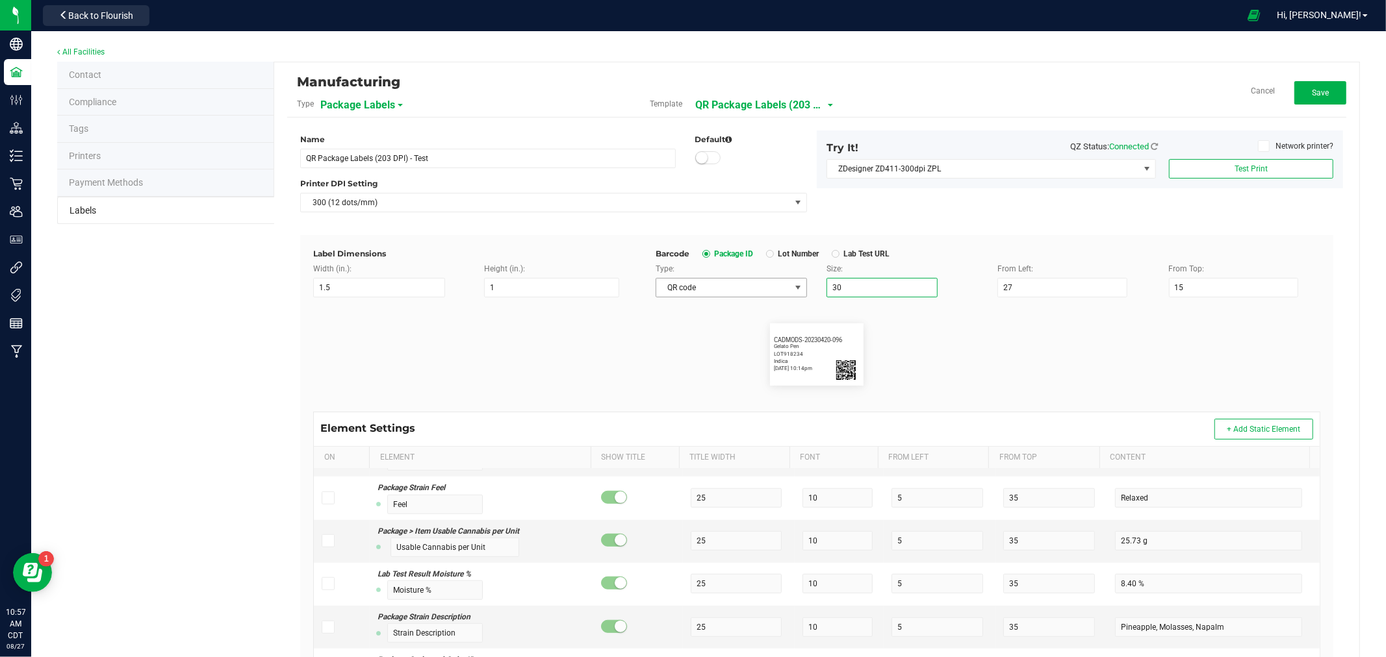
drag, startPoint x: 858, startPoint y: 287, endPoint x: 789, endPoint y: 287, distance: 68.2
click at [789, 287] on div "Type: QR code Size: 30 From Left: 27 From Top: 15" at bounding box center [988, 280] width 684 height 34
click at [934, 329] on flourish-label-viewer "CADMODS-20230420-096 Gelato Pen 4/20/2023 10:14pm LOT918234 Indica" at bounding box center [816, 355] width 1007 height 62
click at [1259, 163] on button "Test Print" at bounding box center [1251, 168] width 164 height 19
click at [748, 205] on span "300 (12 dots/mm)" at bounding box center [545, 203] width 489 height 18
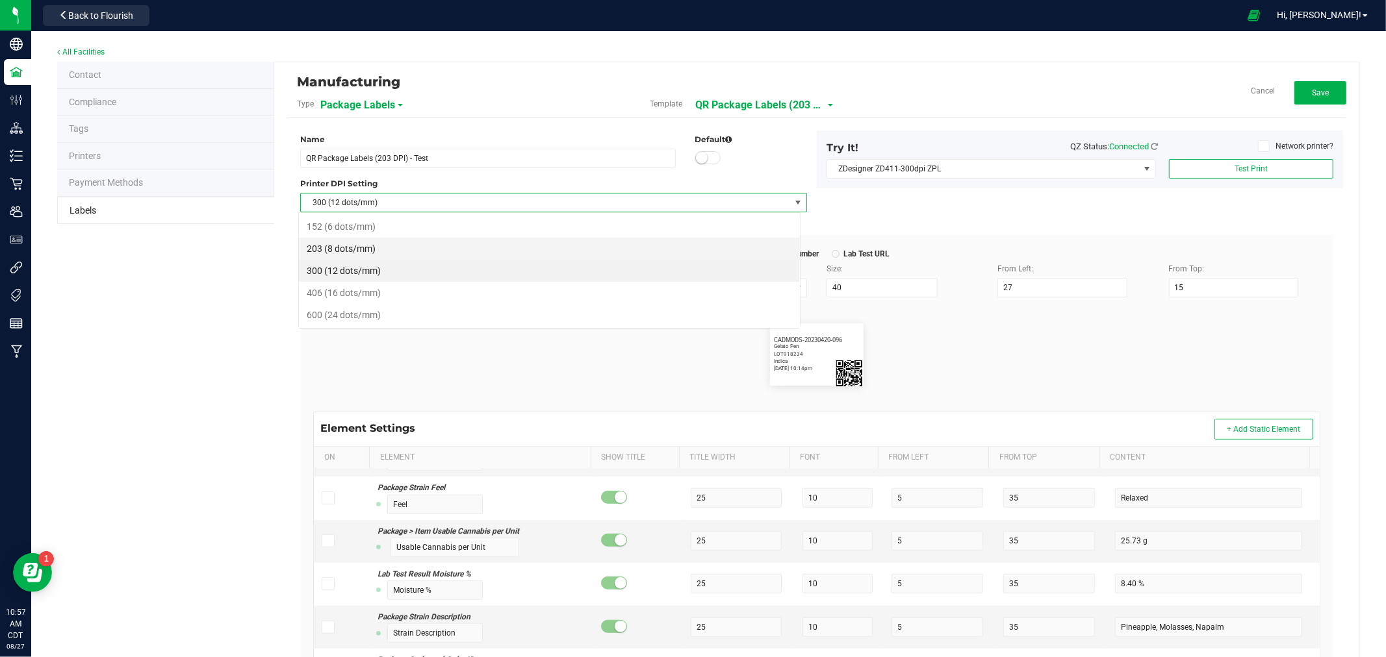
scroll to position [19, 502]
click at [382, 251] on li "203 (8 dots/mm)" at bounding box center [549, 249] width 501 height 22
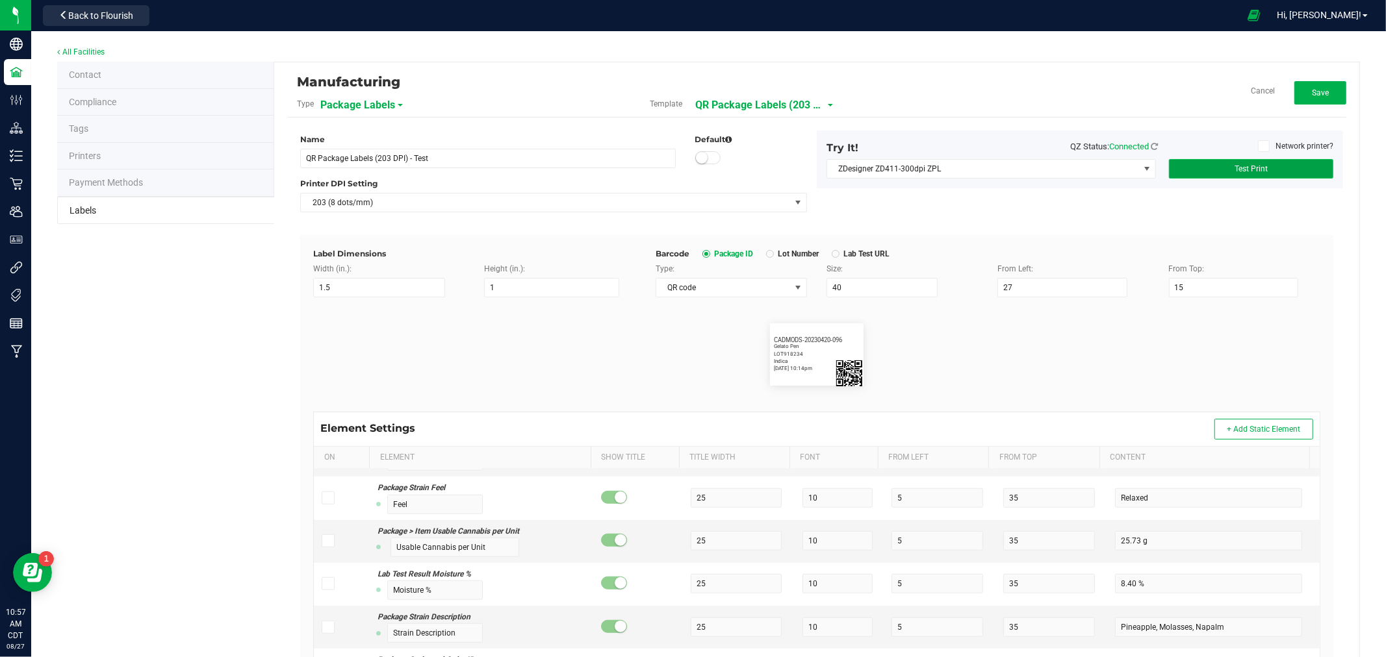
click at [1260, 166] on button "Test Print" at bounding box center [1251, 168] width 164 height 19
click at [1310, 98] on button "Save" at bounding box center [1320, 92] width 52 height 23
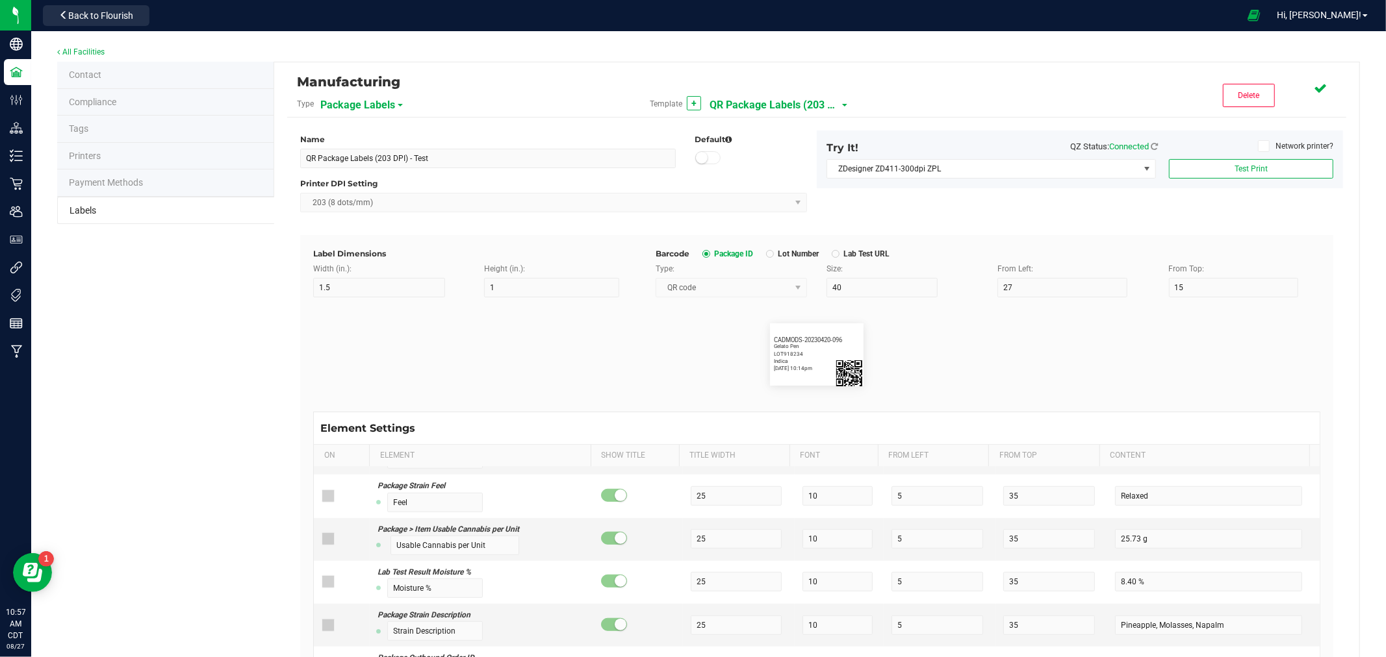
click at [754, 99] on span "QR Package Labels (203 DPI) - Test" at bounding box center [774, 105] width 130 height 22
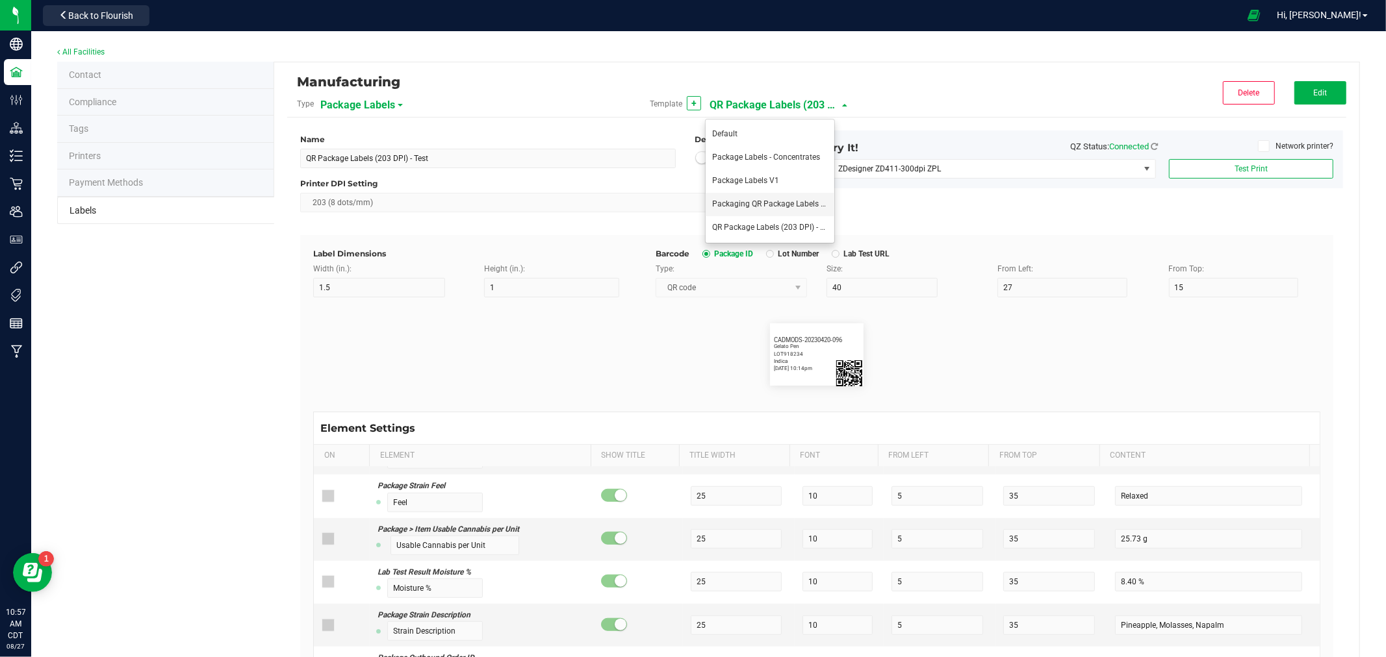
click at [760, 205] on span "Packaging QR Package Labels (300 DPI)" at bounding box center [783, 203] width 142 height 9
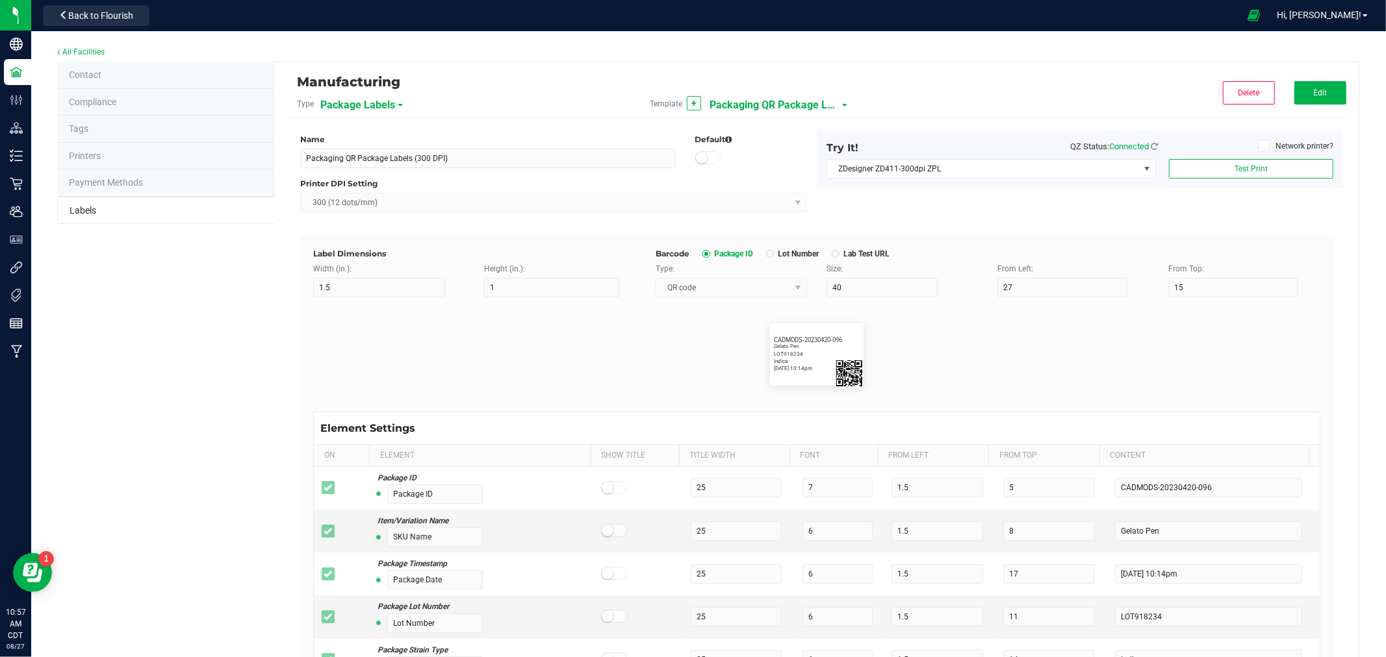
click at [768, 104] on span "Packaging QR Package Labels (300 DPI)" at bounding box center [774, 105] width 130 height 22
click at [752, 223] on span "QR Package Labels (203 DPI) - Test" at bounding box center [773, 227] width 122 height 9
click at [811, 103] on span "QR Package Labels (203 DPI) - Test" at bounding box center [774, 105] width 130 height 22
click at [782, 199] on span "Packaging QR Package Labels (300 DPI)" at bounding box center [783, 203] width 142 height 9
click at [88, 18] on span "Back to Flourish" at bounding box center [100, 15] width 65 height 10
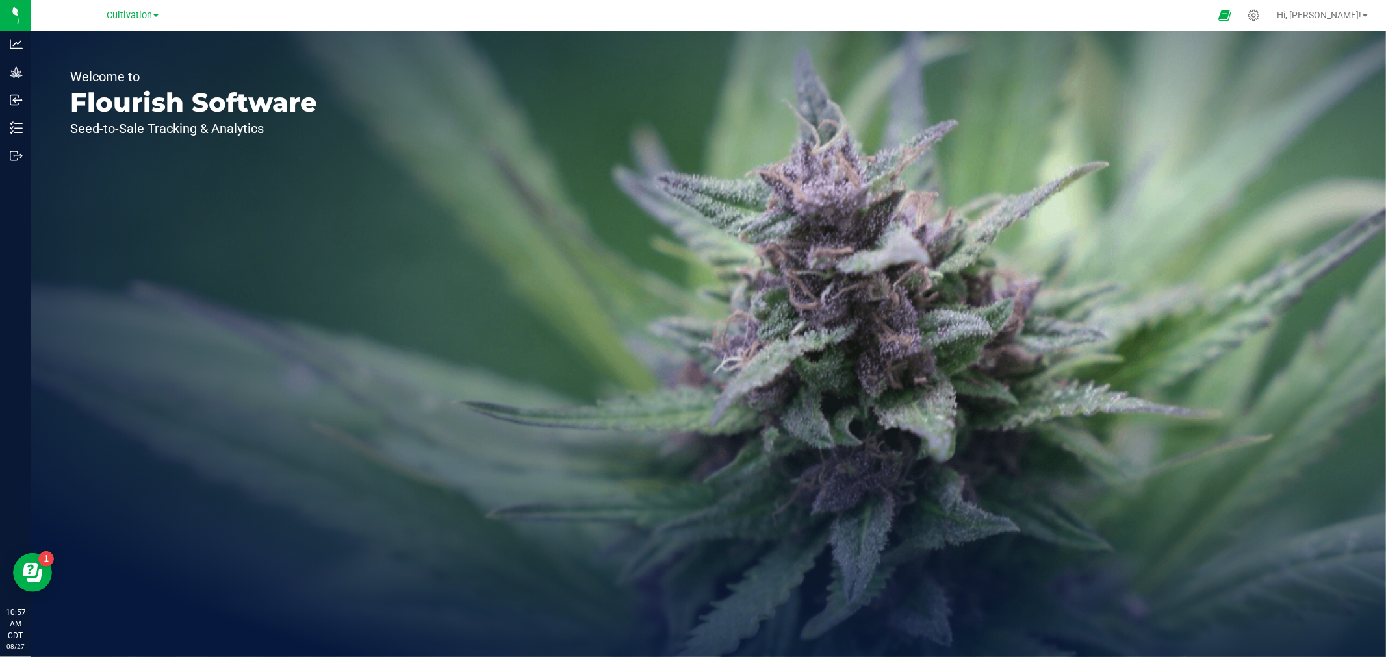
click at [152, 18] on span "Cultivation" at bounding box center [129, 16] width 45 height 12
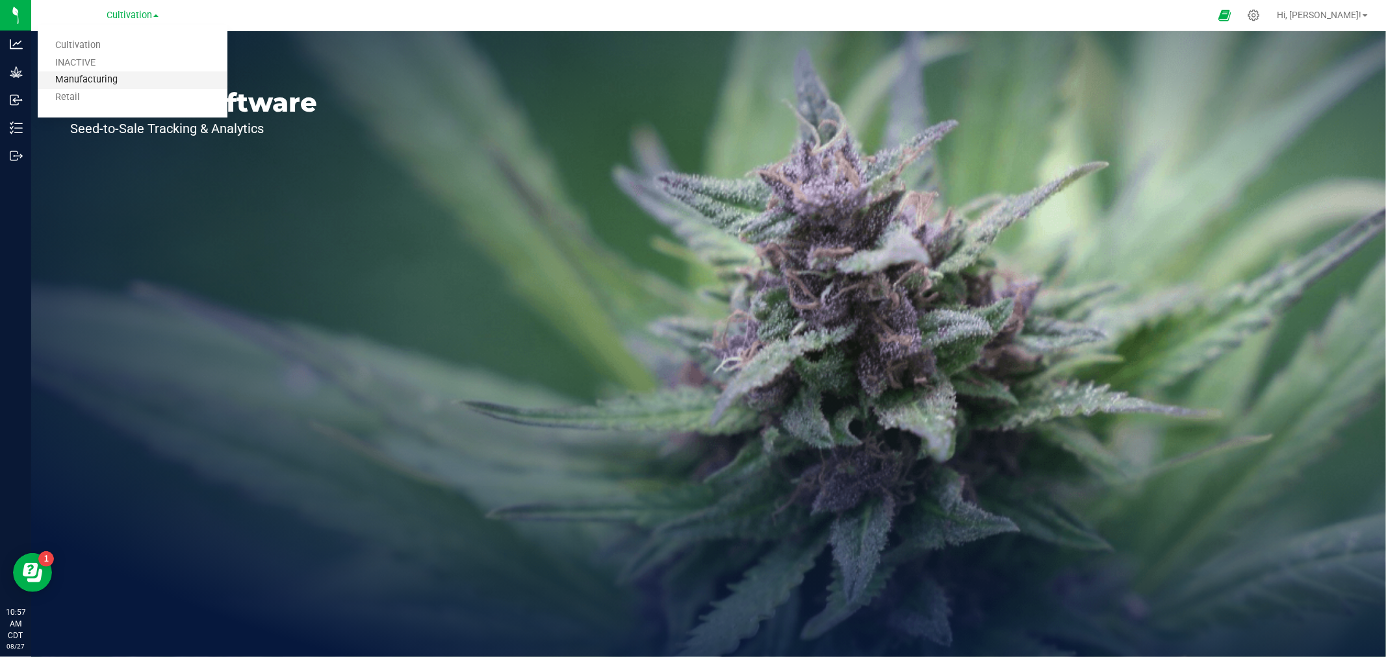
click at [121, 72] on link "Manufacturing" at bounding box center [133, 80] width 190 height 18
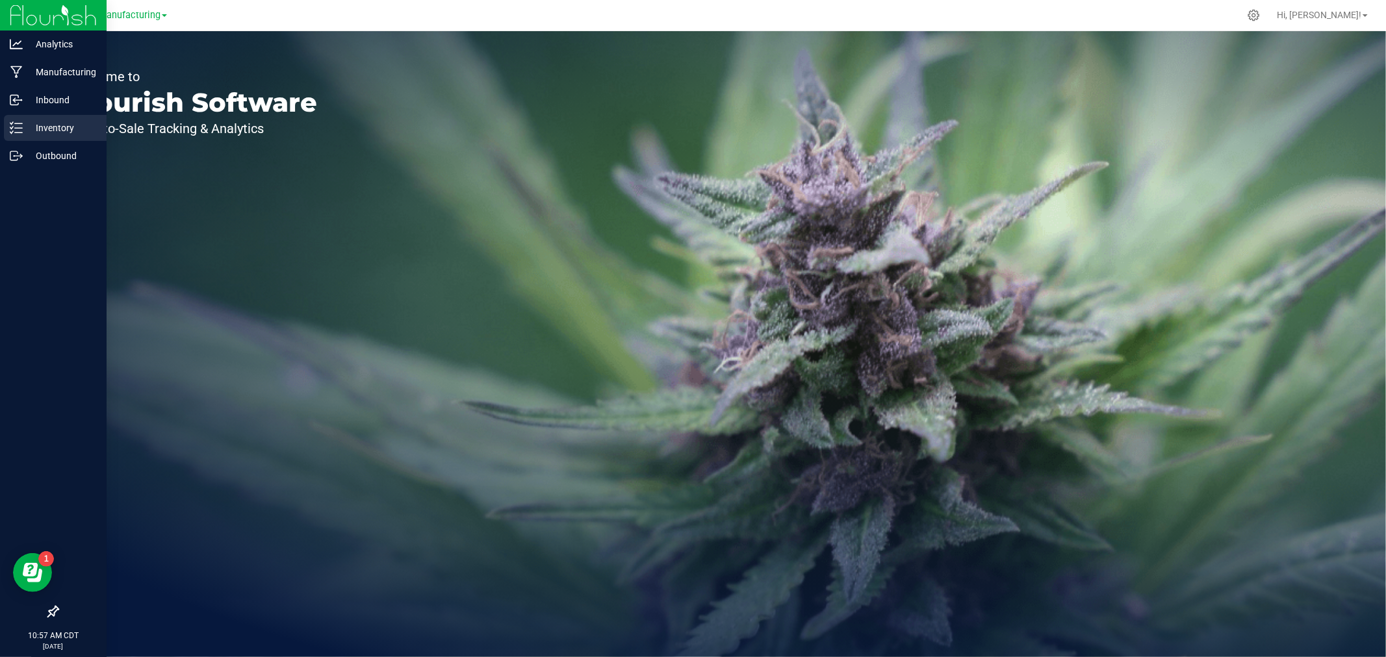
click at [33, 122] on p "Inventory" at bounding box center [62, 128] width 78 height 16
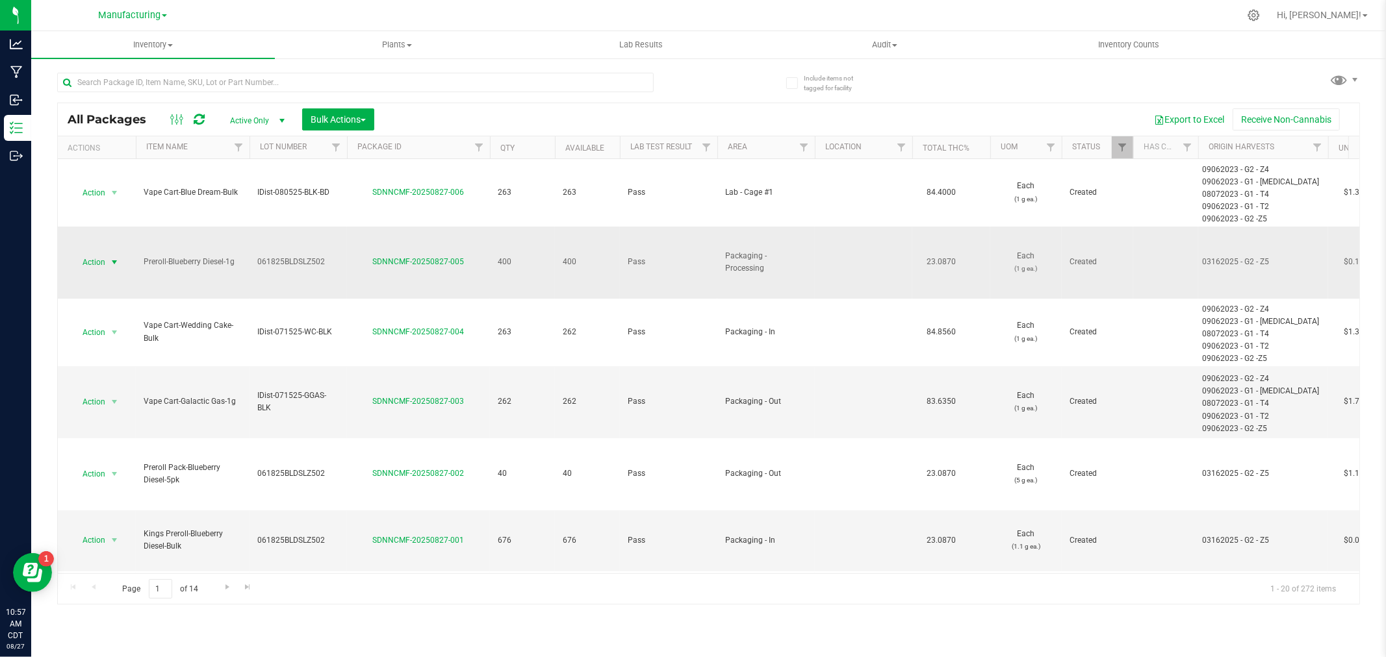
click at [107, 262] on span "select" at bounding box center [115, 262] width 16 height 18
click at [121, 444] on li "Print package label" at bounding box center [112, 447] width 82 height 36
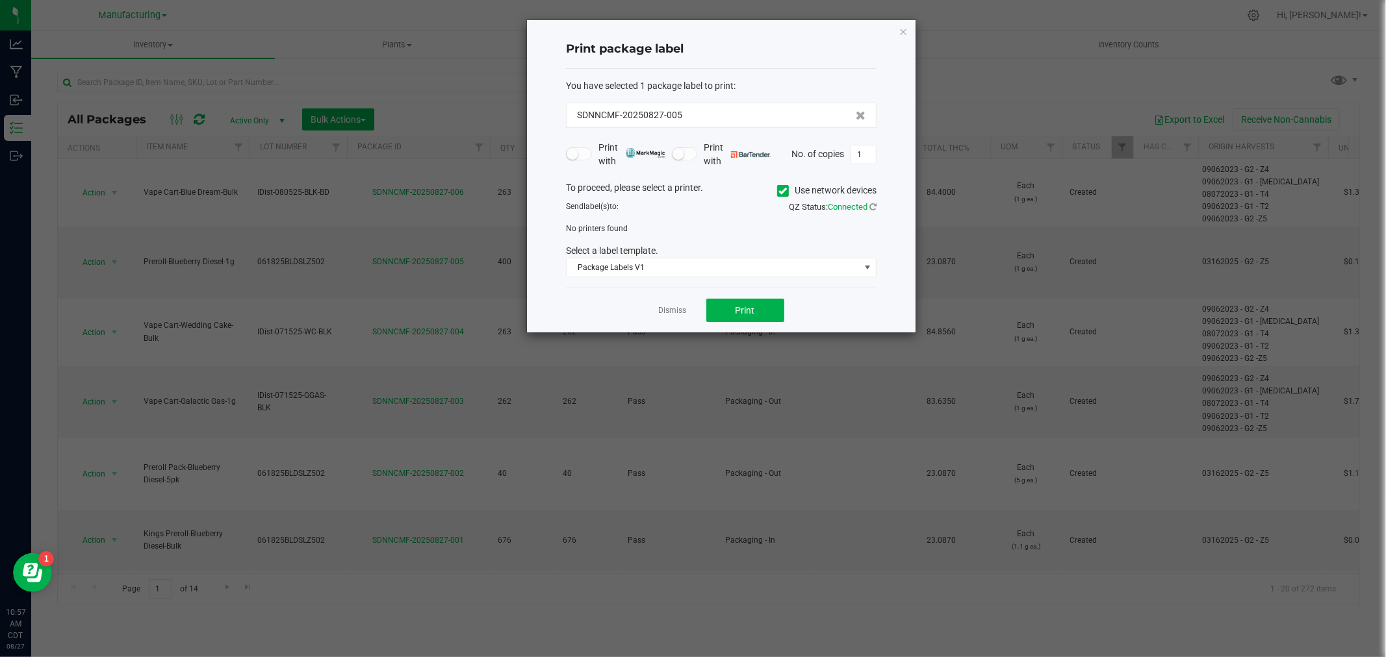
click at [780, 191] on icon at bounding box center [783, 191] width 8 height 0
click at [0, 0] on input "Use network devices" at bounding box center [0, 0] width 0 height 0
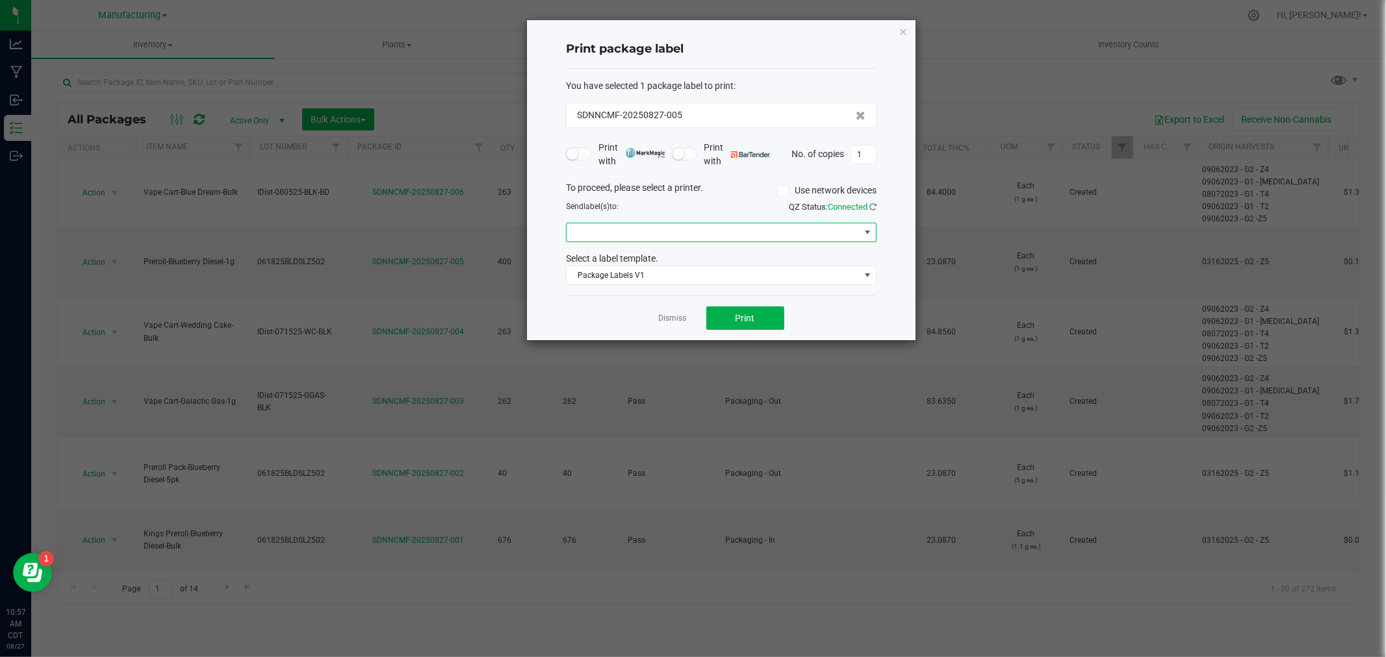
click at [696, 226] on span at bounding box center [713, 232] width 293 height 18
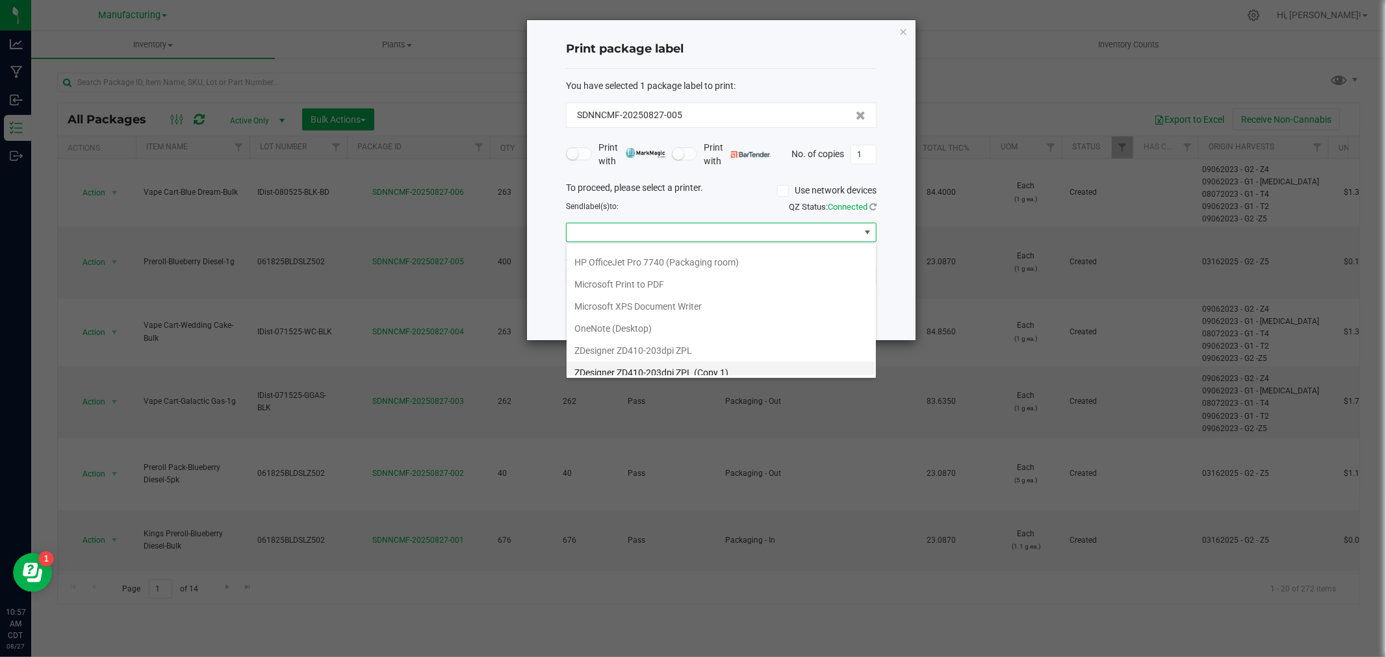
scroll to position [159, 0]
click at [654, 361] on ZPL "ZDesigner ZD411-300dpi ZPL" at bounding box center [721, 364] width 309 height 22
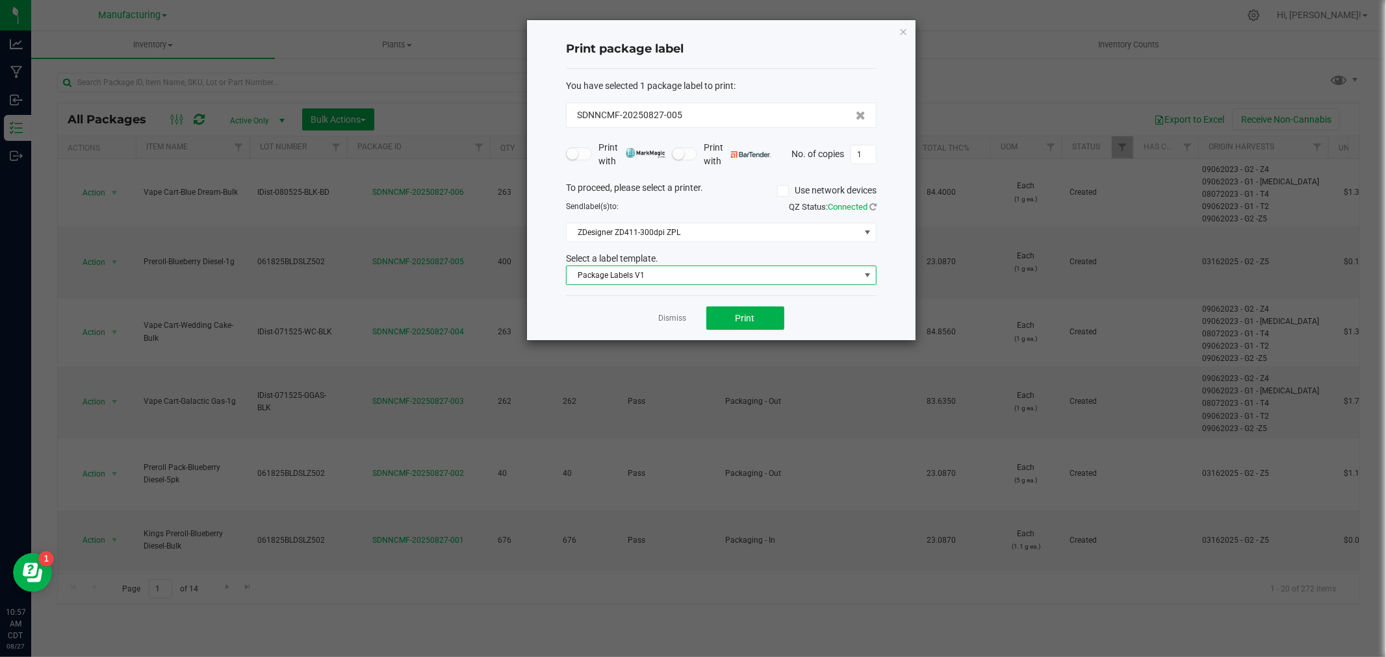
click at [637, 271] on span "Package Labels V1" at bounding box center [713, 275] width 293 height 18
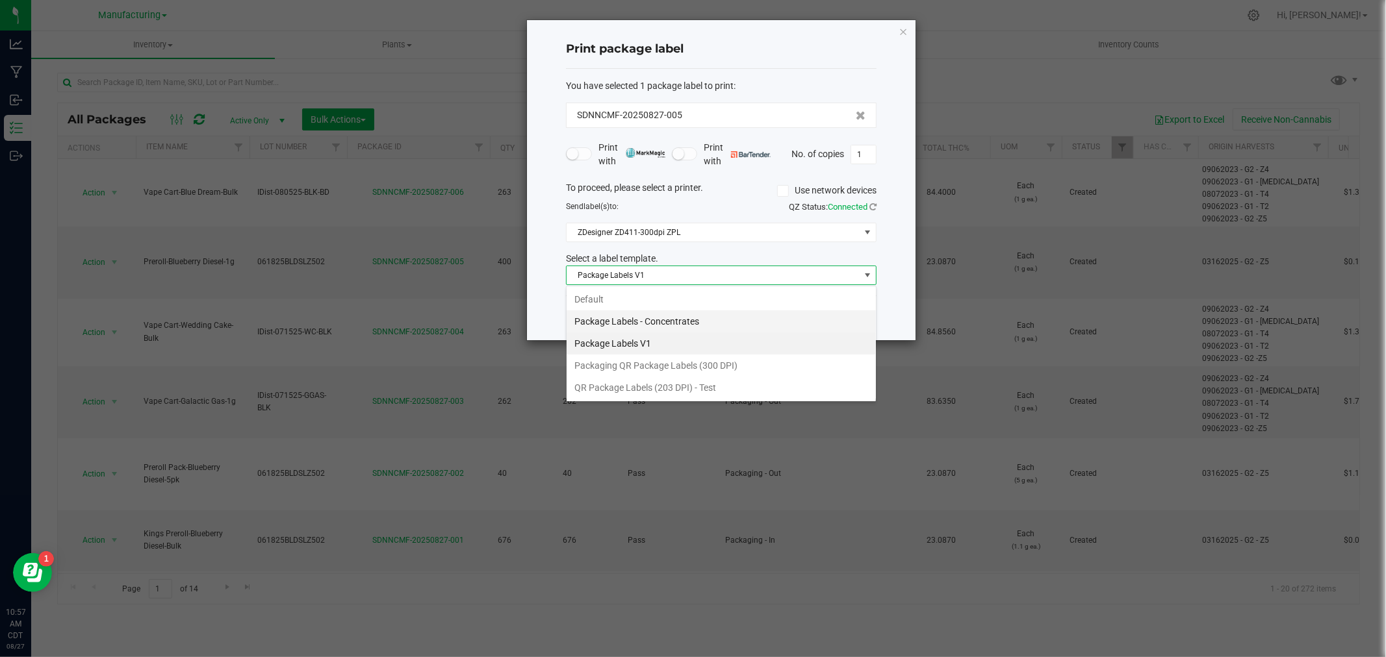
scroll to position [19, 310]
click at [669, 367] on li "Packaging QR Package Labels (300 DPI)" at bounding box center [721, 366] width 309 height 22
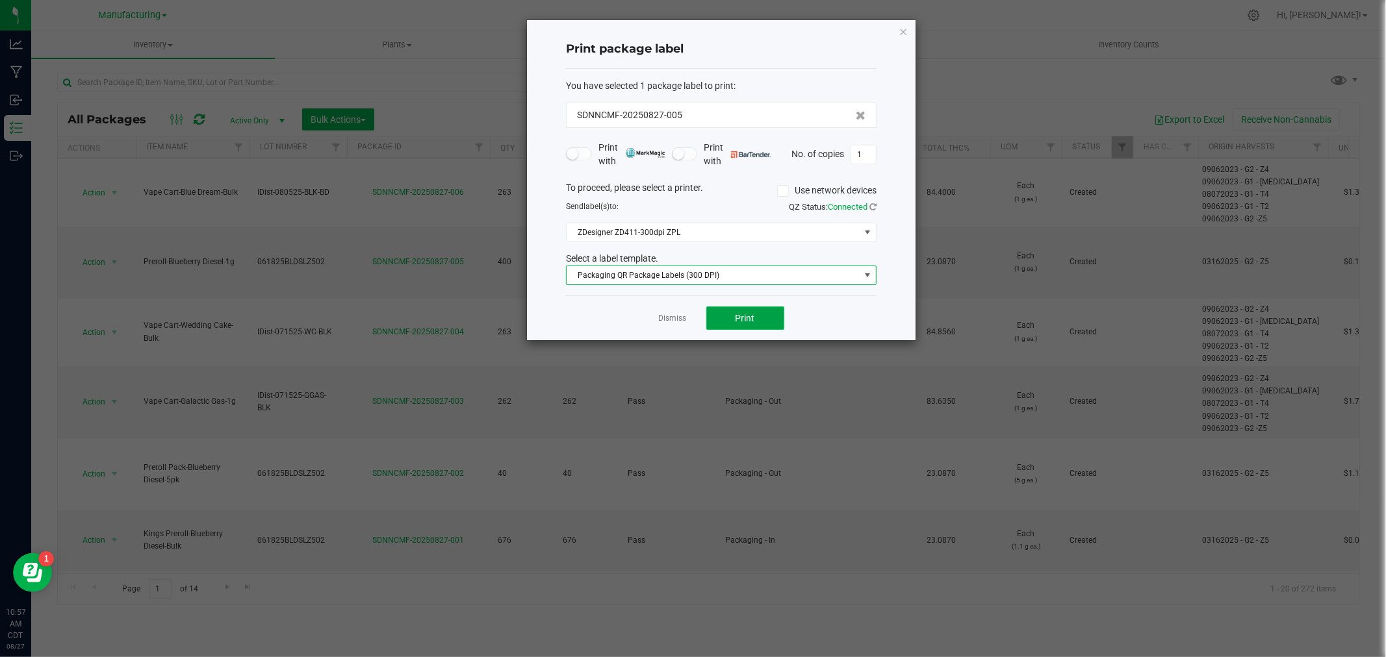
click at [739, 322] on span "Print" at bounding box center [744, 318] width 19 height 10
click at [685, 322] on link "Dismiss" at bounding box center [673, 318] width 28 height 11
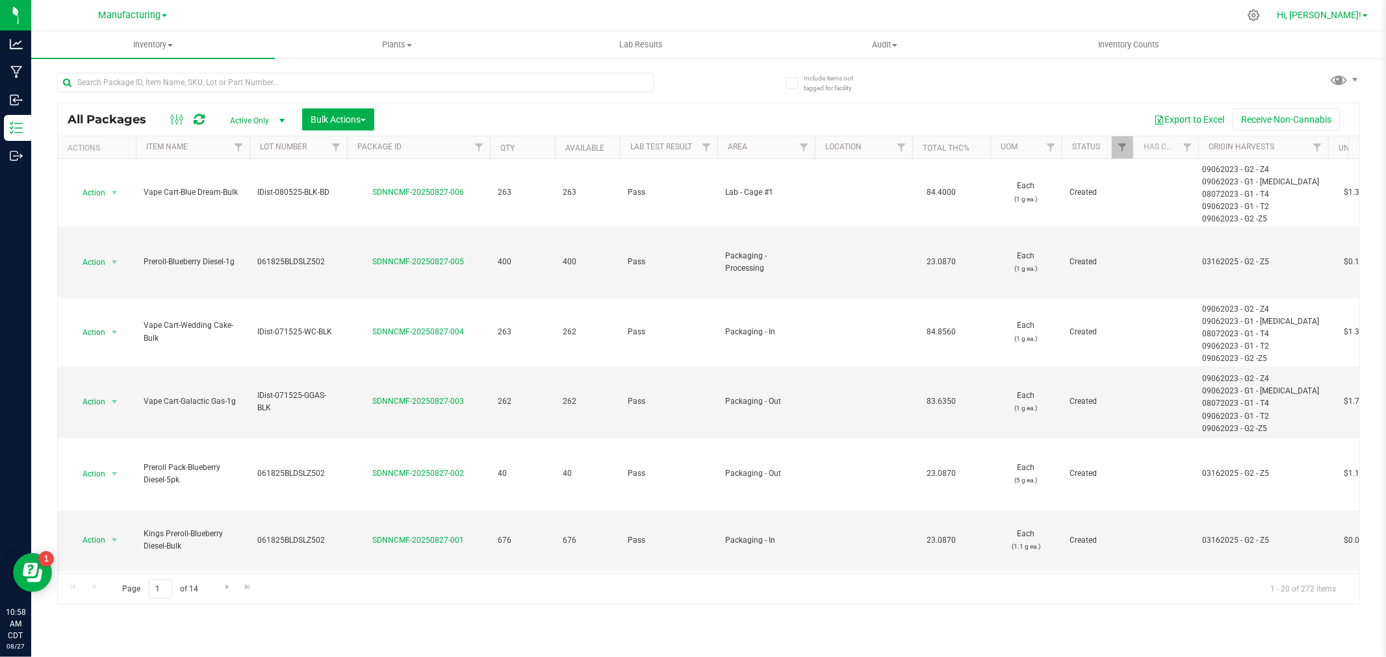
click at [1339, 19] on span "Hi, [PERSON_NAME]!" at bounding box center [1319, 15] width 84 height 10
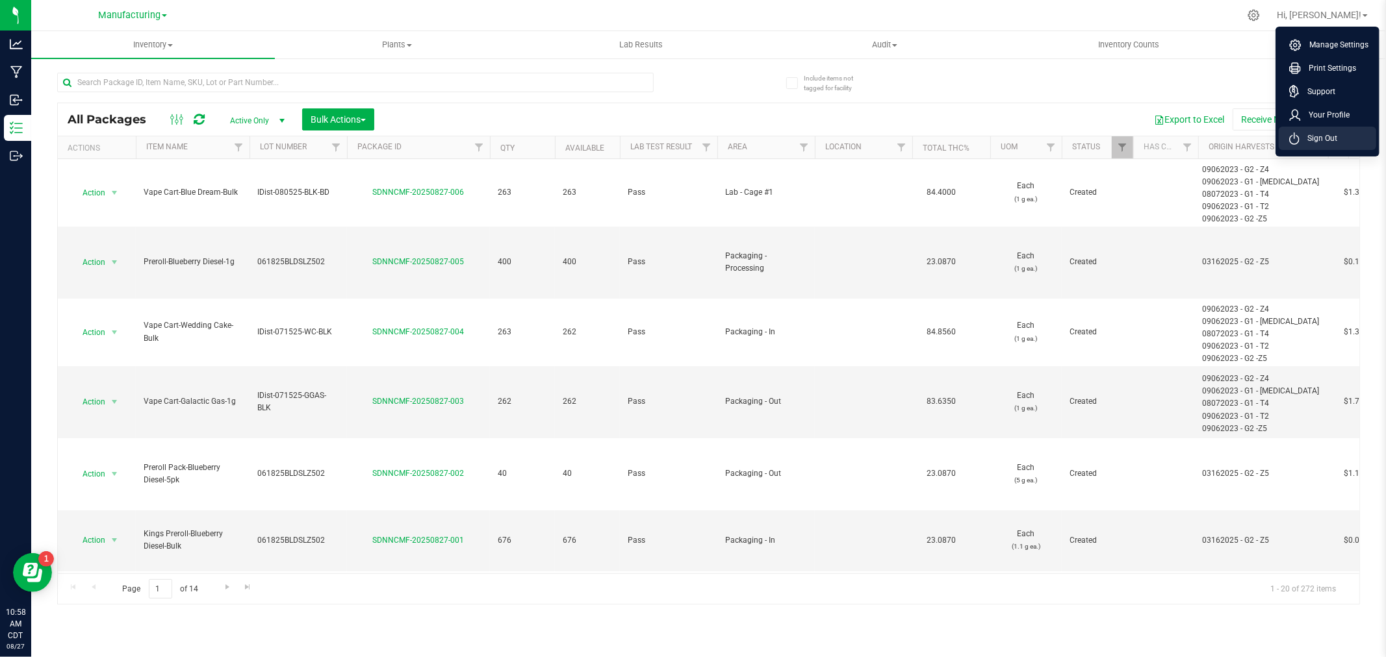
click at [1331, 136] on span "Sign Out" at bounding box center [1318, 138] width 38 height 13
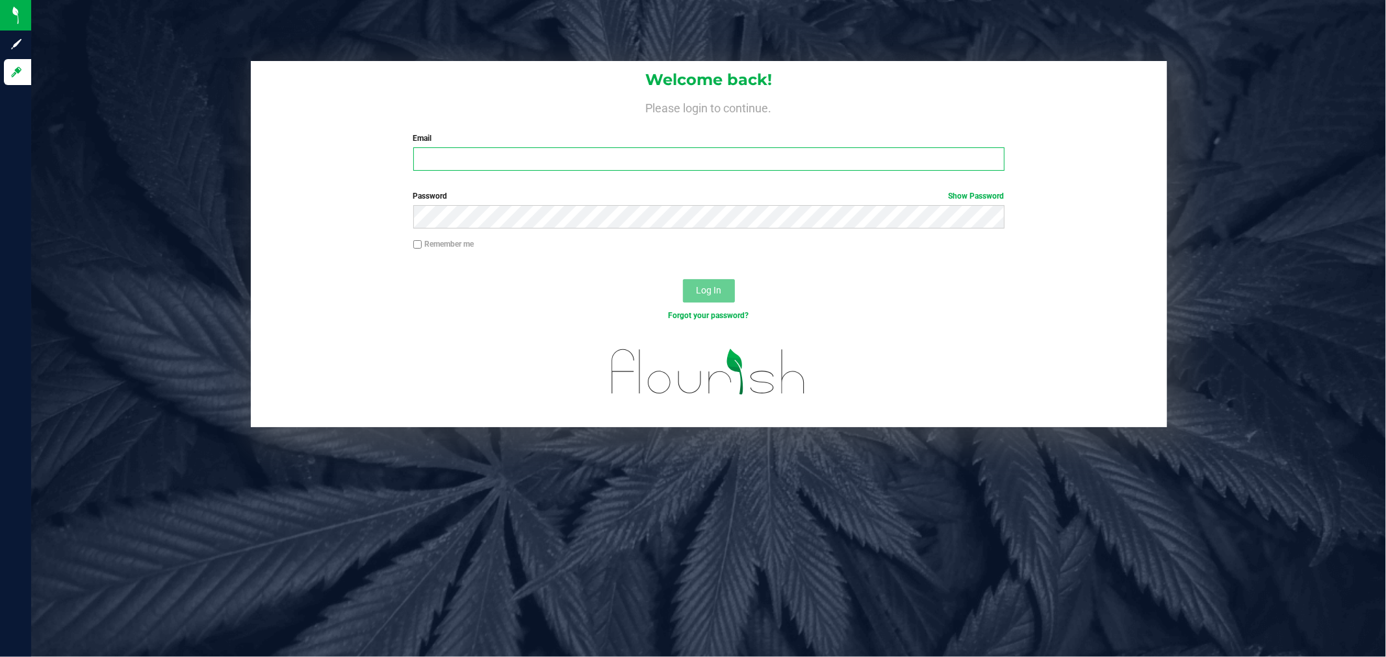
click at [596, 155] on input "Email" at bounding box center [708, 158] width 591 height 23
click at [683, 279] on button "Log In" at bounding box center [709, 290] width 52 height 23
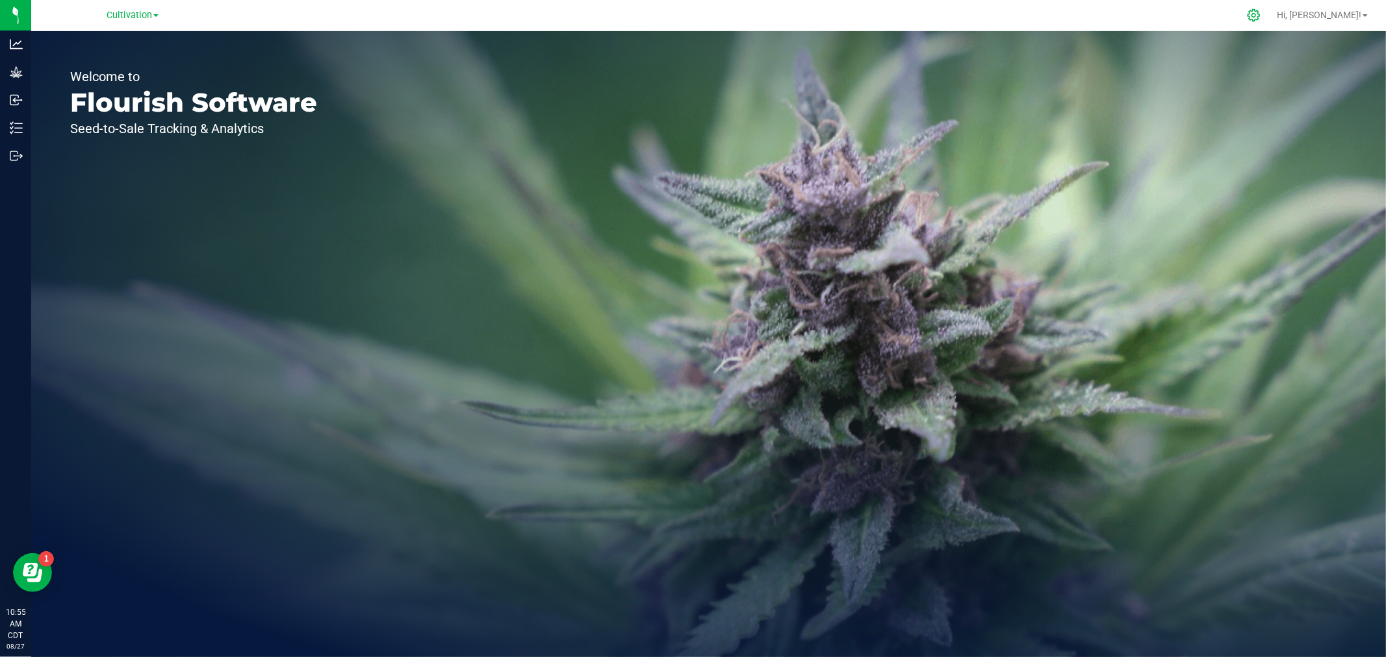
click at [1260, 14] on icon at bounding box center [1254, 15] width 14 height 14
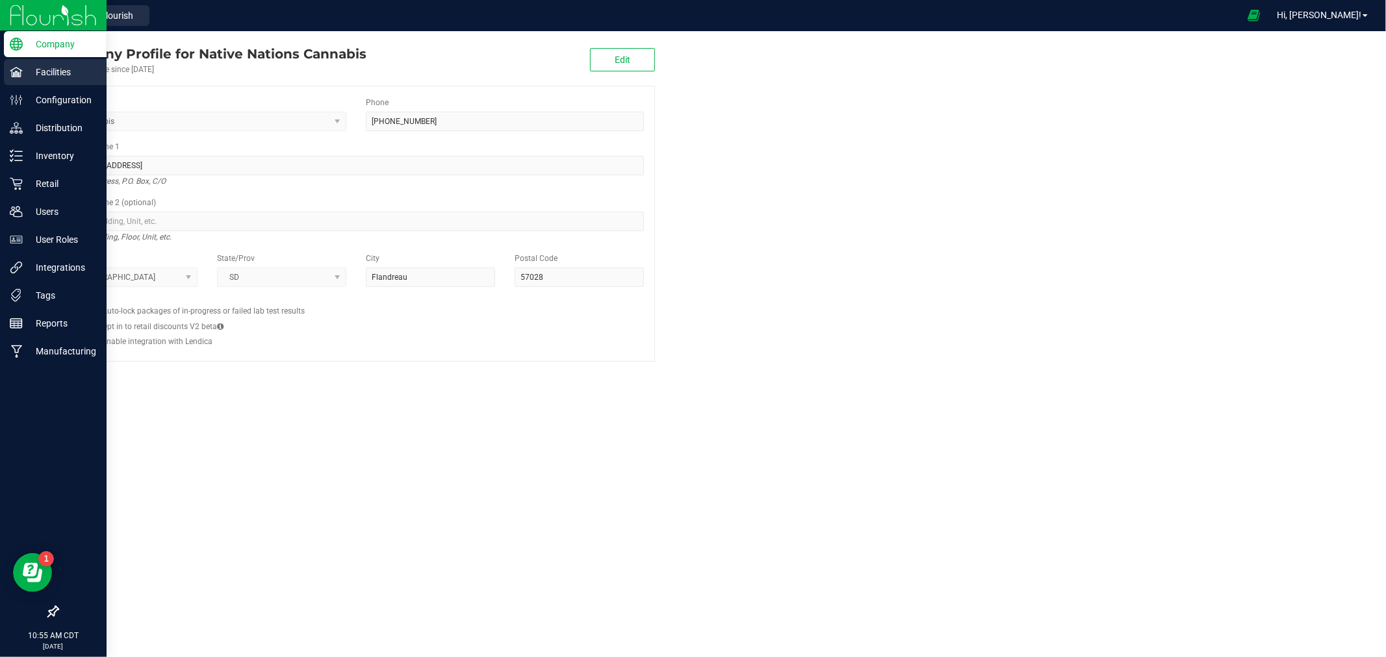
click at [19, 77] on icon at bounding box center [16, 72] width 13 height 13
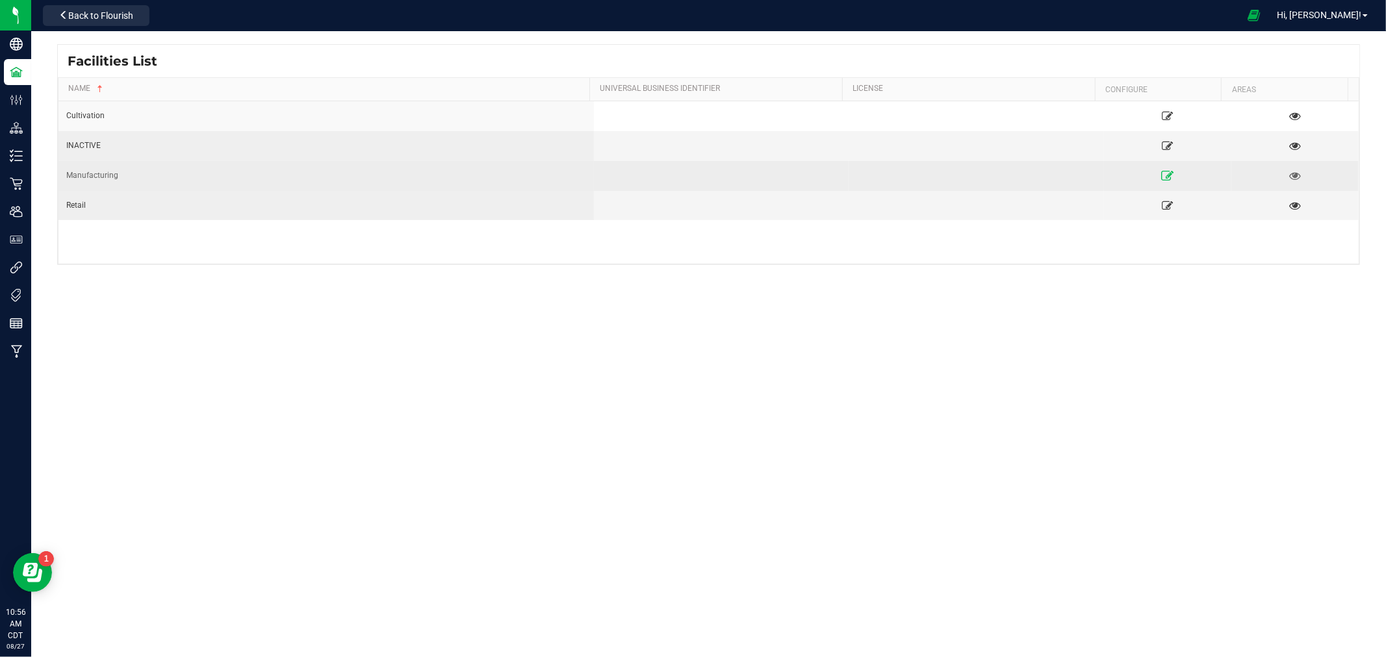
click at [1161, 178] on icon at bounding box center [1167, 175] width 12 height 9
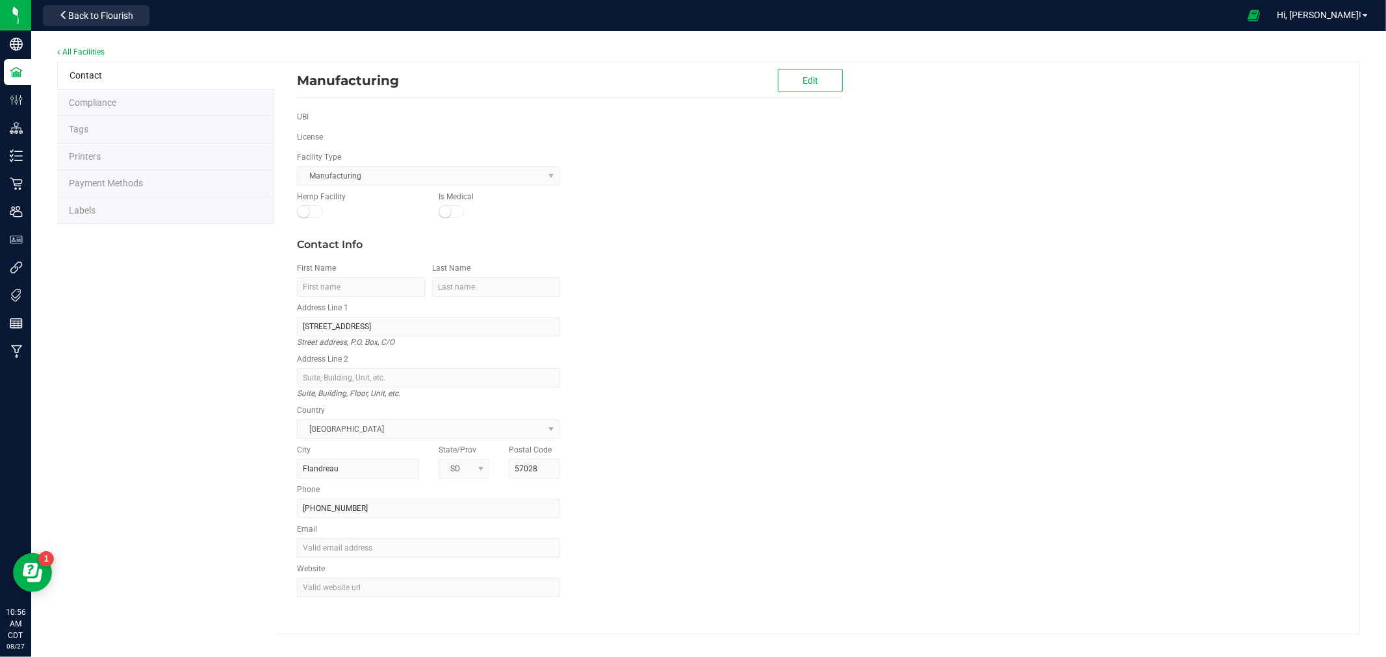
click at [113, 210] on li "Labels" at bounding box center [165, 210] width 217 height 27
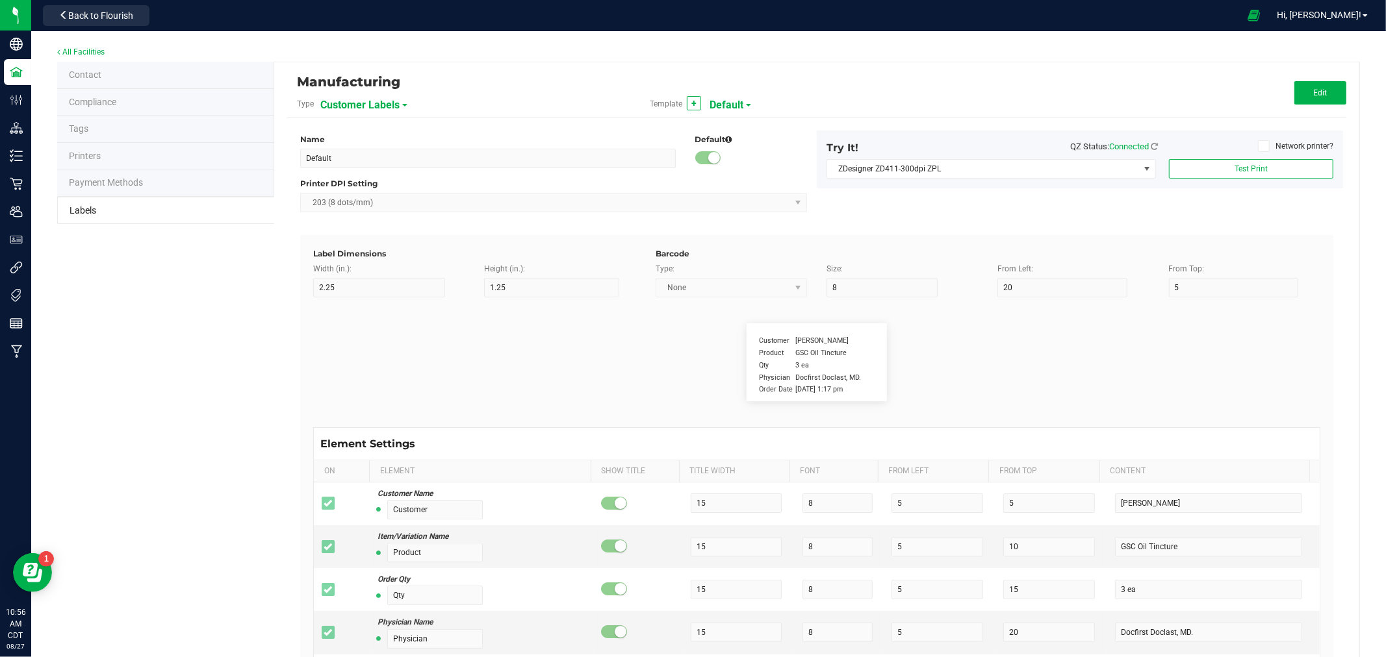
click at [401, 107] on div "Customer Labels" at bounding box center [391, 104] width 143 height 23
click at [382, 108] on span "Customer Labels" at bounding box center [359, 105] width 79 height 22
click at [361, 184] on span "Package Labels" at bounding box center [352, 180] width 55 height 9
type input "Package Labels V1"
type input "12"
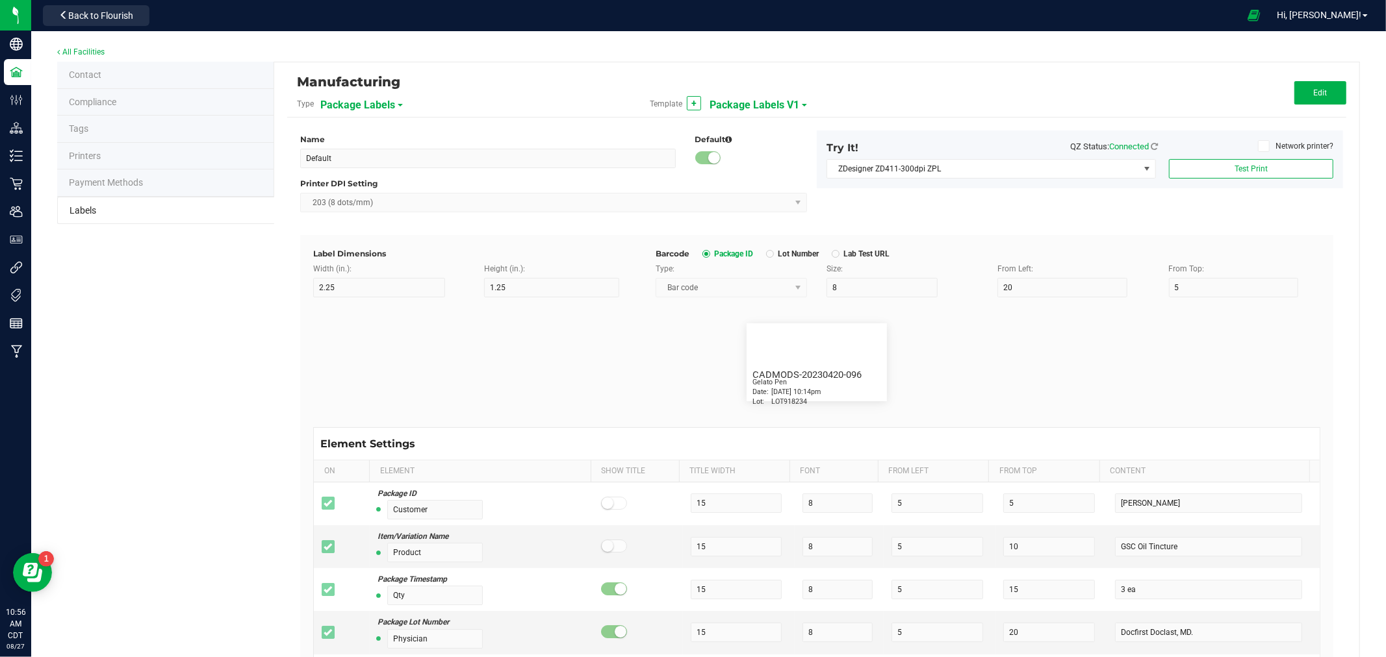
type input "12"
type input "11"
type input "Package ID"
type input "25"
type input "11"
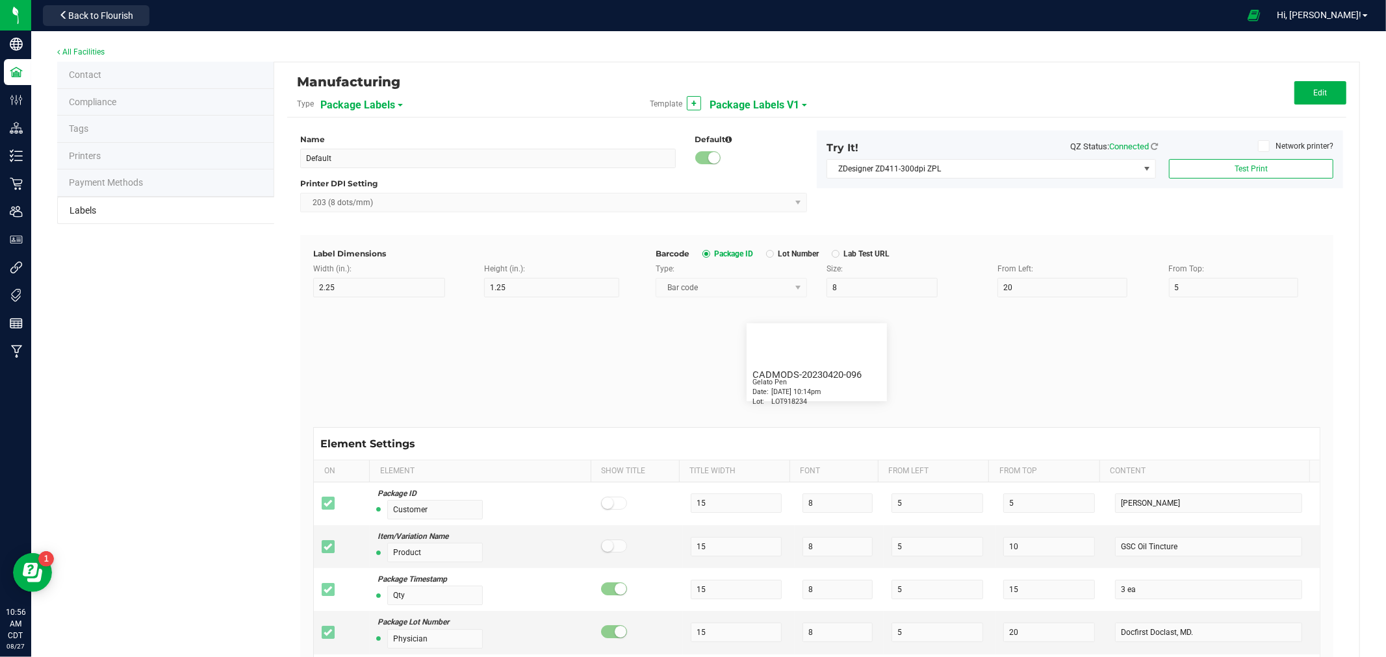
type input "2.5"
type input "18"
type input "CADMODS-20230420-096"
type input "Item:"
type input "7.5"
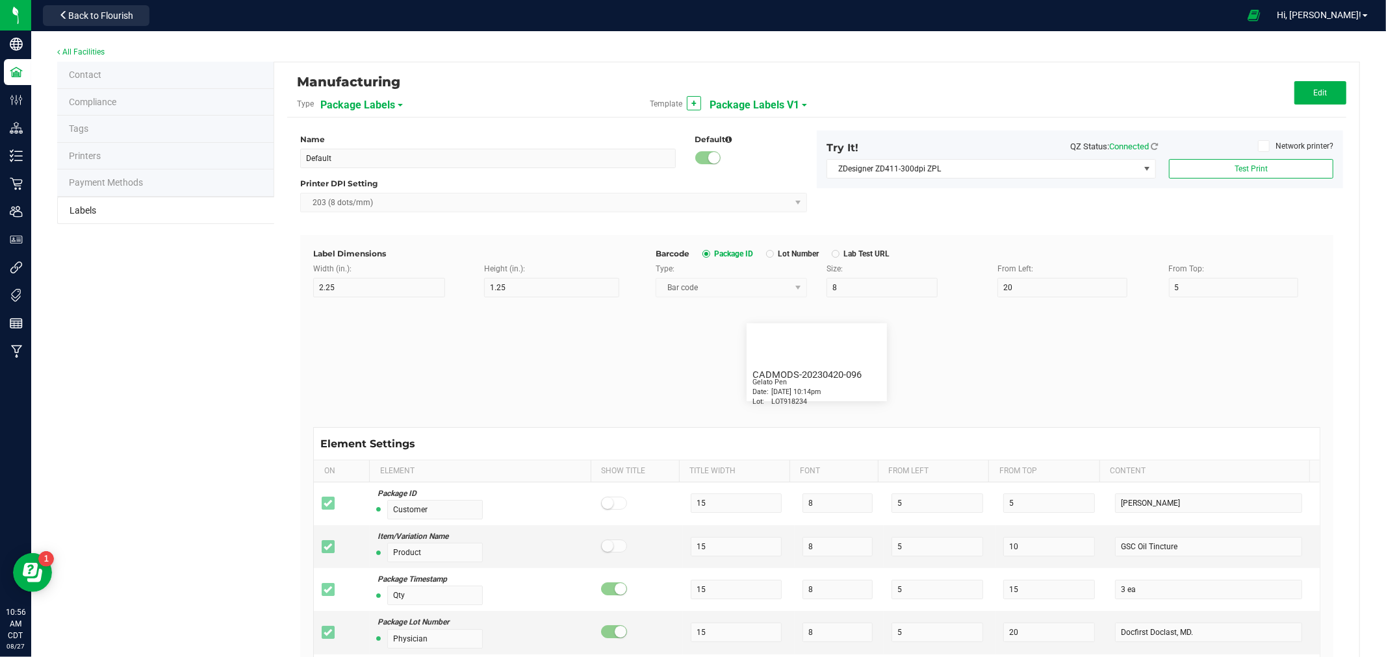
type input "2.5"
type input "22"
type input "Gelato Pen"
type input "Date:"
type input "7.5"
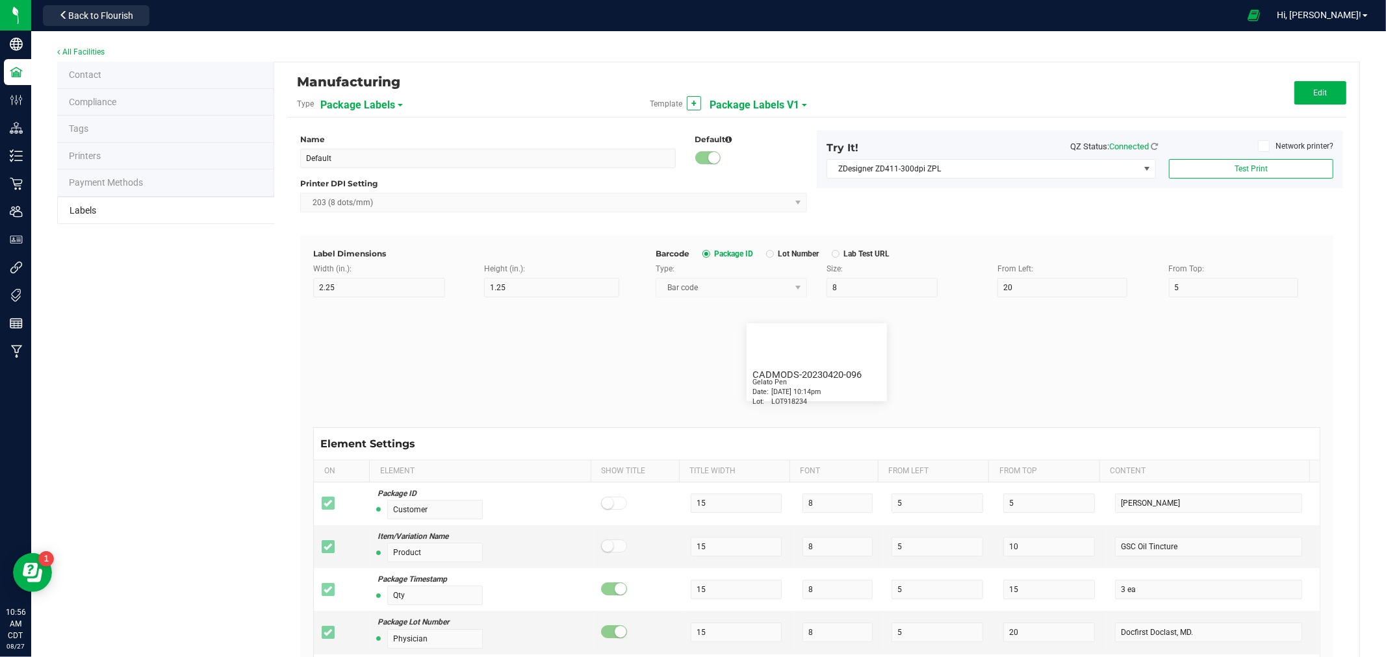
type input "2.5"
type input "26"
type input "[DATE] 10:14pm"
type input "Lot:"
type input "7.5"
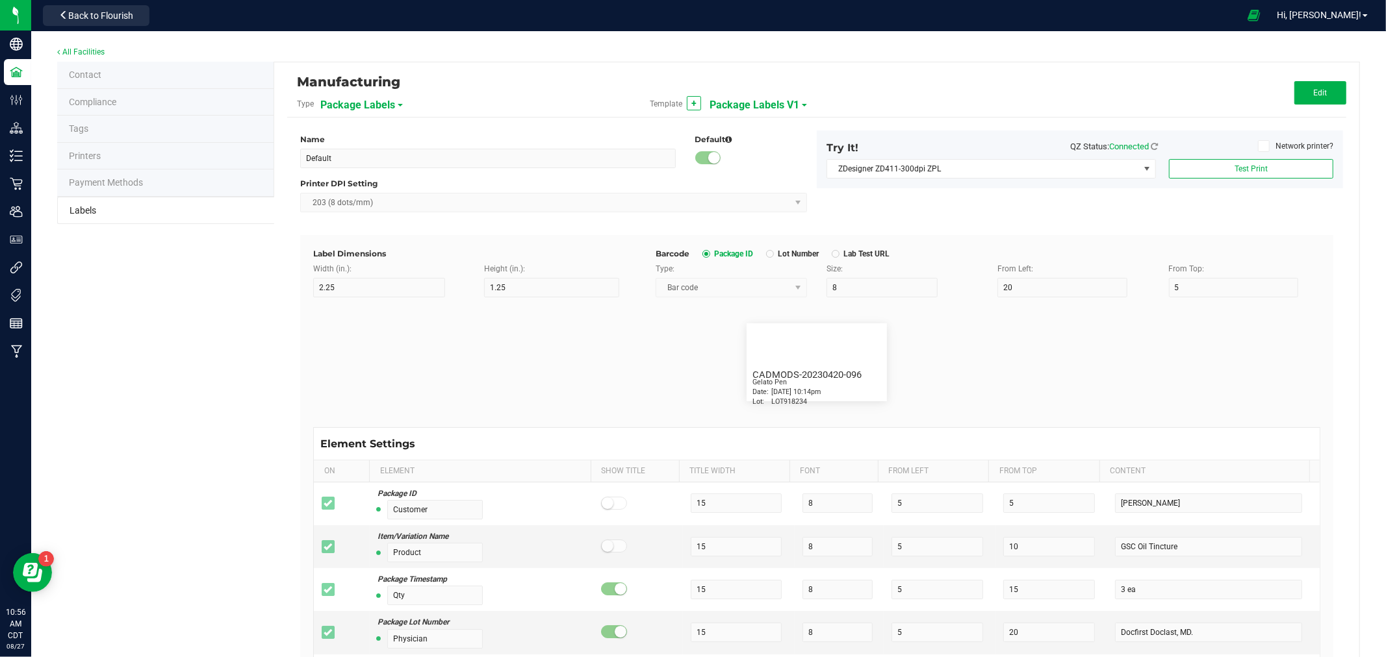
type input "2.5"
type input "30"
type input "LOT918234"
type input "Strain"
type input "25"
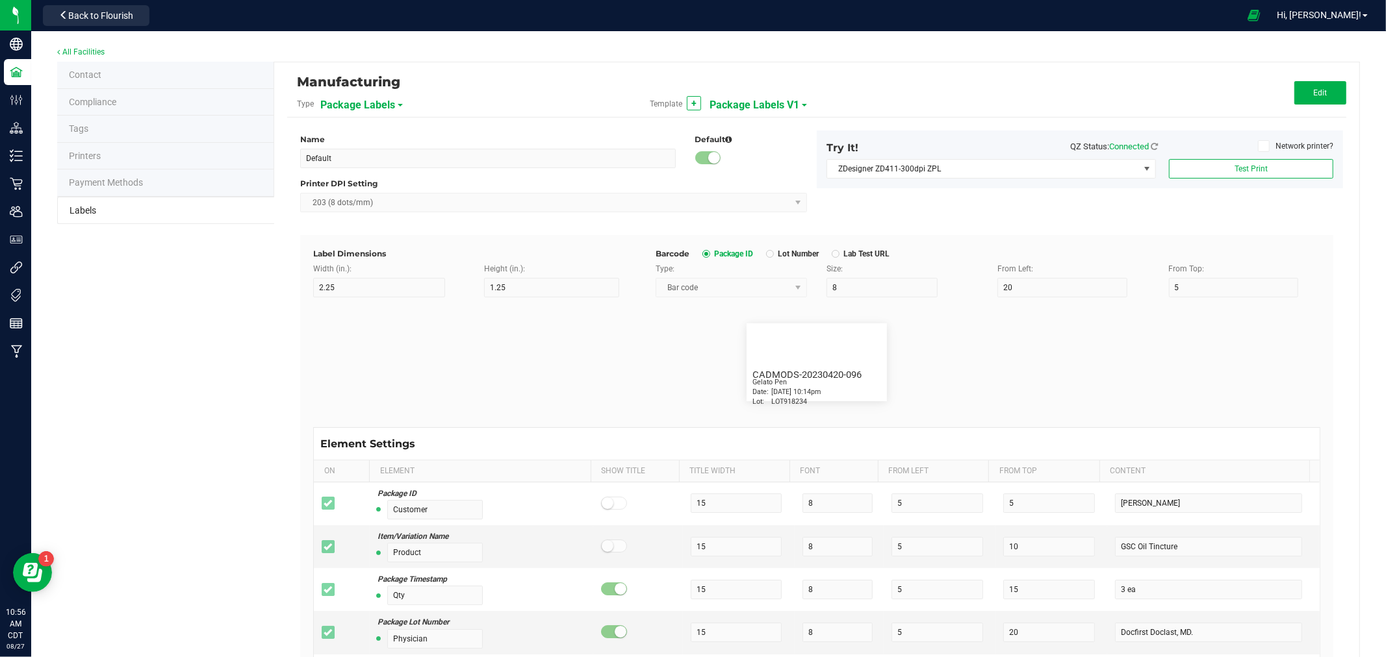
type input "10"
type input "15"
type input "Gelato"
type input "Size"
type input "25"
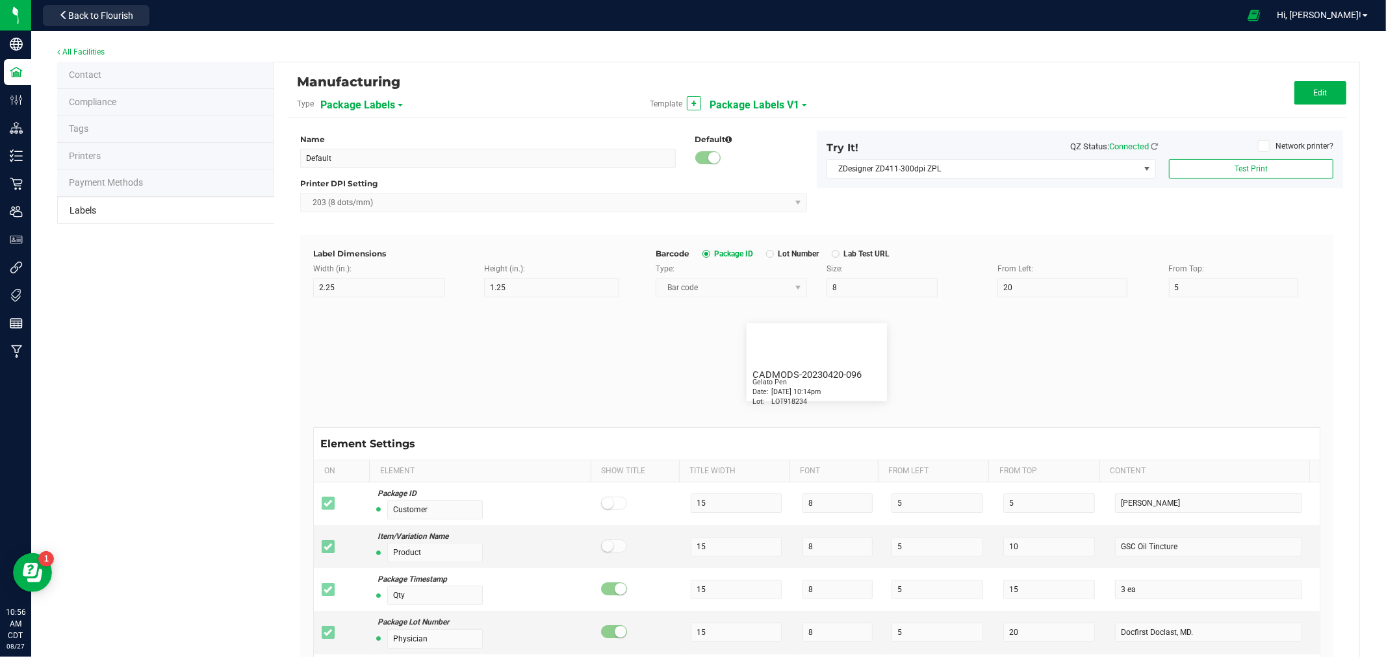
type input "10"
type input "20"
type input "44 ea"
type input "SKU"
type input "25"
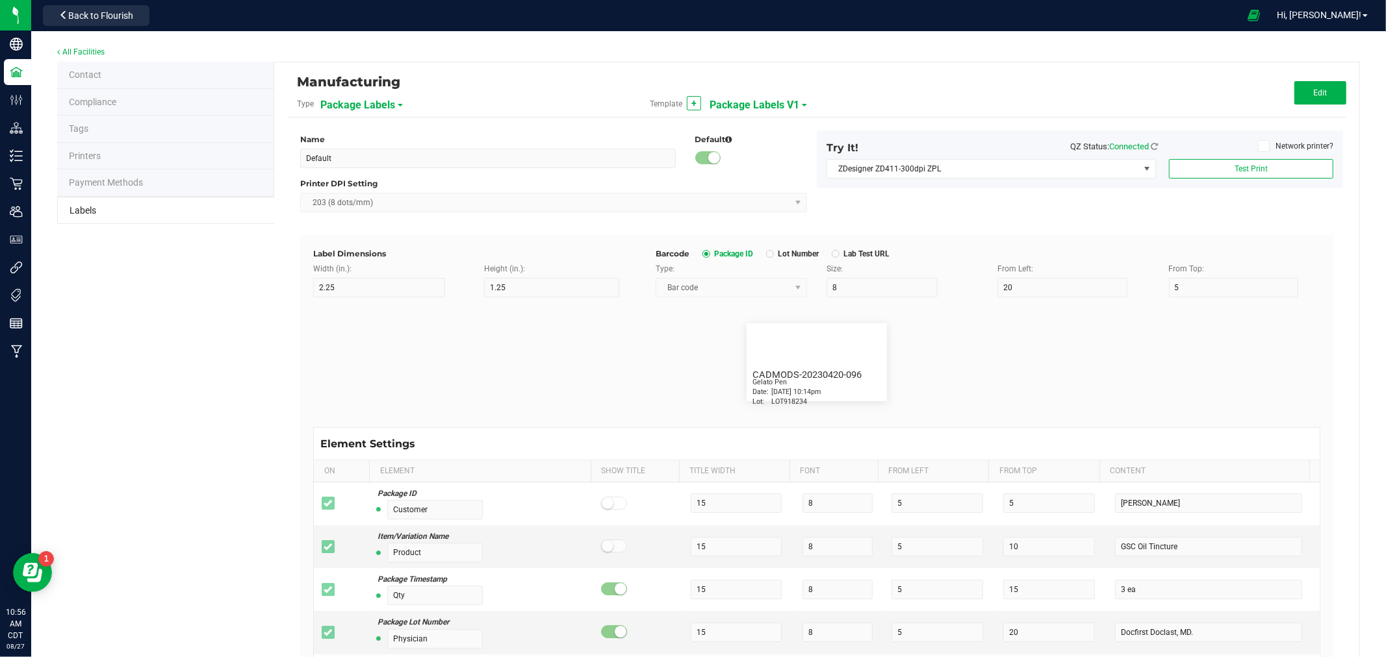
type input "10"
type input "30"
type input "42P017"
type input "Ref Field 1"
type input "25"
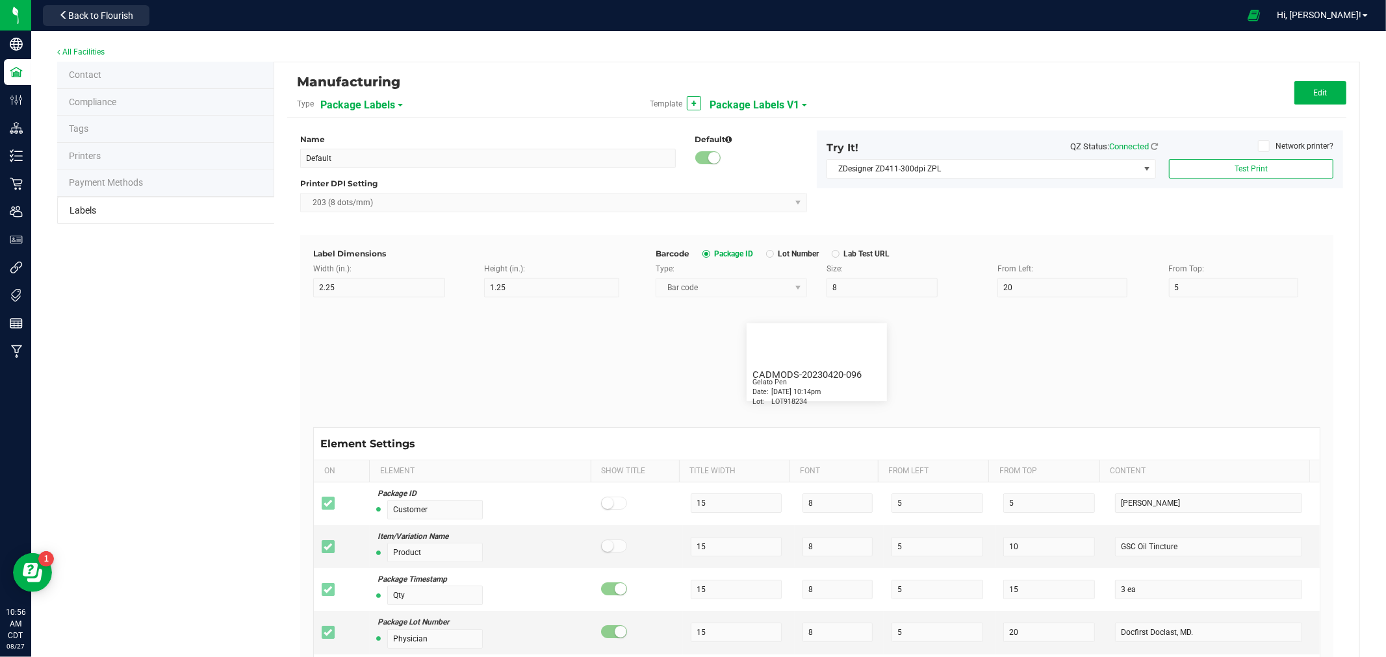
type input "10"
type input "35"
type input "Ref Field 1 Value"
type input "Ref Field 2"
type input "25"
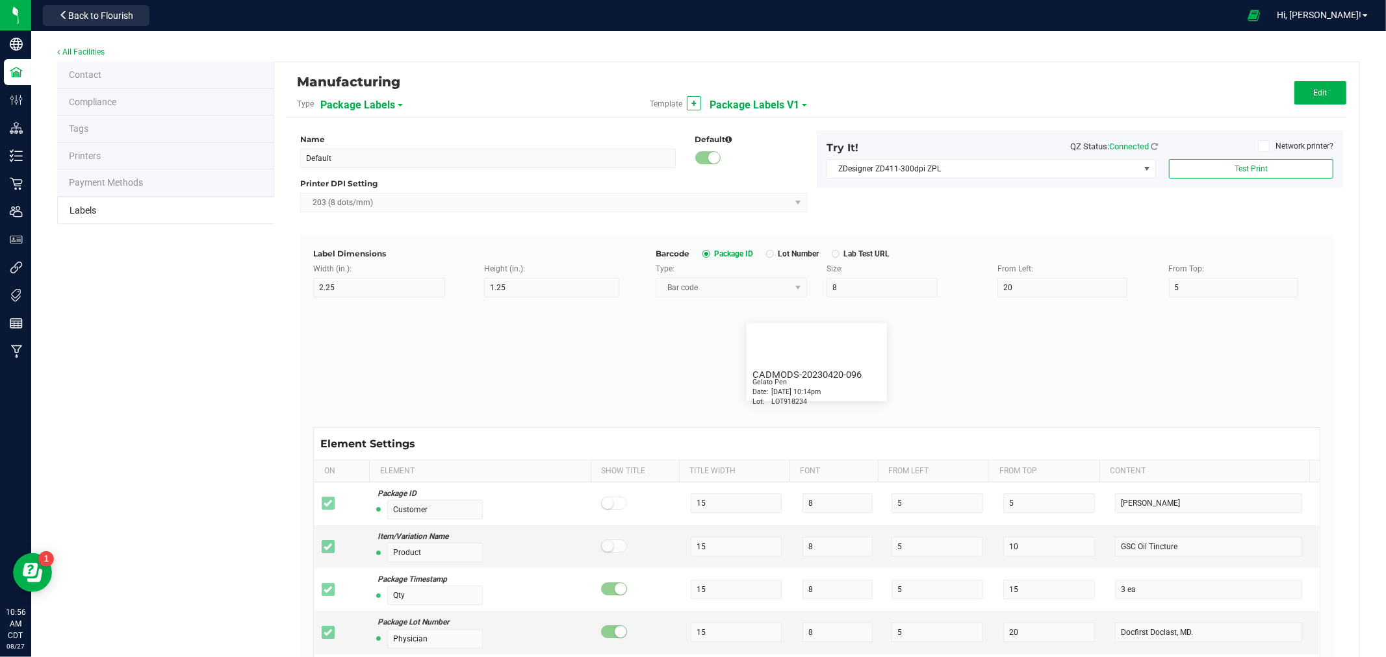
type input "10"
type input "35"
type input "Ref Field 2 Value"
type input "Ref Field 3"
type input "25"
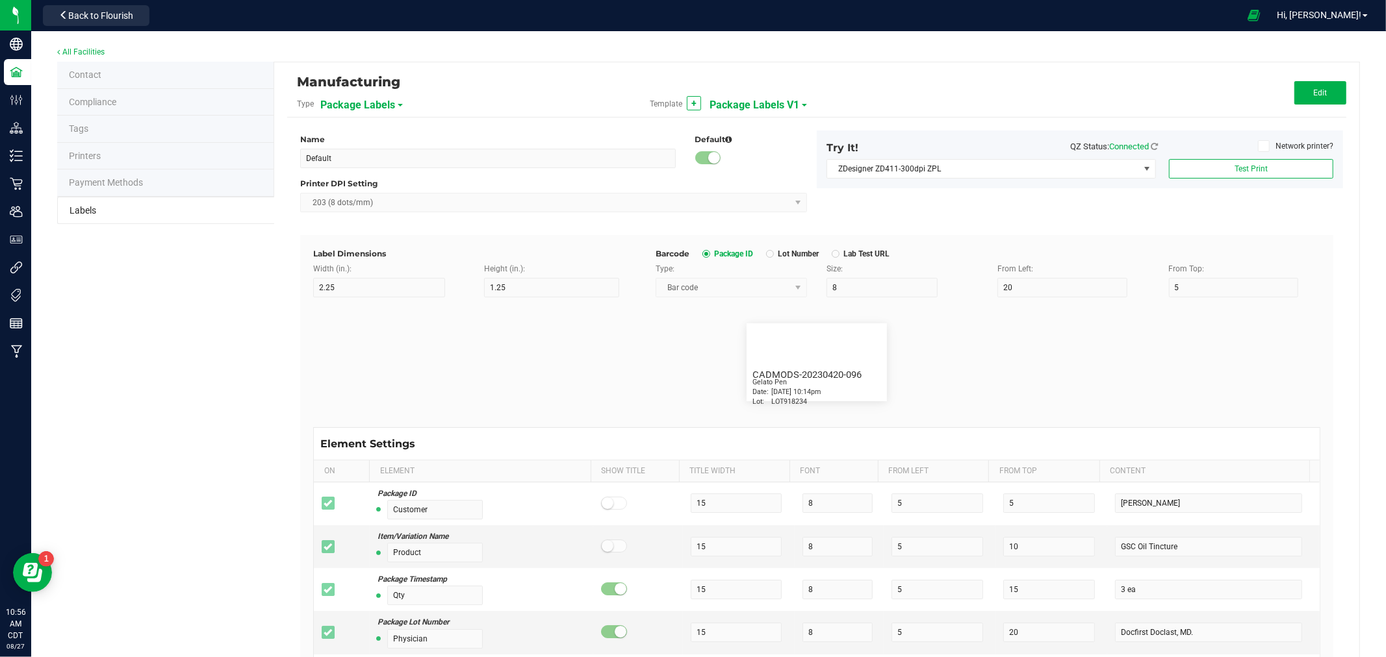
type input "10"
type input "35"
type input "Ref Field 3 Value"
type input "Item Ref Field 1"
type input "25"
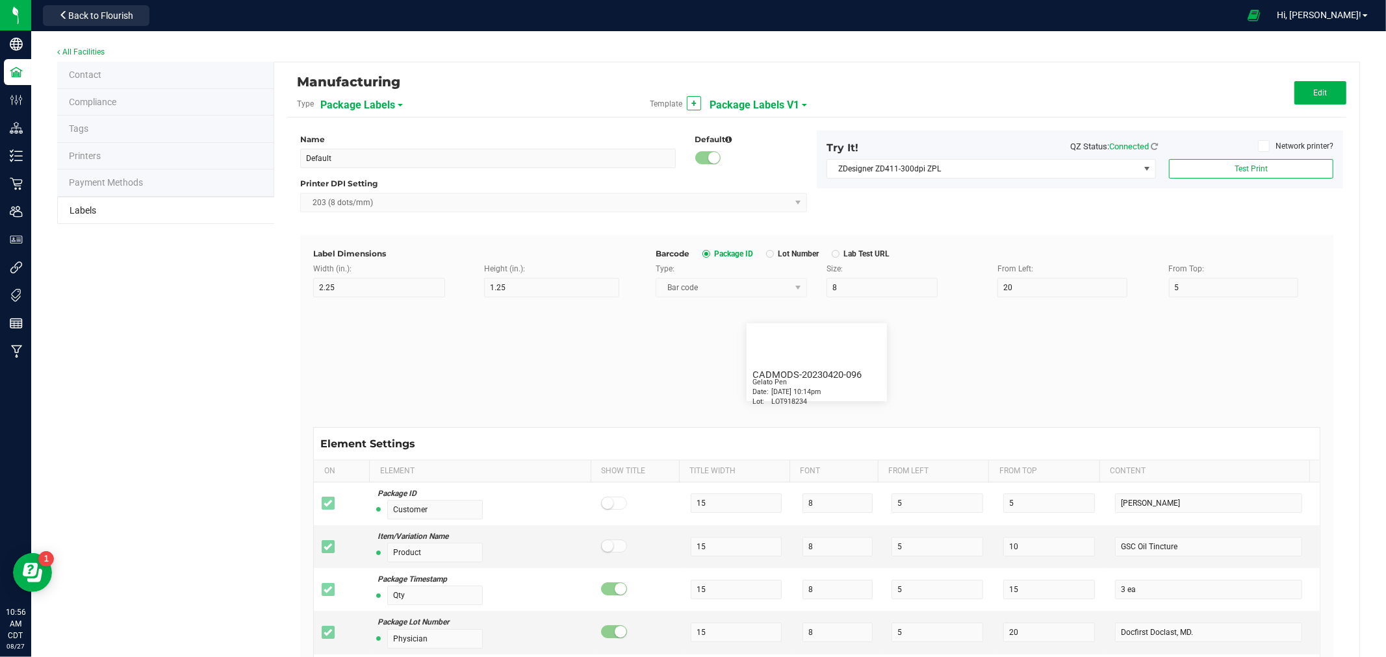
type input "10"
type input "35"
type input "Item Ref Field 1 Value"
type input "Item Ref Field 2"
type input "25"
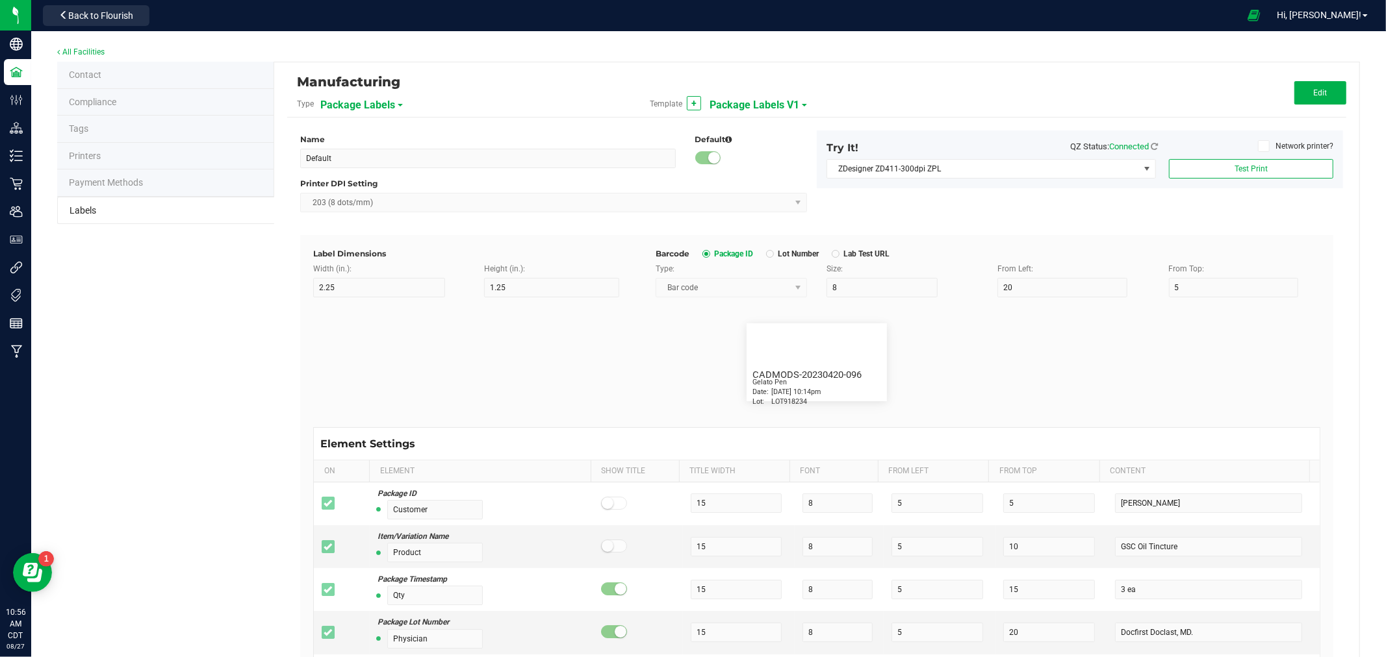
type input "10"
type input "35"
type input "Item Ref Field 2 Value"
type input "Item Ref Field 3"
type input "25"
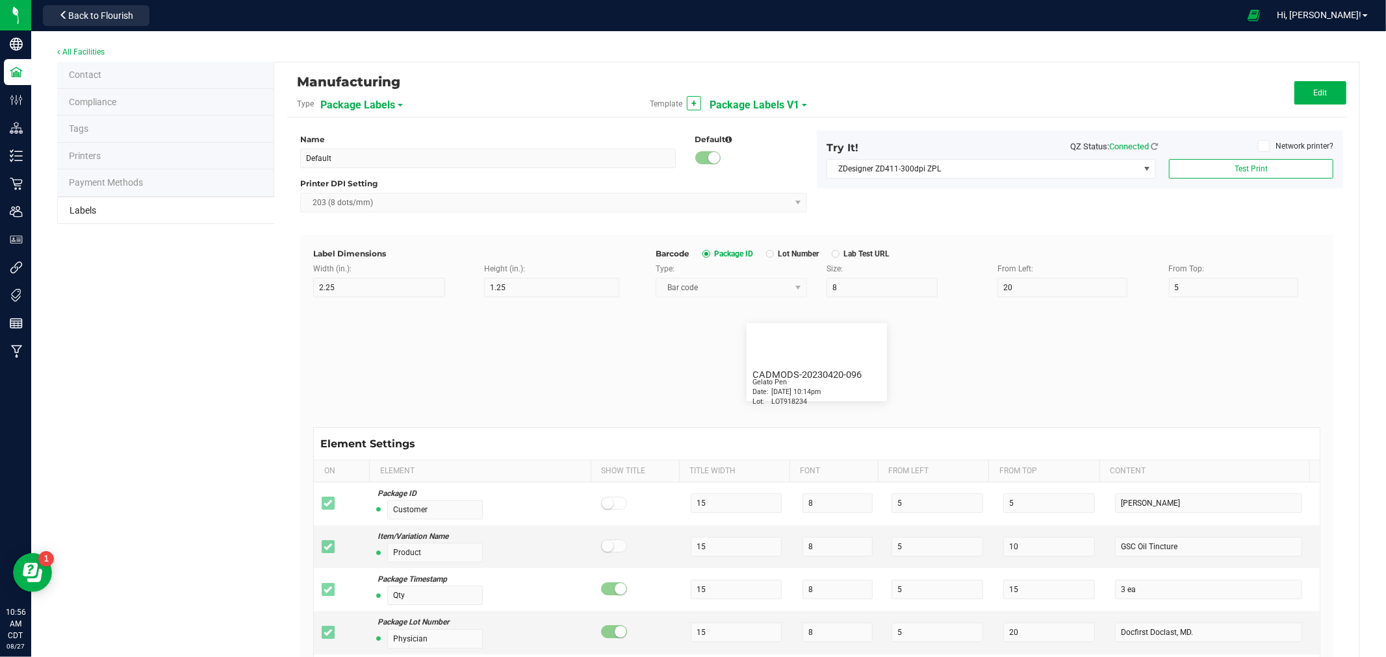
type input "10"
type input "35"
type input "Item Ref Field 3 Value"
type input "Item Ref Field 4"
type input "25"
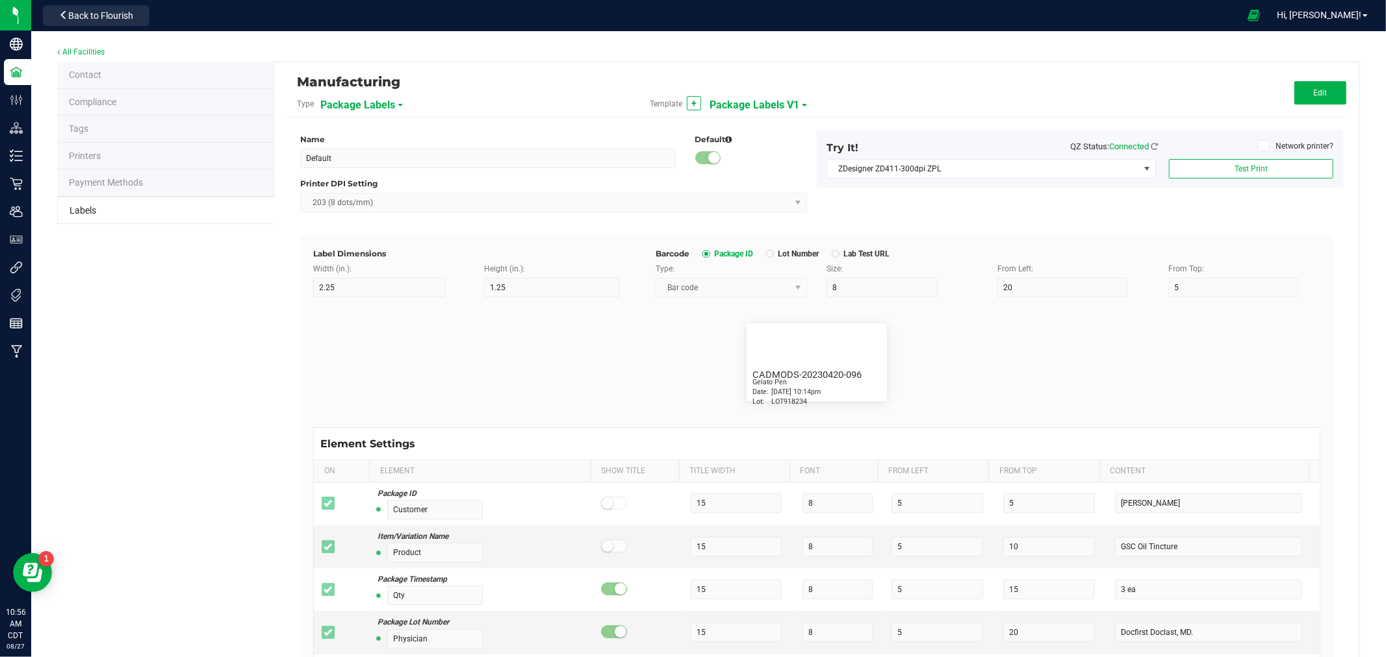
type input "10"
type input "35"
type input "Item Ref Field 4 Value"
type input "Item Ref Field 5"
type input "25"
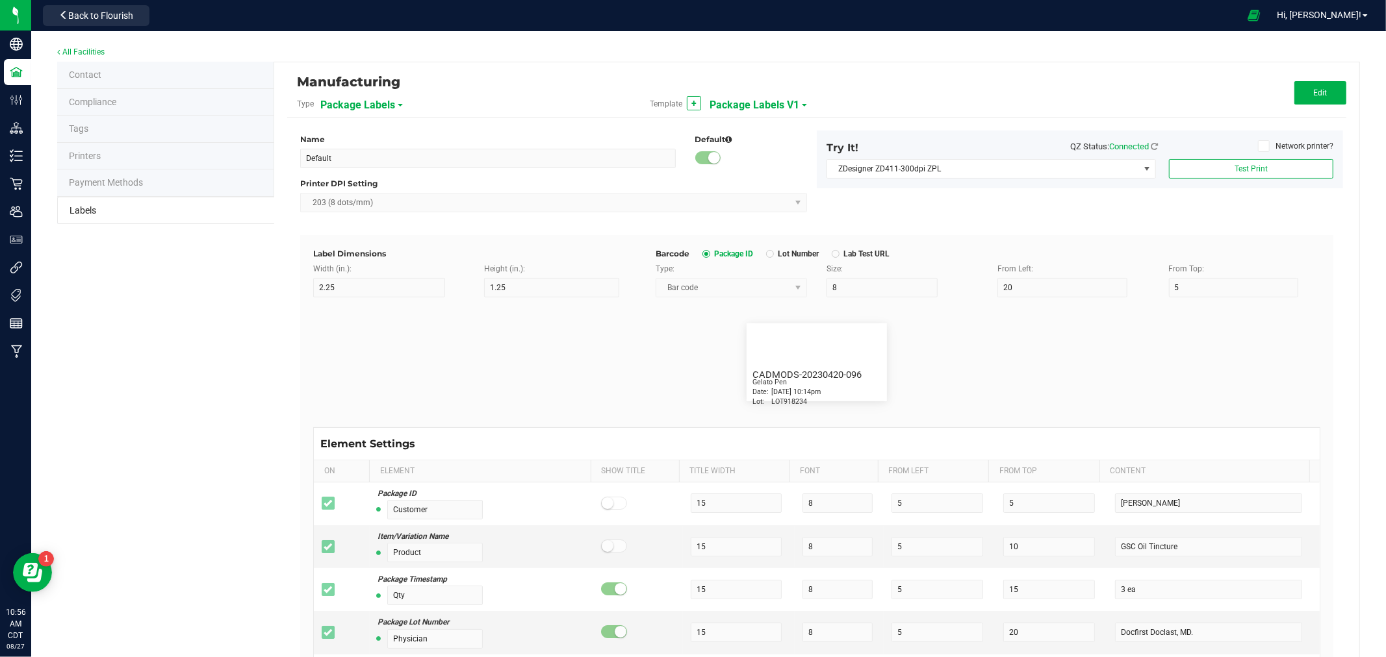
type input "10"
type input "35"
type input "Item Ref Field 5 Value"
type input "NDC Number"
type input "25"
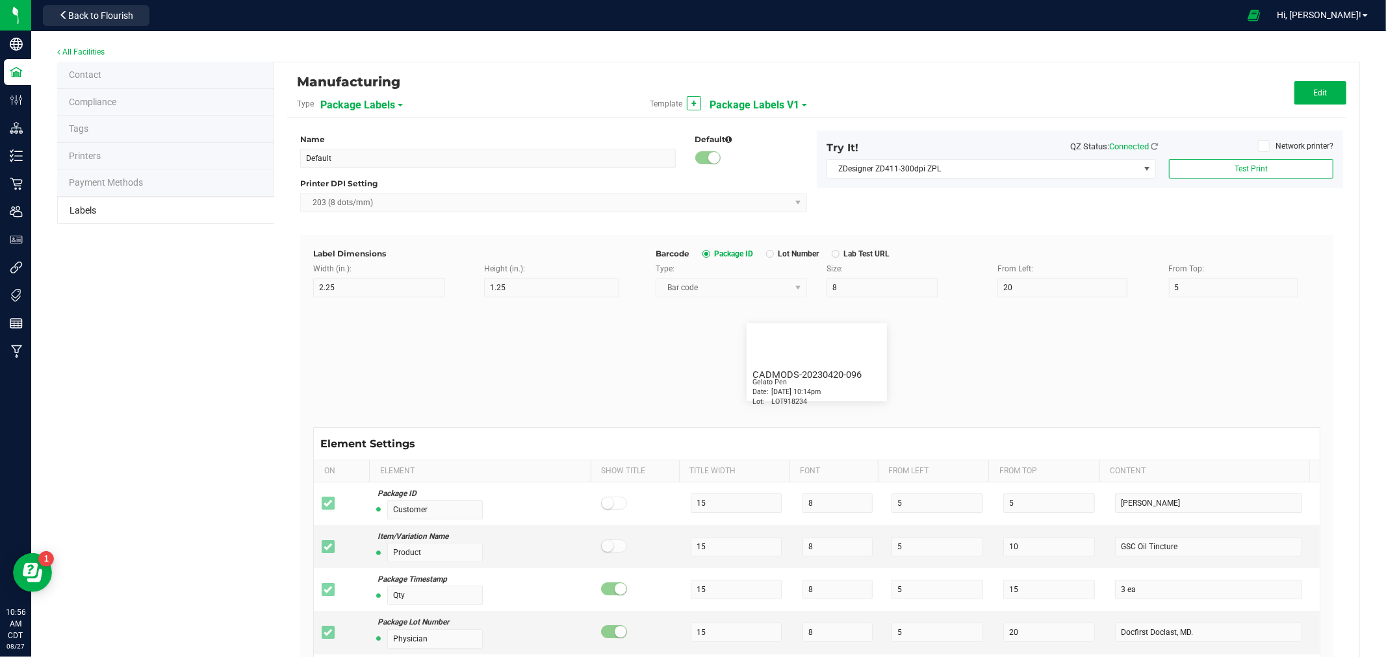
type input "10"
type input "35"
type input "[PHONE_NUMBER]"
type input "Number of Servings"
type input "25"
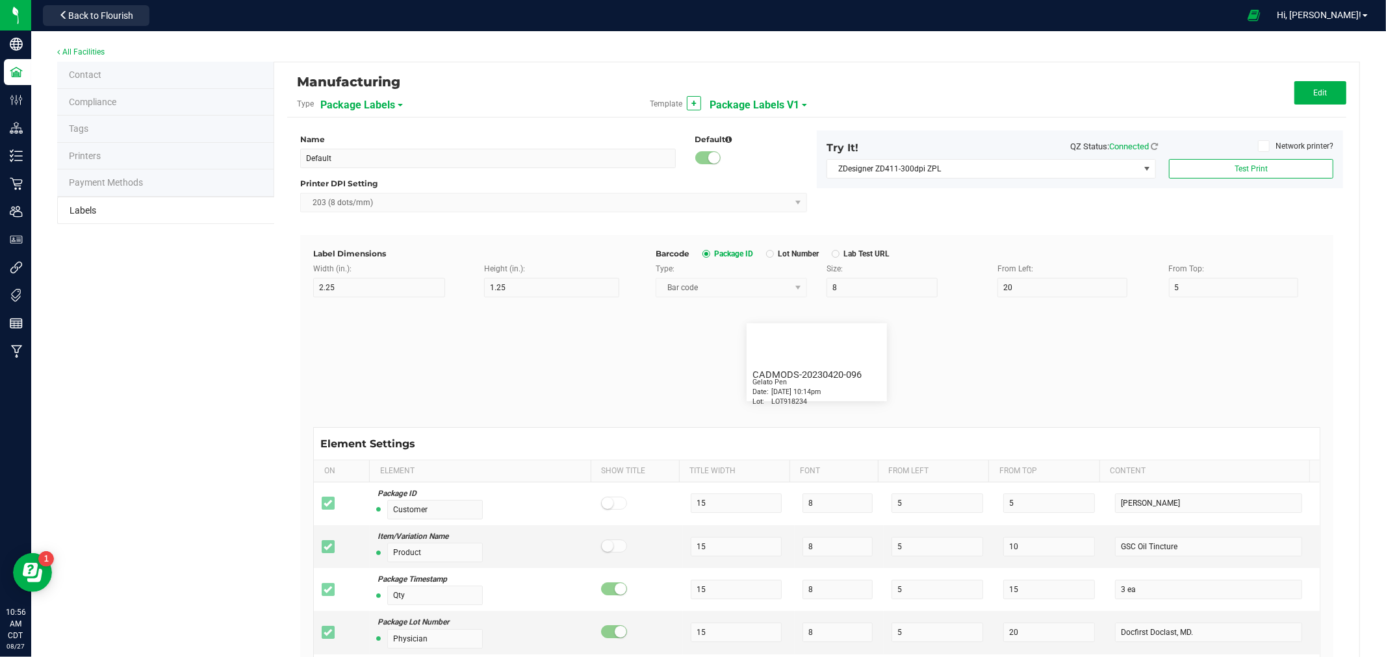
type input "10"
type input "35"
type input "4 servings/item"
type input "Serving Size"
type input "25"
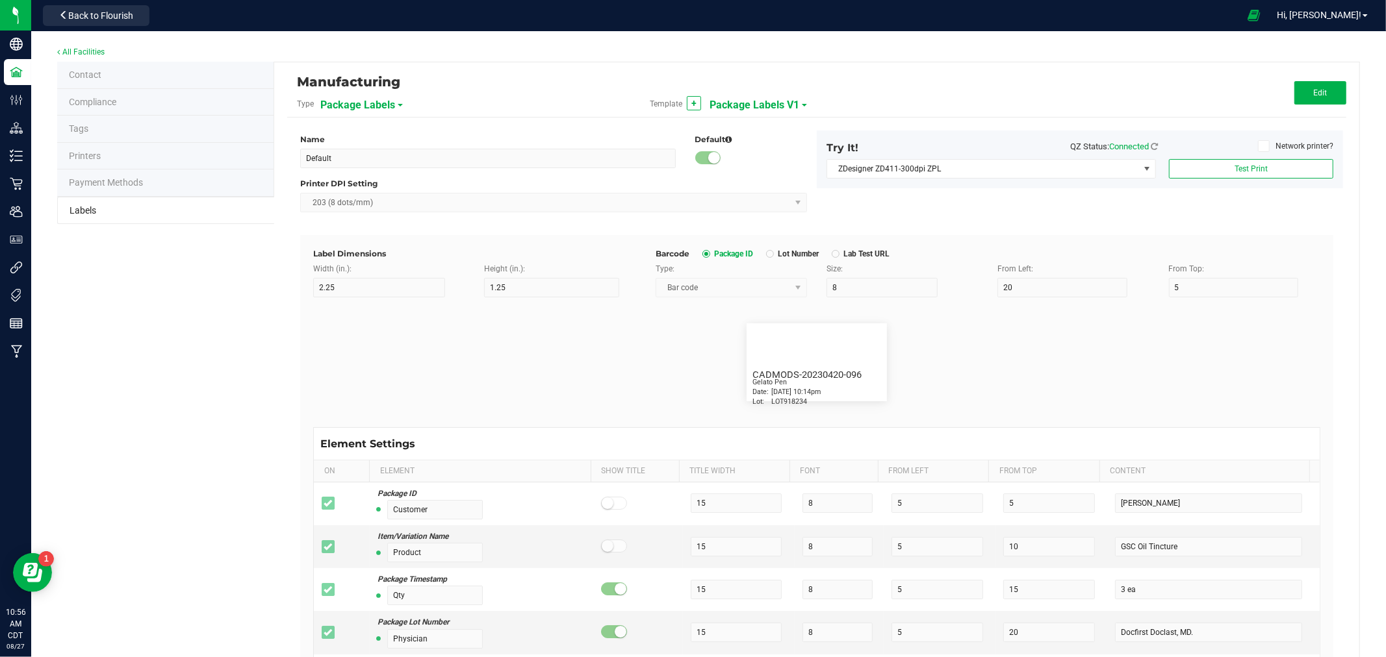
type input "10"
type input "35"
type input "1 cup"
type input "Serving Size (Grams)"
type input "25"
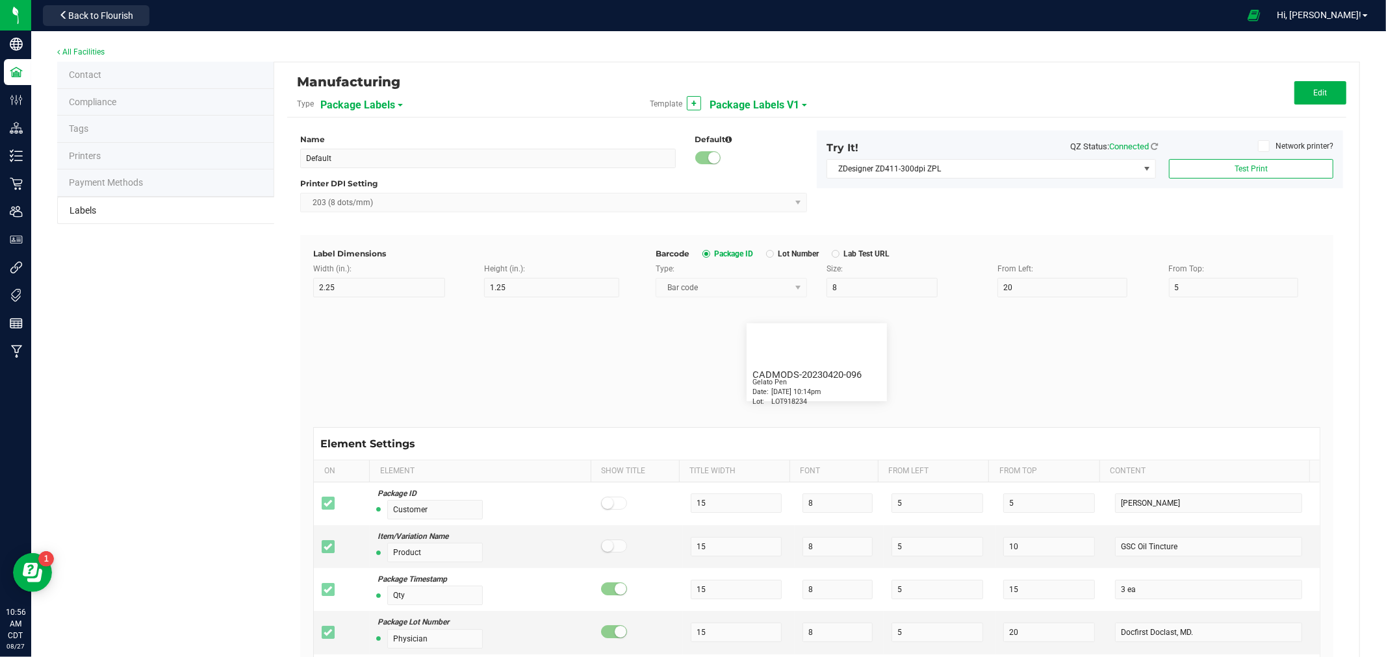
type input "10"
type input "35"
type input "4 g"
type input "Item Ingredients"
type input "25"
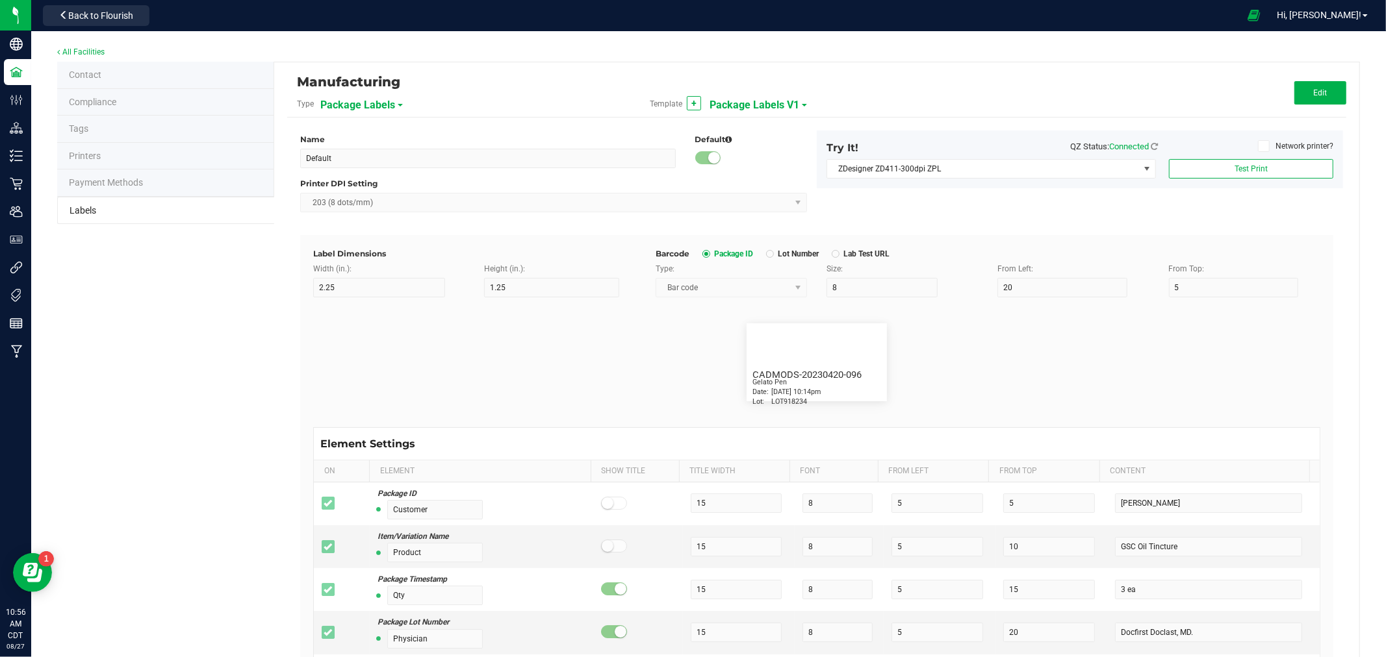
type input "10"
type input "35"
type input "Ingredient one, ingredient two"
type input "Allergens"
type input "25"
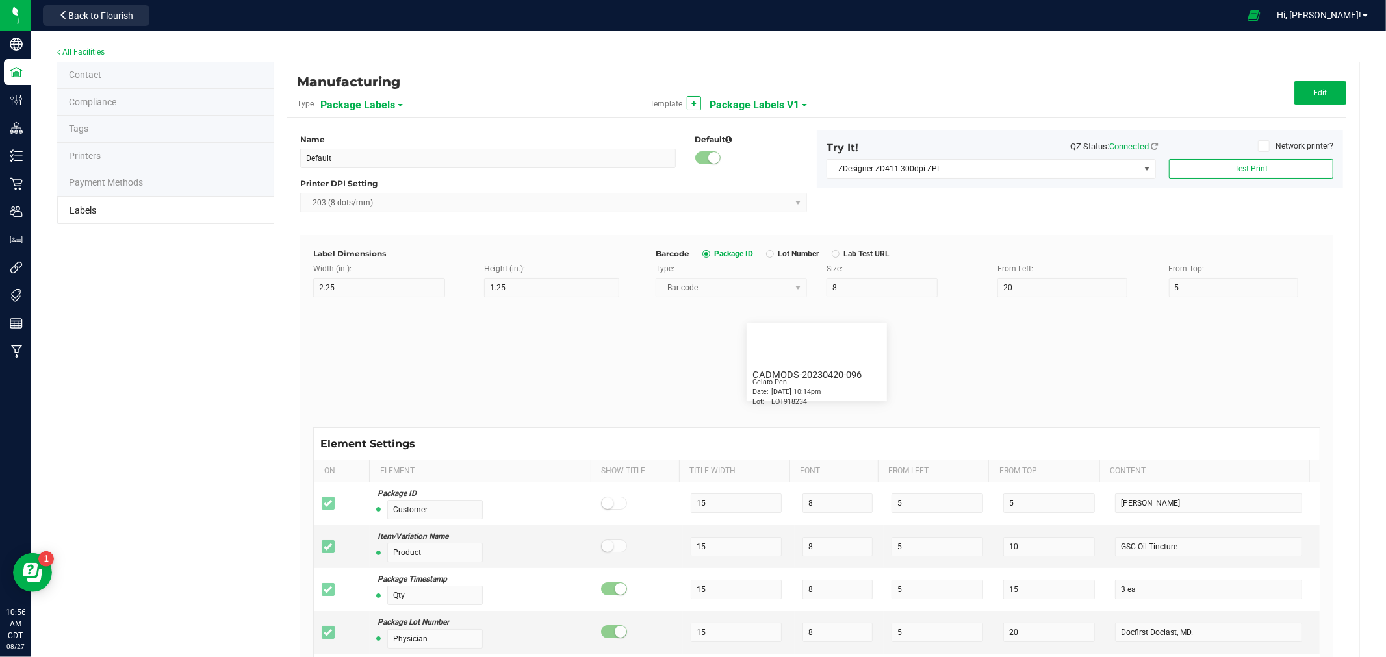
type input "10"
type input "35"
type input "Tree Nuts, Soy, Wheat"
type input "Feel"
type input "25"
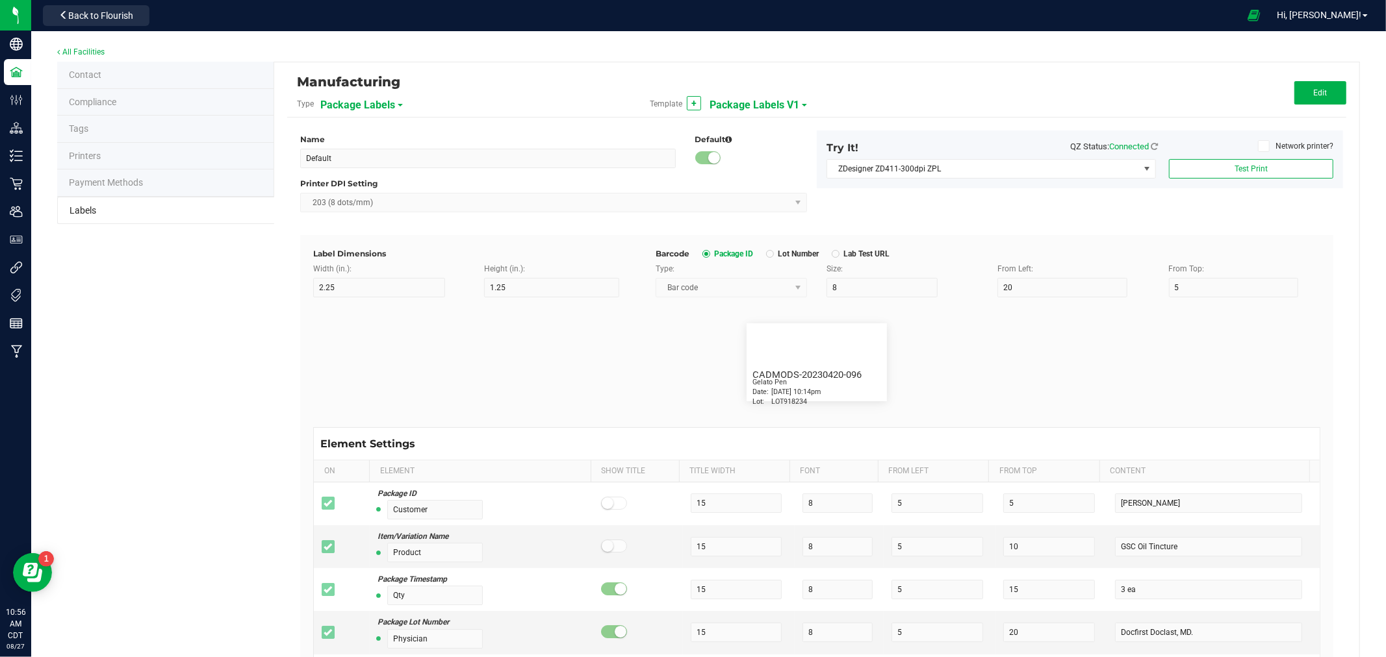
type input "10"
type input "35"
type input "Relaxed"
click at [726, 101] on span "Package Labels V1" at bounding box center [754, 105] width 90 height 22
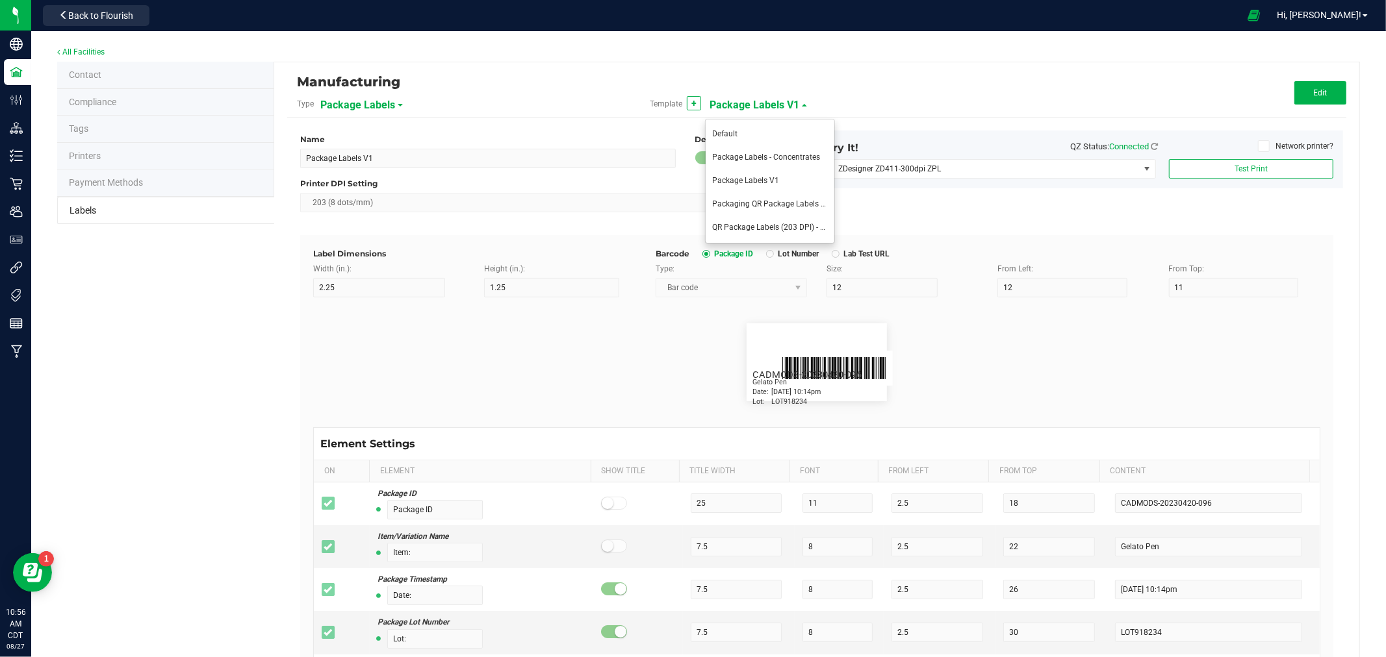
click at [770, 223] on span "QR Package Labels (203 DPI) - Test" at bounding box center [773, 227] width 122 height 9
type input "QR Package Labels (203 DPI) - Test"
type input "1.5"
type input "1"
type input "30"
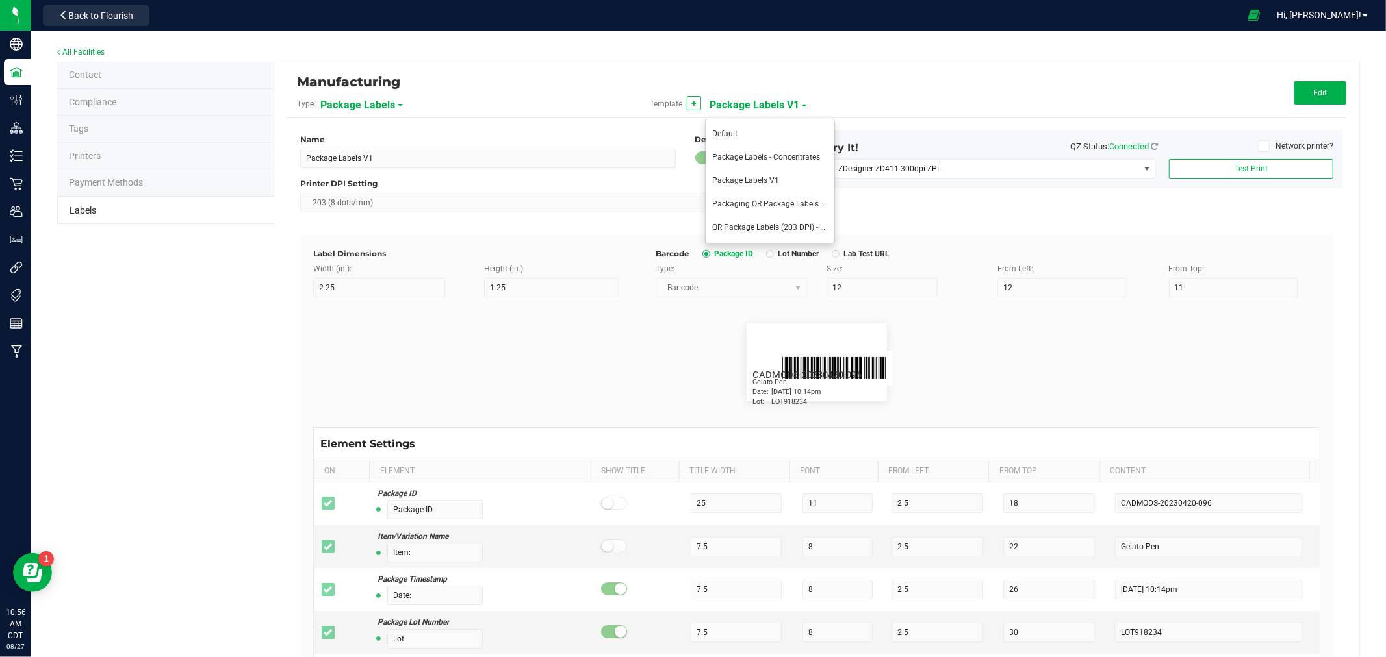
type input "27"
type input "15"
type input "7"
type input "1.5"
type input "5"
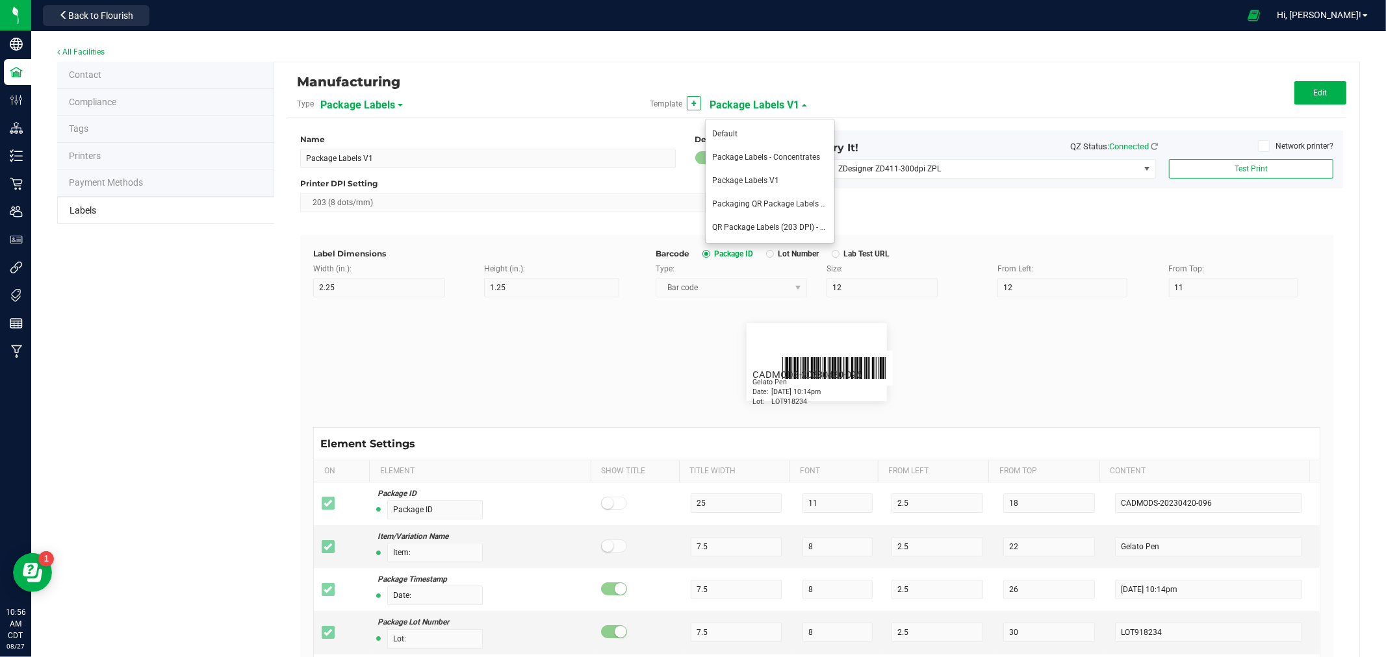
type input "SKU Name"
type input "25"
type input "6"
type input "1.5"
type input "8"
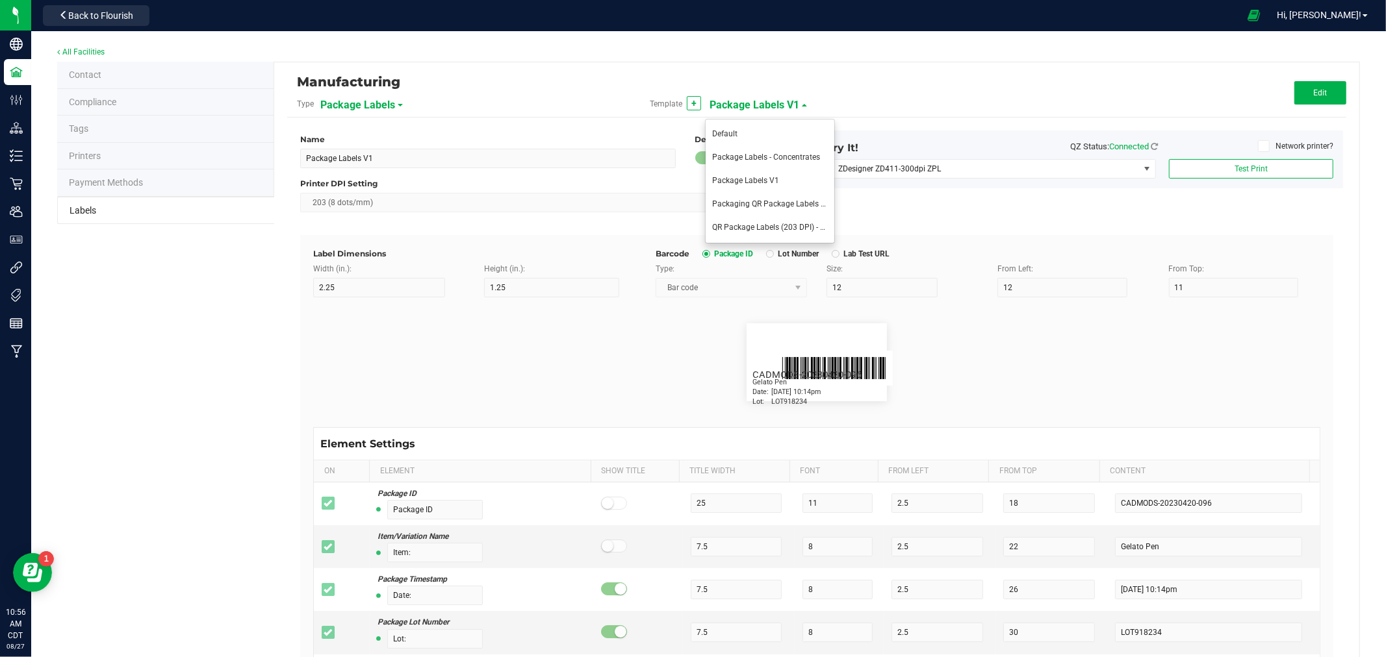
type input "Package Date"
type input "25"
type input "6"
type input "1.5"
type input "17"
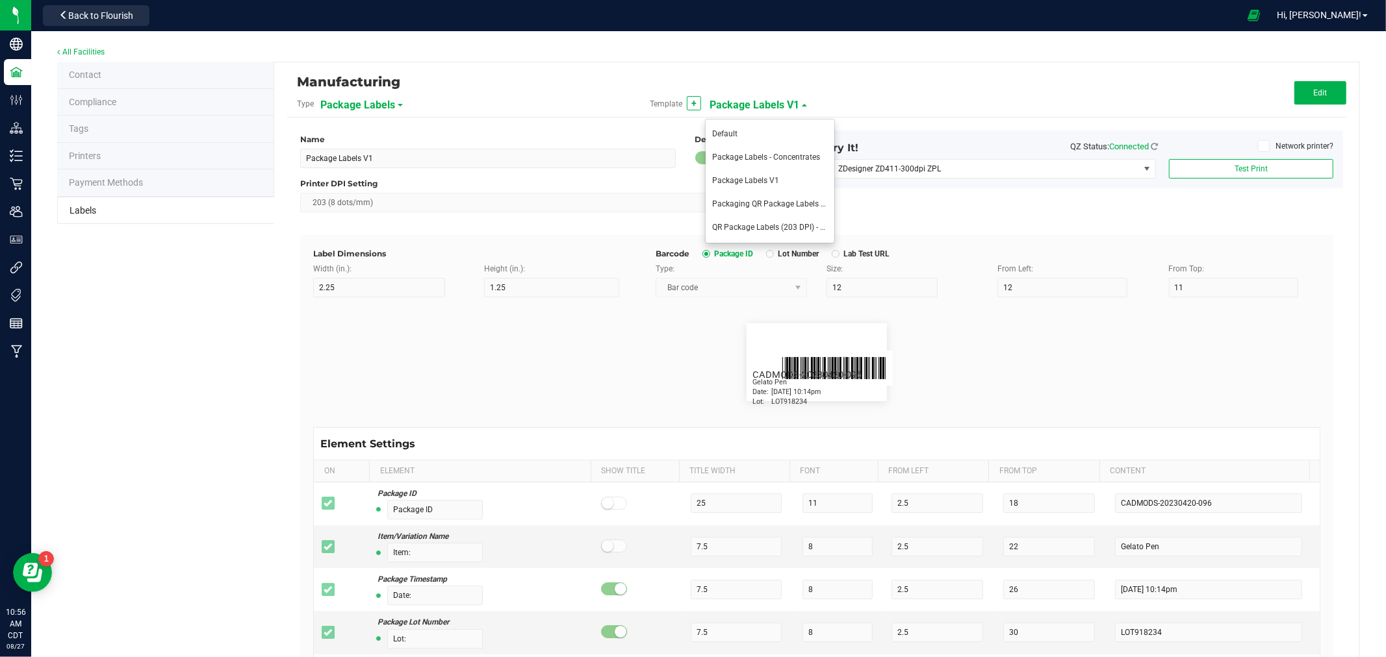
type input "Lot Number"
type input "25"
type input "6"
type input "1.5"
type input "11"
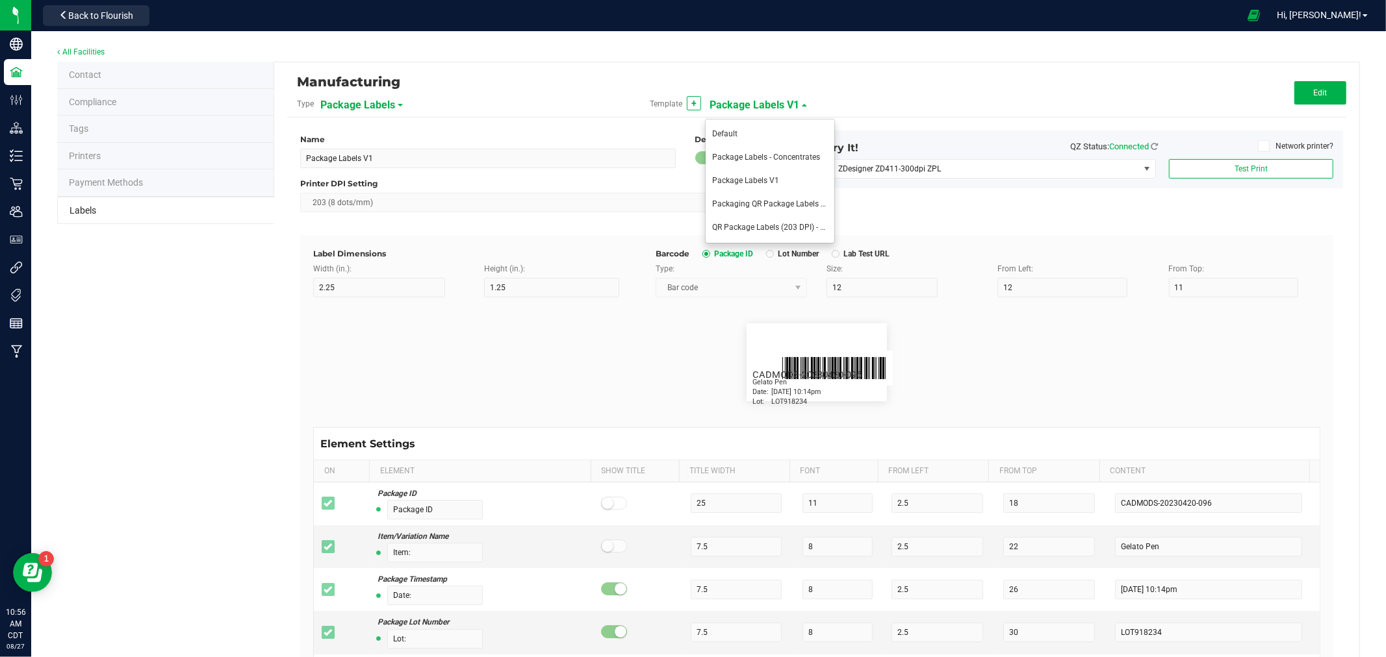
type input "Strain Type"
type input "6"
type input "1.5"
type input "14"
type input "Indica"
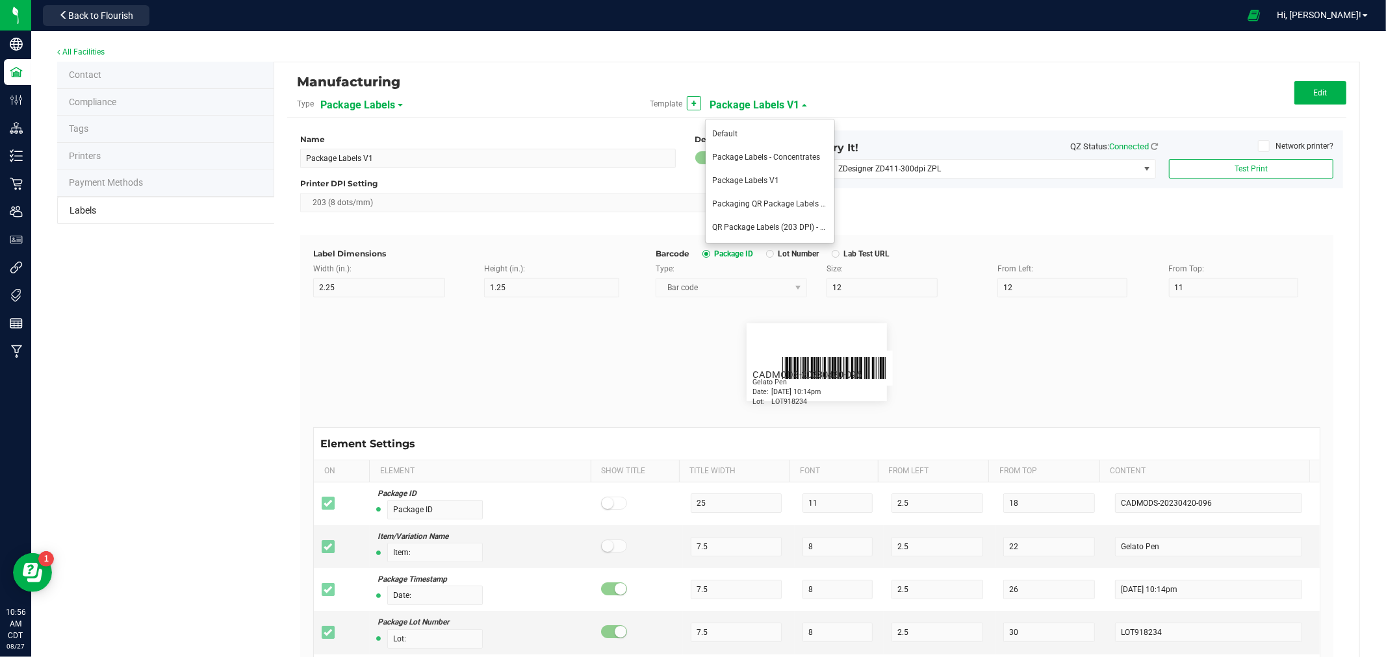
type input "Strain"
type input "15"
type input "Gelato"
type input "Size"
type input "20"
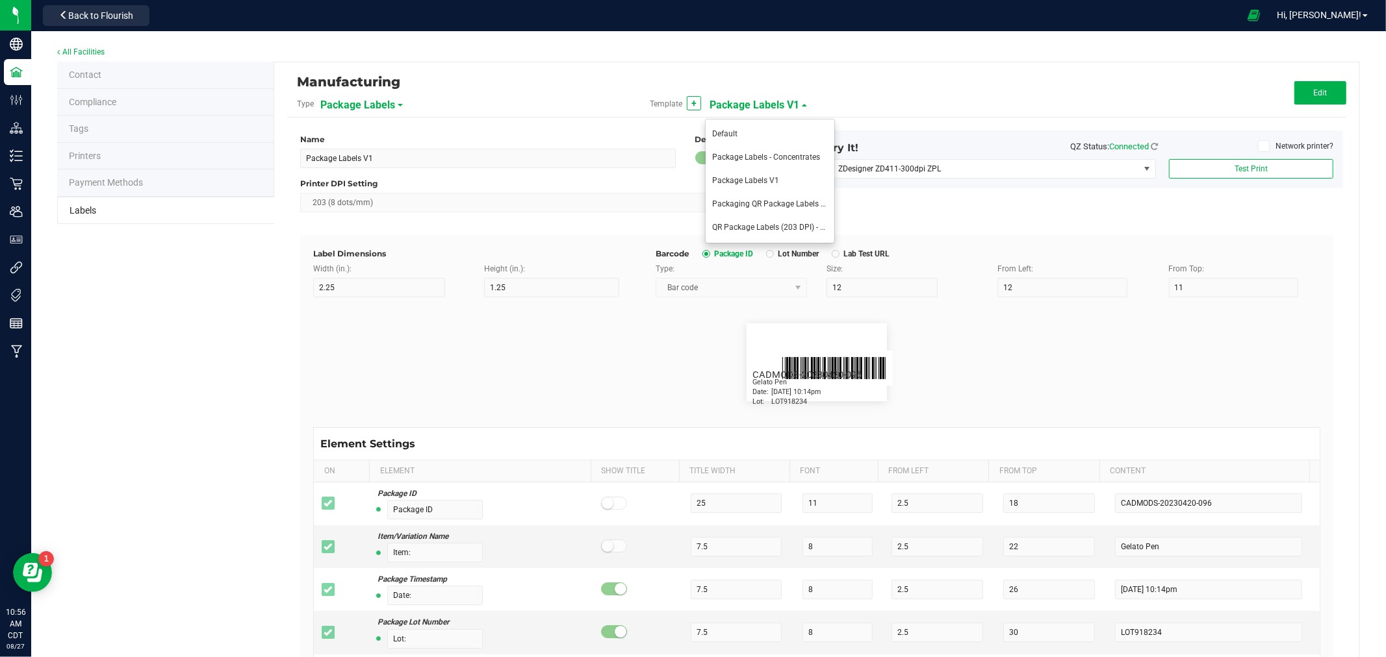
type input "44 ea"
type input "SKU"
type input "30"
type input "42P017"
type input "Ref Field 1"
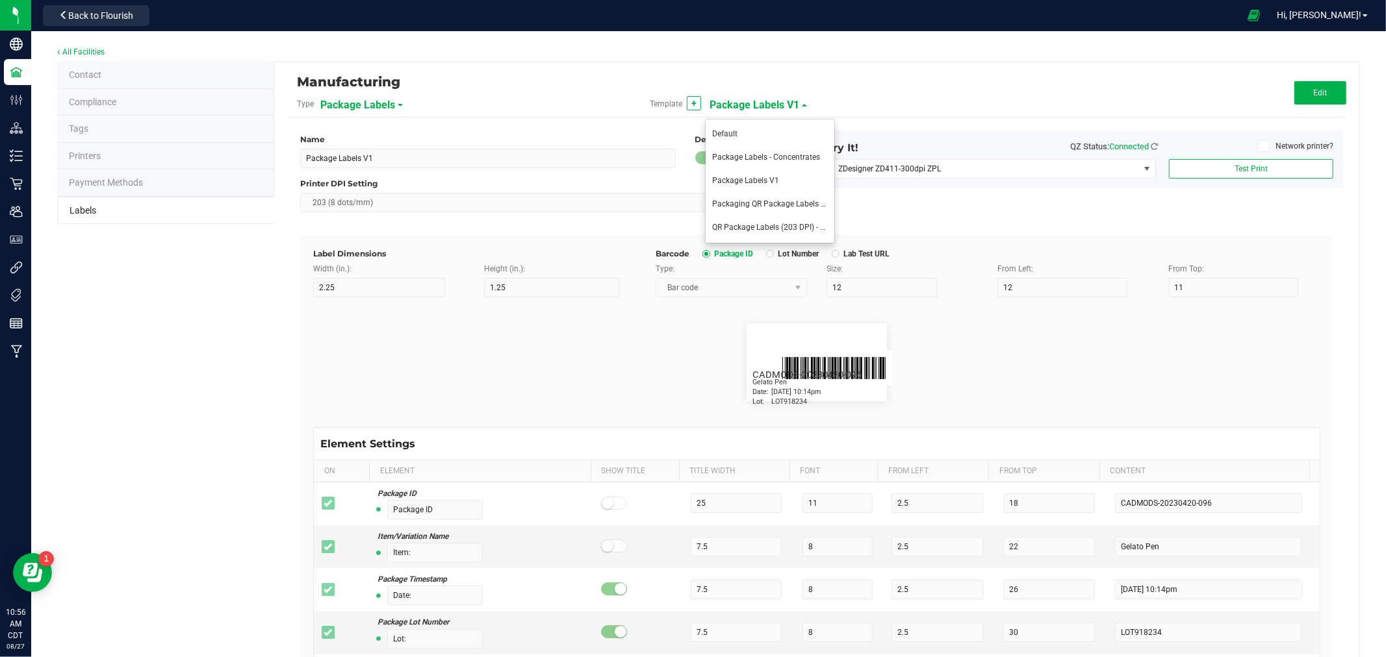
type input "Ref Field 1 Value"
type input "Ref Field 2"
type input "Ref Field 2 Value"
type input "Ref Field 3"
type input "Ref Field 3 Value"
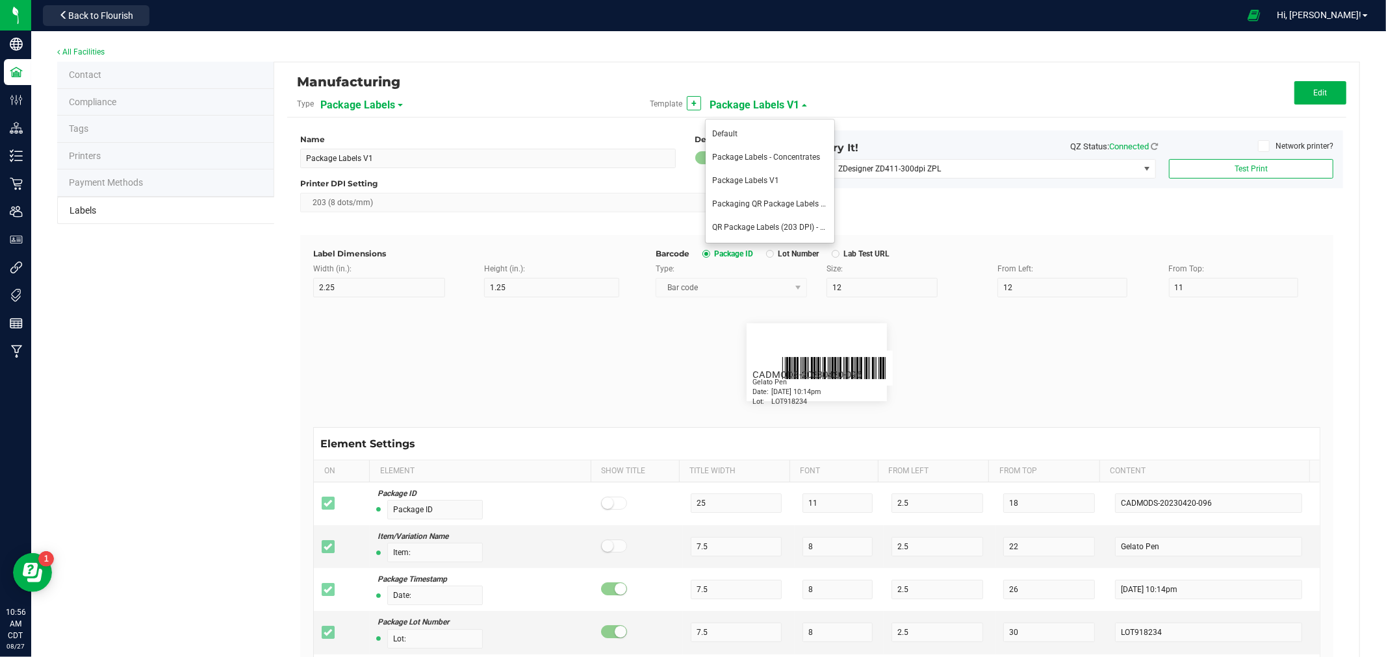
type input "Item Ref Field 1"
type input "Item Ref Field 1 Value"
type input "Item Ref Field 2"
type input "Item Ref Field 2 Value"
type input "Item Ref Field 3"
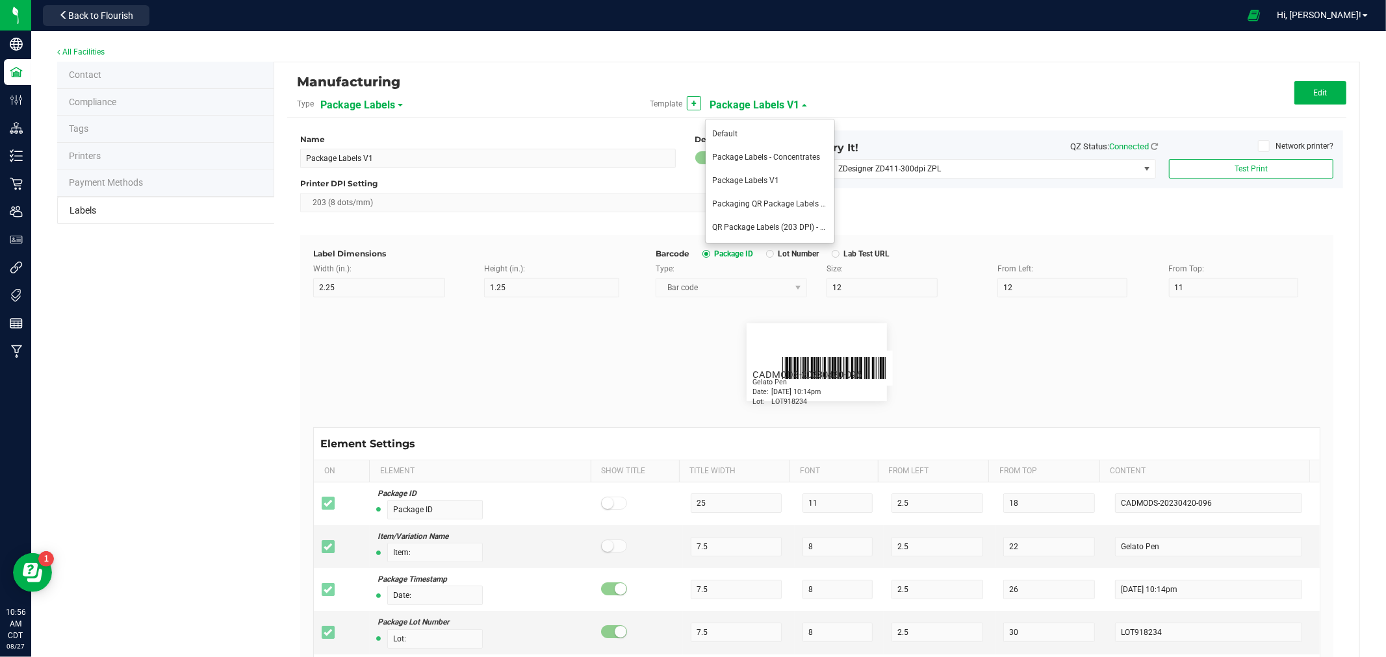
type input "Item Ref Field 3 Value"
type input "Item Ref Field 4"
type input "Item Ref Field 4 Value"
type input "Item Ref Field 5"
type input "Item Ref Field 5 Value"
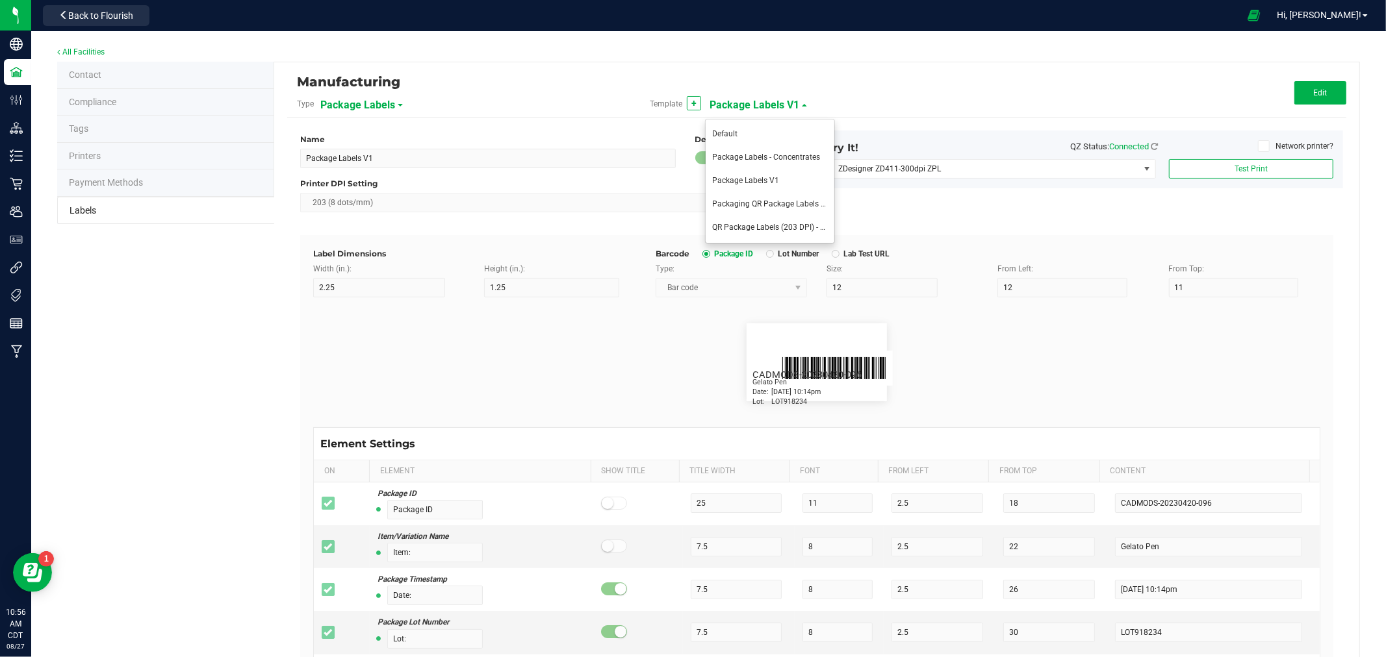
type input "NDC Number"
type input "[PHONE_NUMBER]"
type input "Number of Servings"
type input "4 servings/item"
type input "Serving Size"
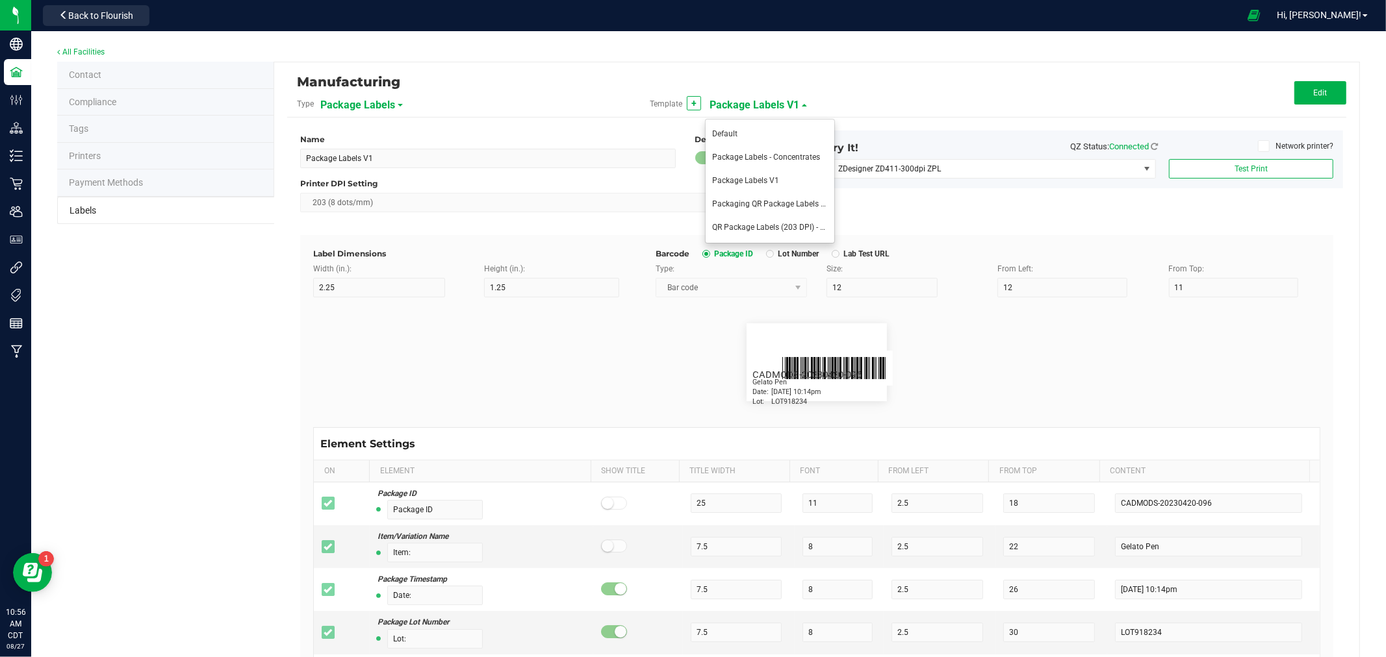
type input "1 cup"
type input "Serving Size (Grams)"
type input "4 g"
type input "Item Ingredients"
type input "Ingredient one, ingredient two"
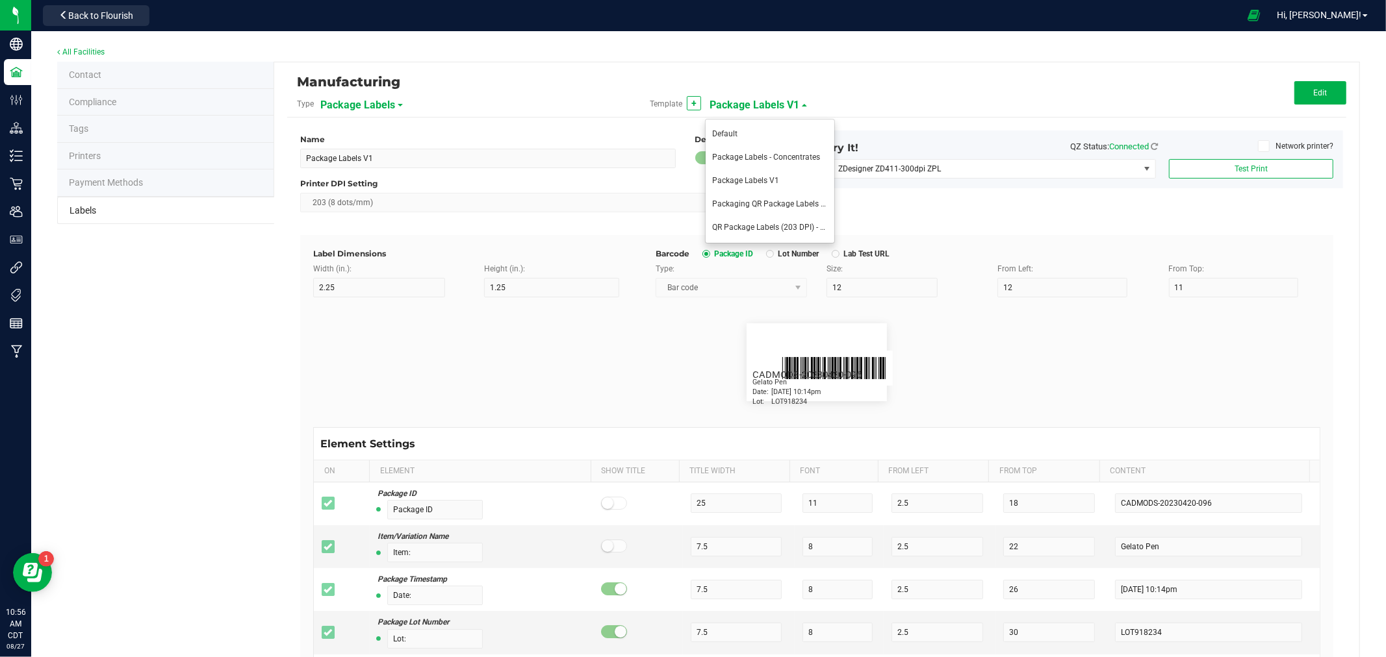
type input "Allergens"
type input "Tree Nuts, Soy, Wheat"
type input "Feel"
type input "Relaxed"
type input "Usable Cannabis per Unit"
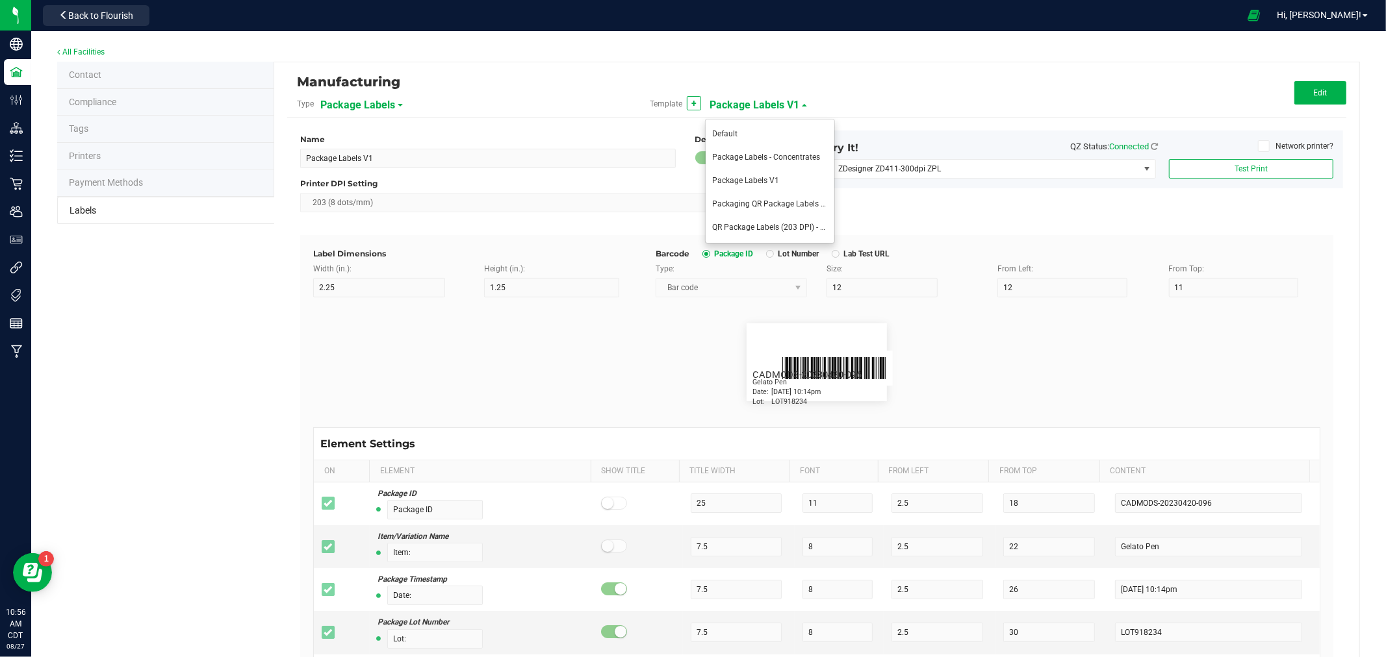
type input "25.73 g"
type input "Moisture %"
type input "8.40 %"
type input "Strain Description"
type input "Pineapple, Molasses, Napalm"
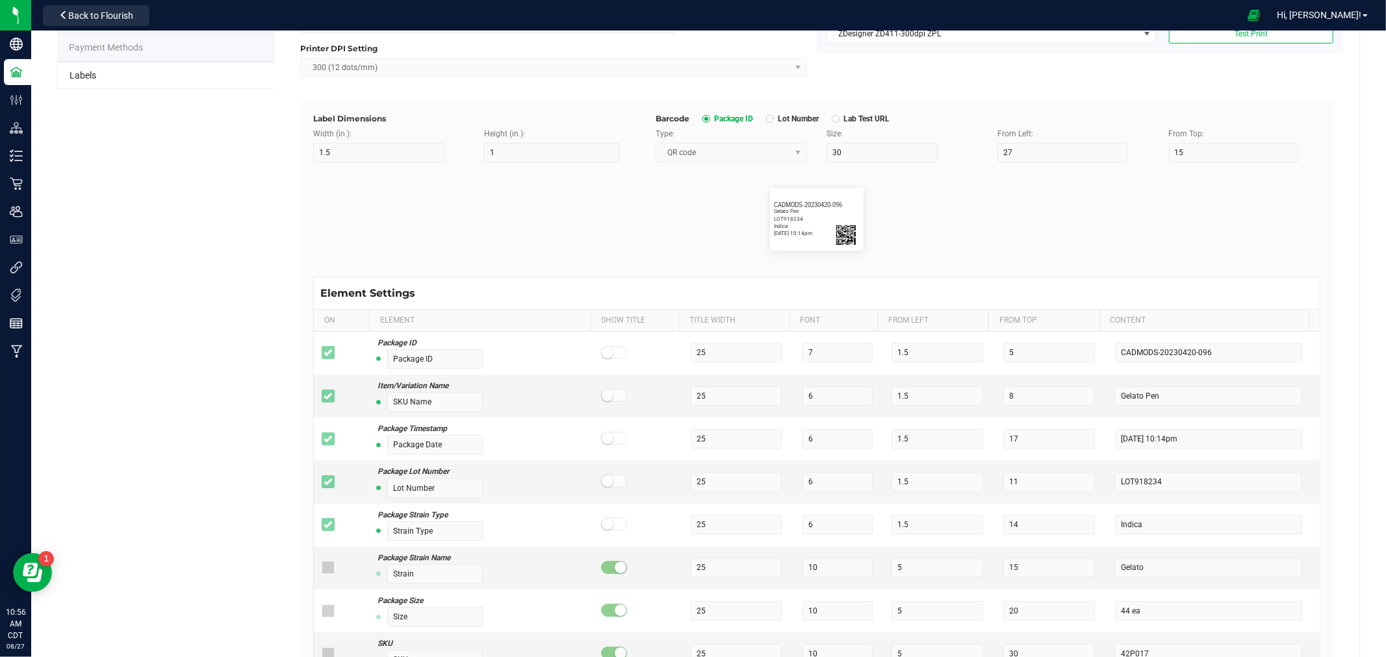
scroll to position [144, 0]
